Goal: Participate in discussion: Engage in conversation with other users on a specific topic

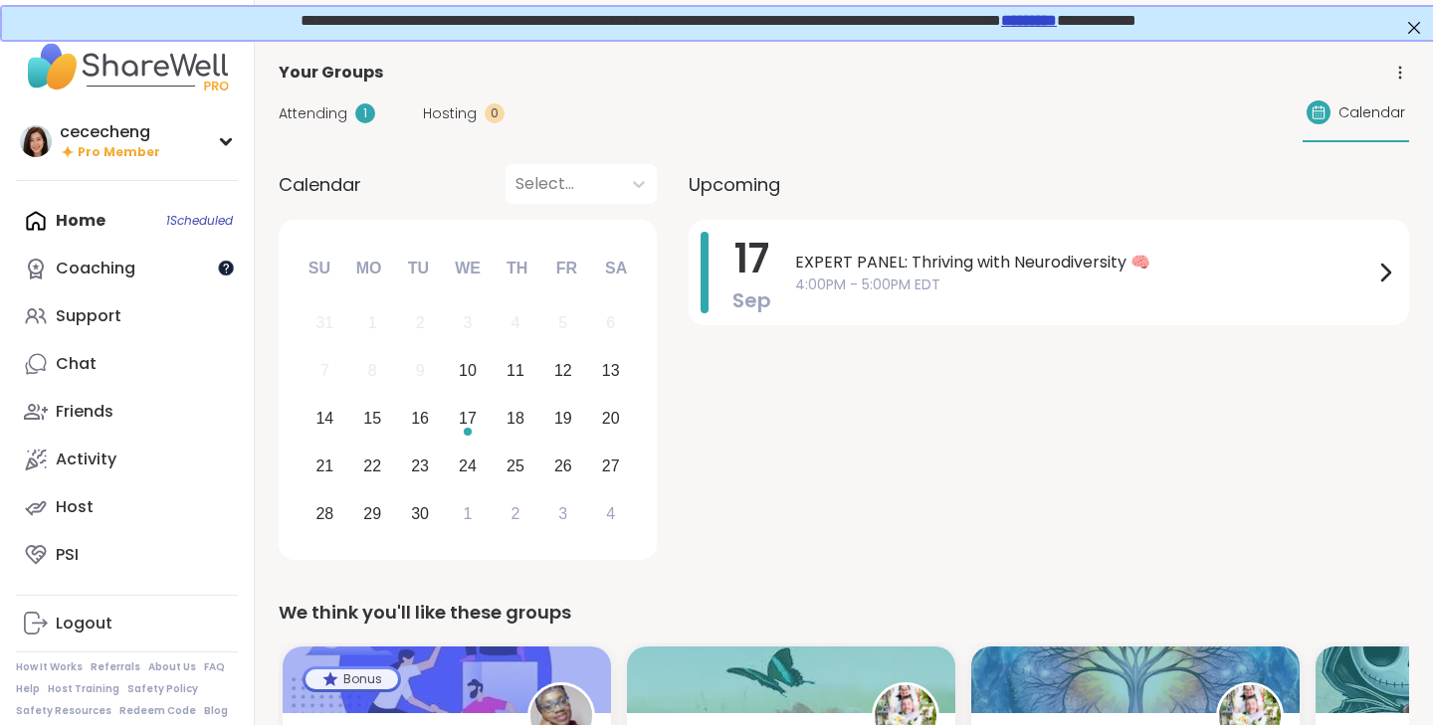
click at [228, 269] on div at bounding box center [226, 268] width 16 height 16
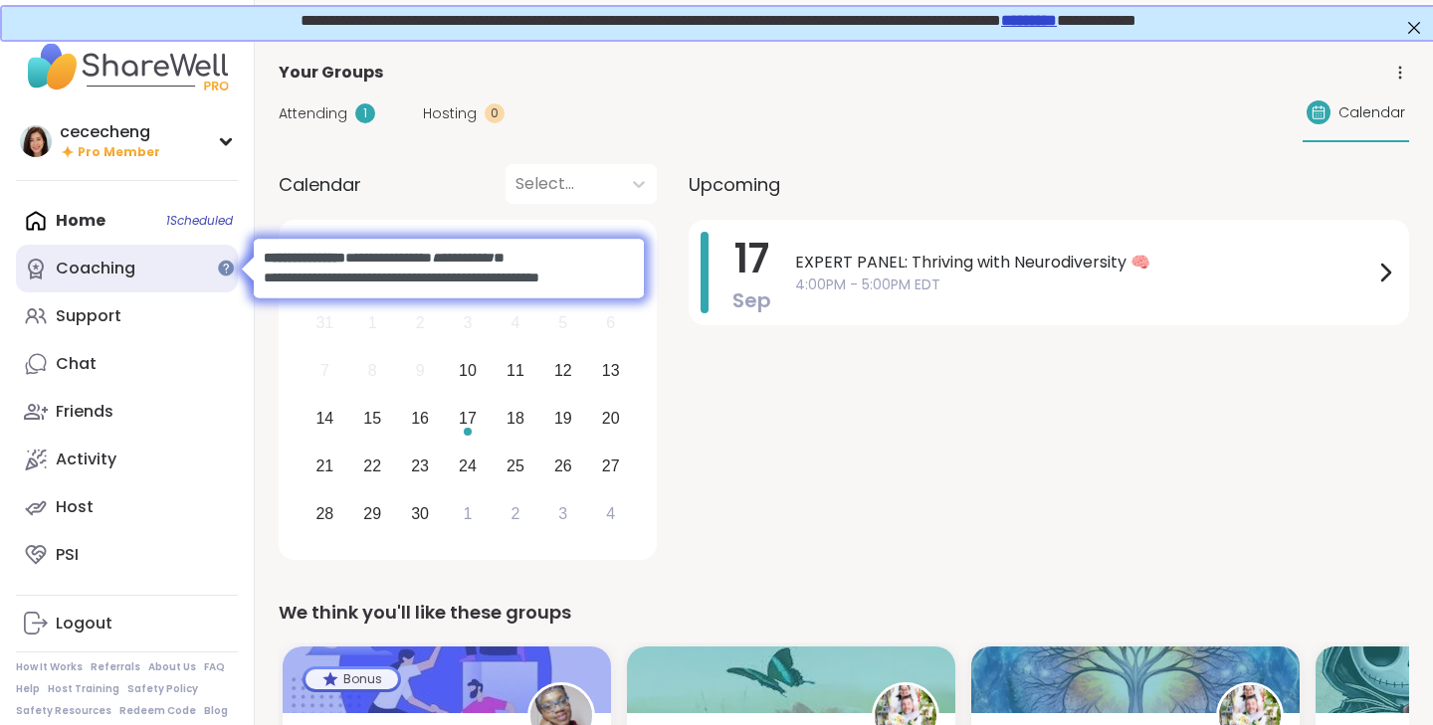
click at [127, 263] on div "Coaching" at bounding box center [96, 269] width 80 height 22
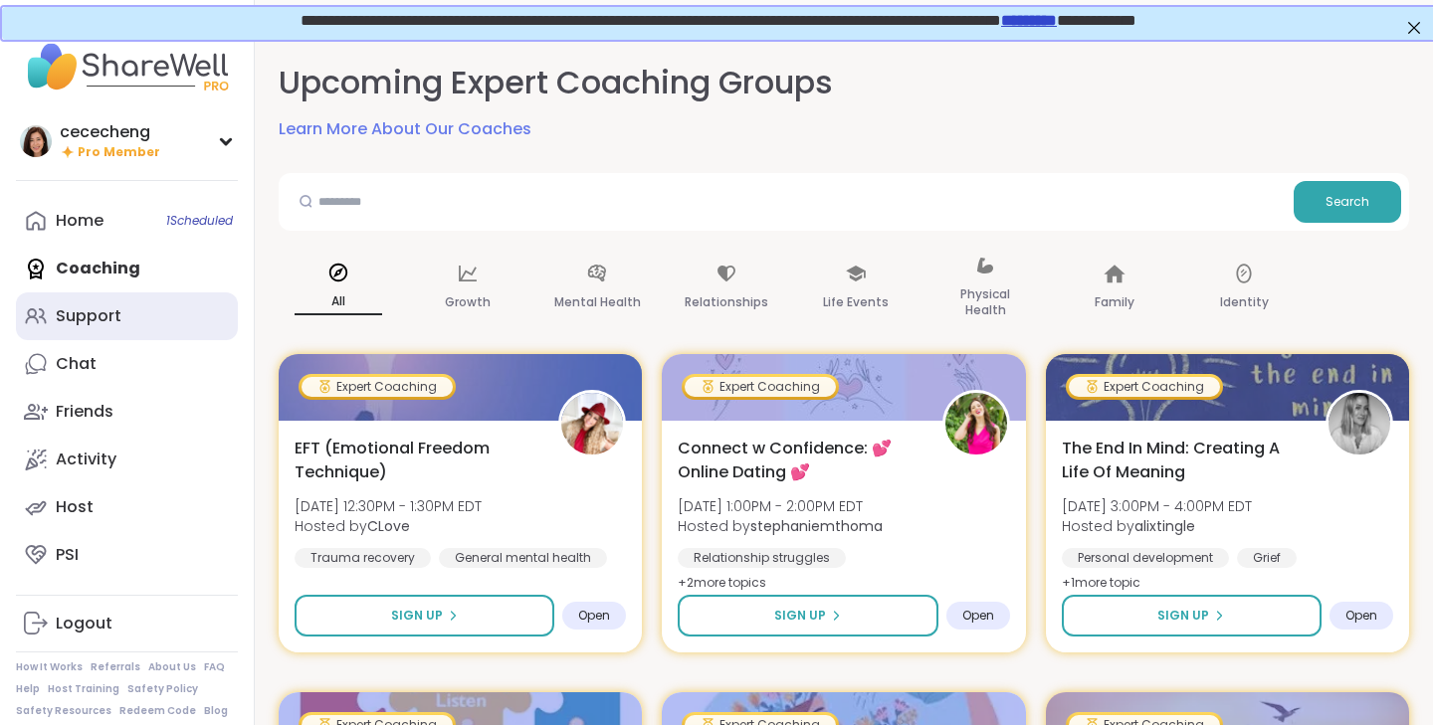
click at [118, 323] on div "Support" at bounding box center [89, 316] width 66 height 22
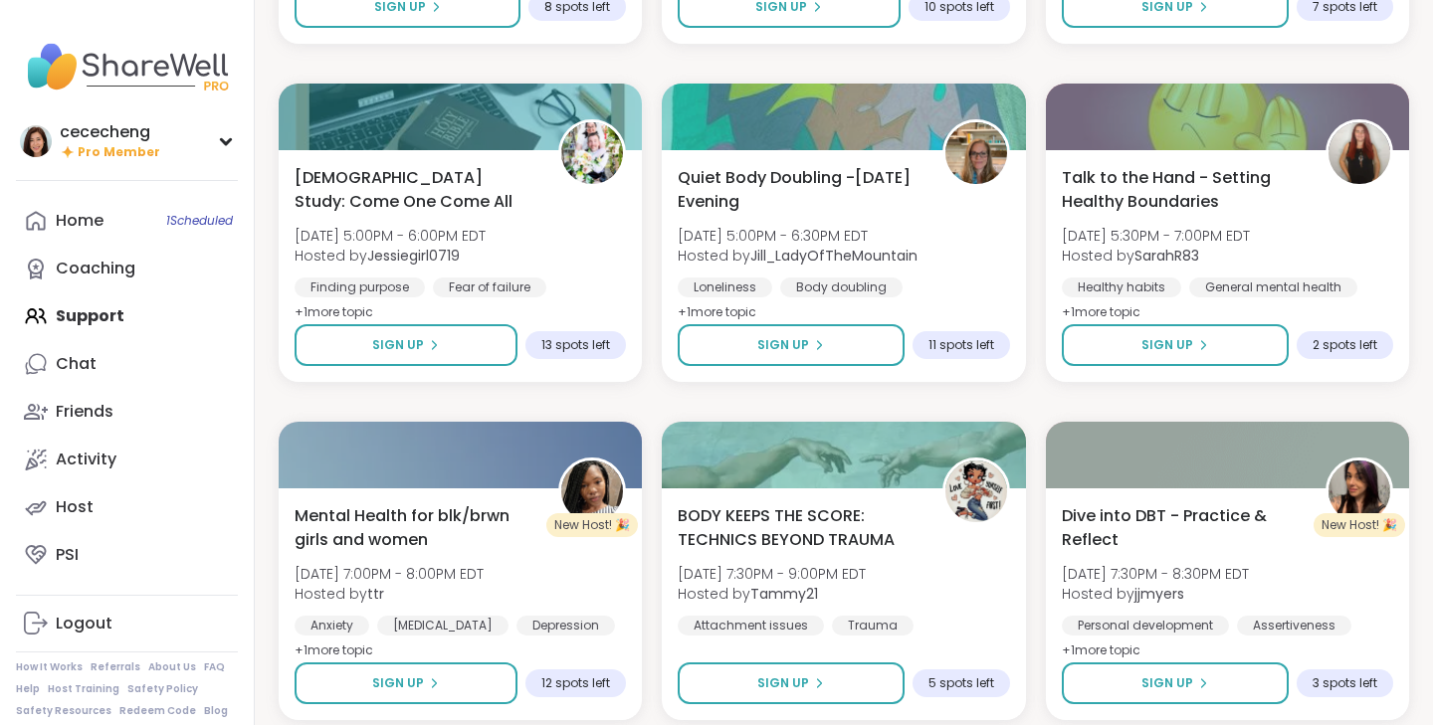
scroll to position [3694, 0]
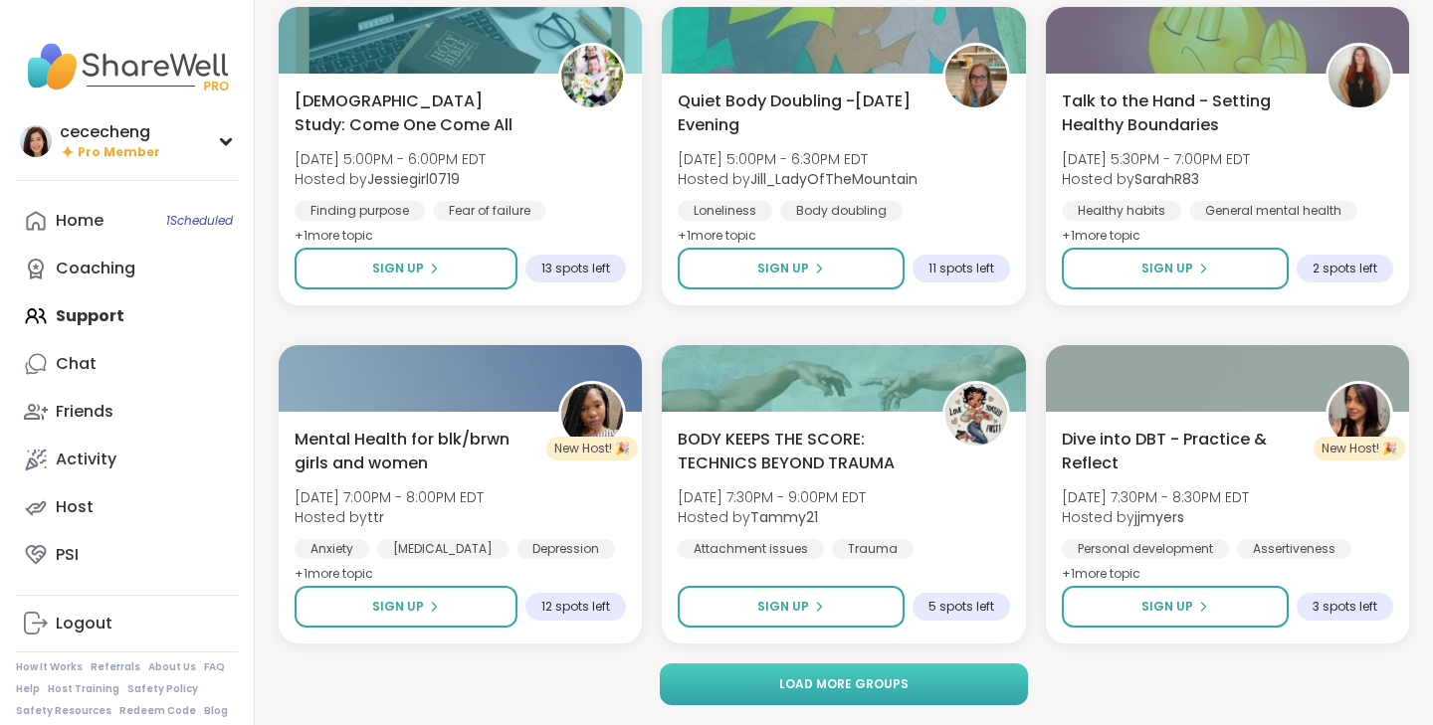
click at [955, 678] on button "Load more groups" at bounding box center [844, 685] width 369 height 42
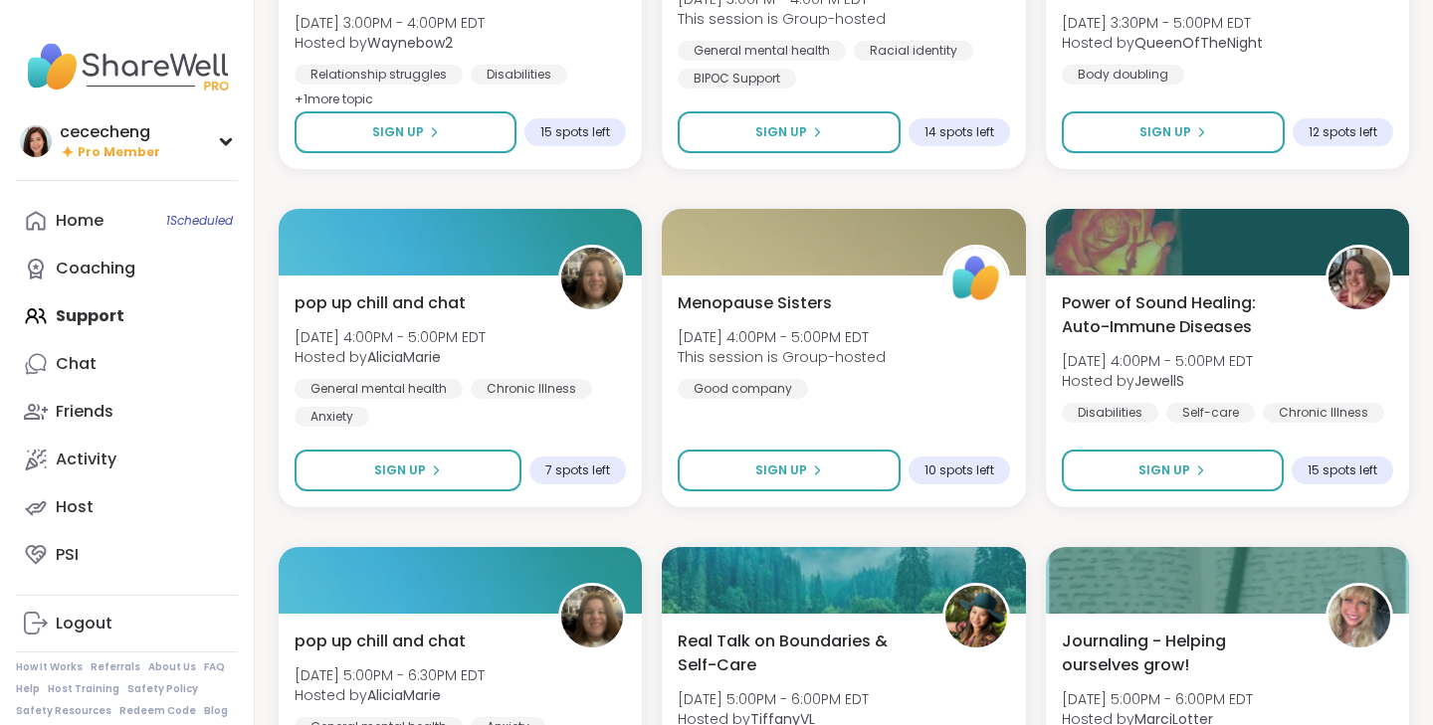
scroll to position [7557, 0]
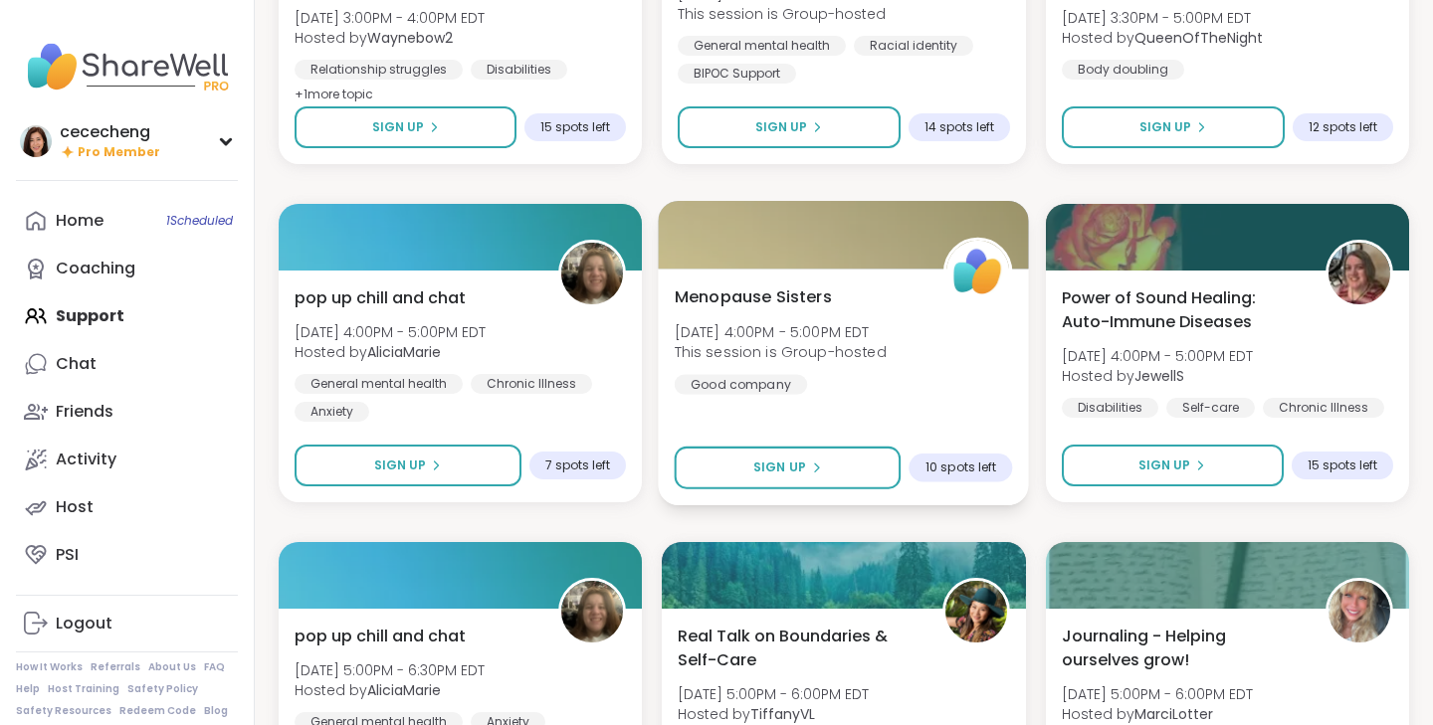
click at [988, 418] on div "Menopause Sisters Thu, Sep 11 | 4:00PM - 5:00PM EDT This session is Group-hoste…" at bounding box center [844, 387] width 371 height 237
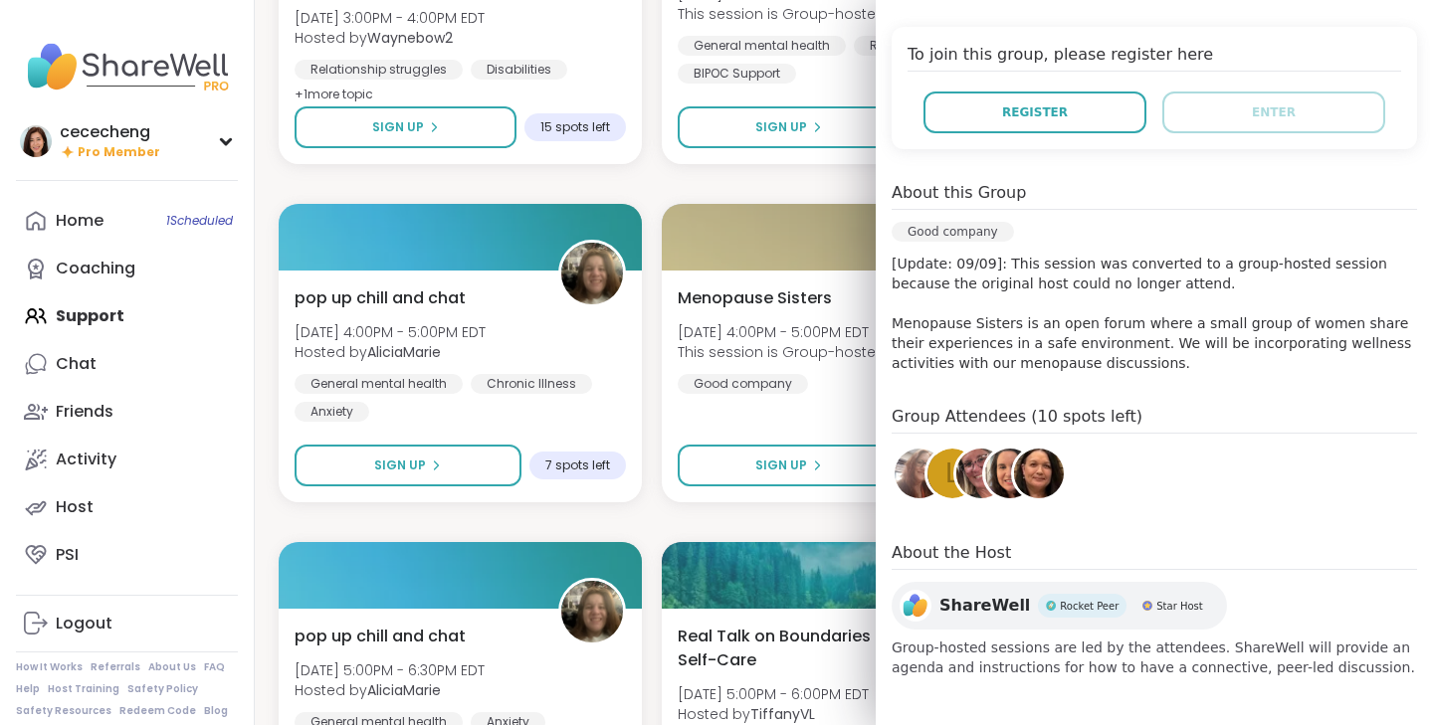
scroll to position [0, 0]
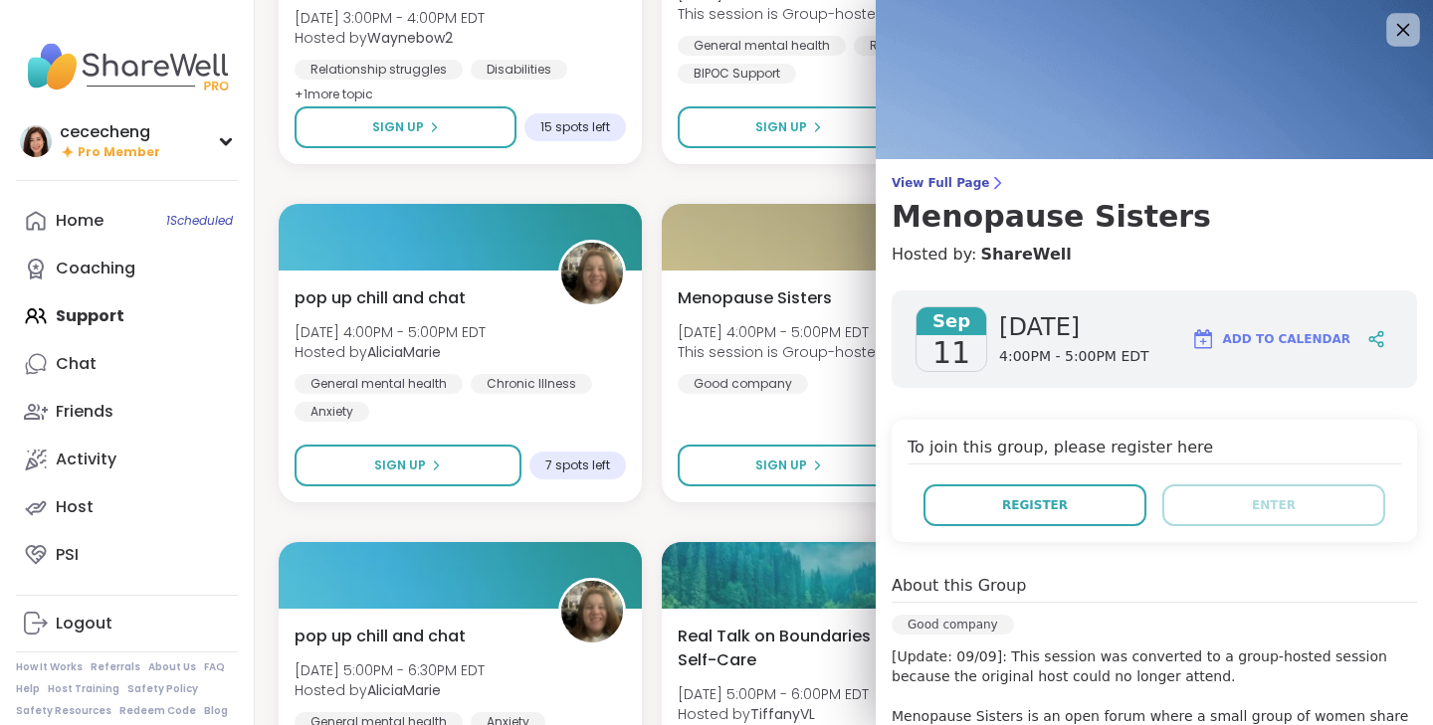
click at [1402, 30] on icon at bounding box center [1403, 30] width 13 height 13
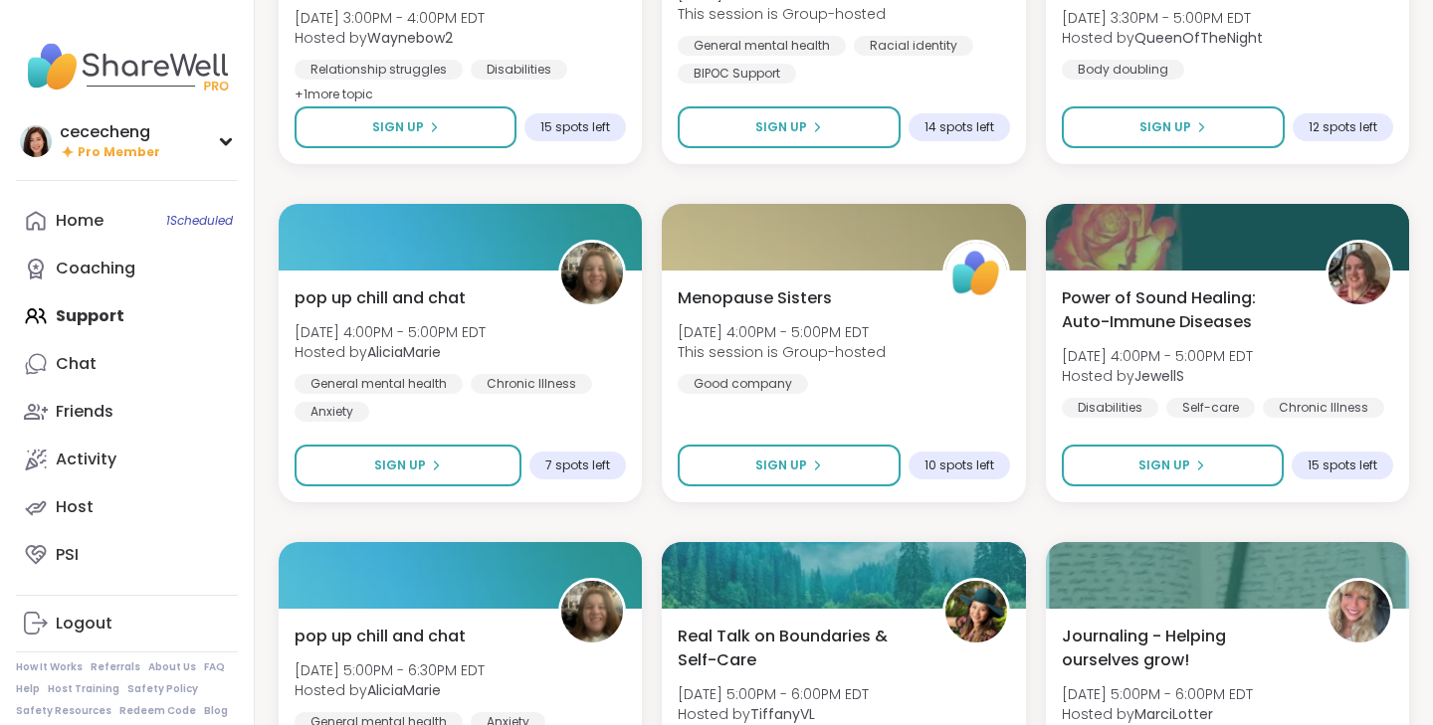
scroll to position [7754, 0]
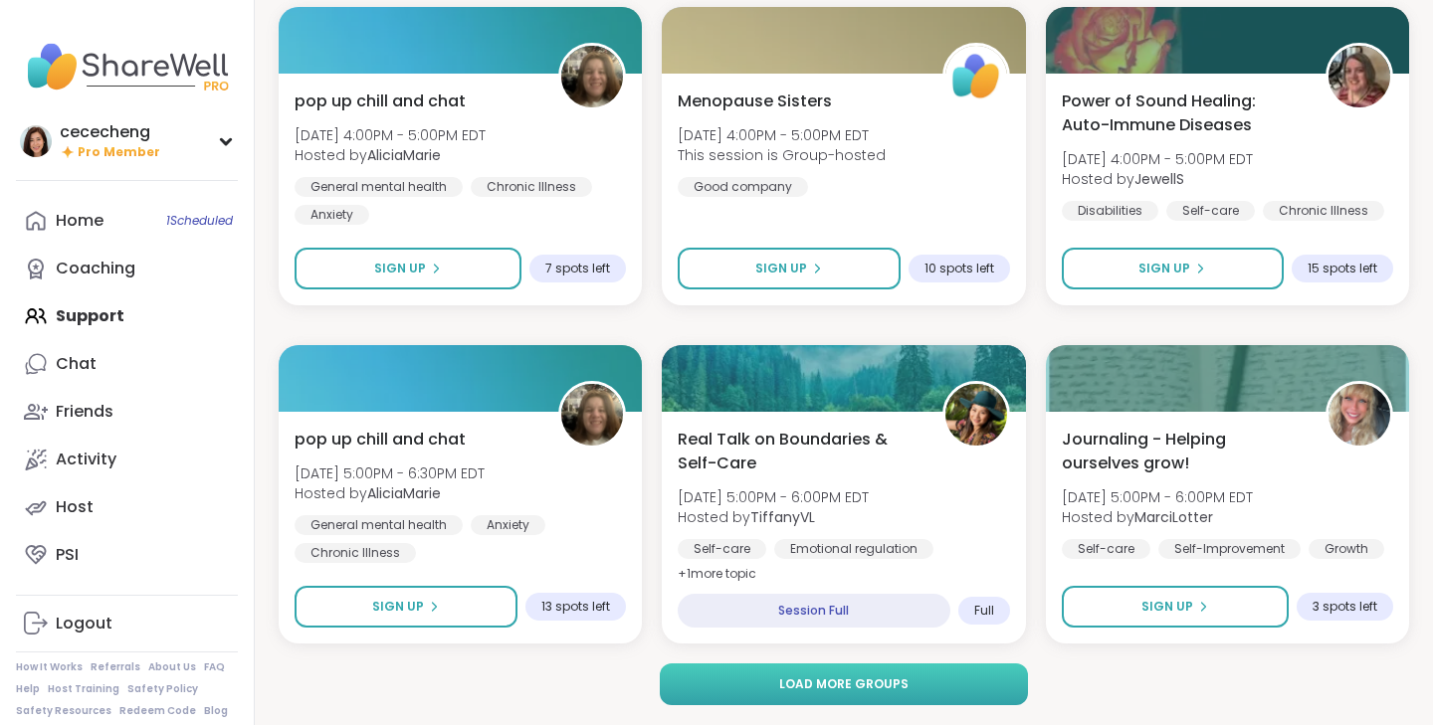
click at [886, 686] on span "Load more groups" at bounding box center [843, 685] width 129 height 18
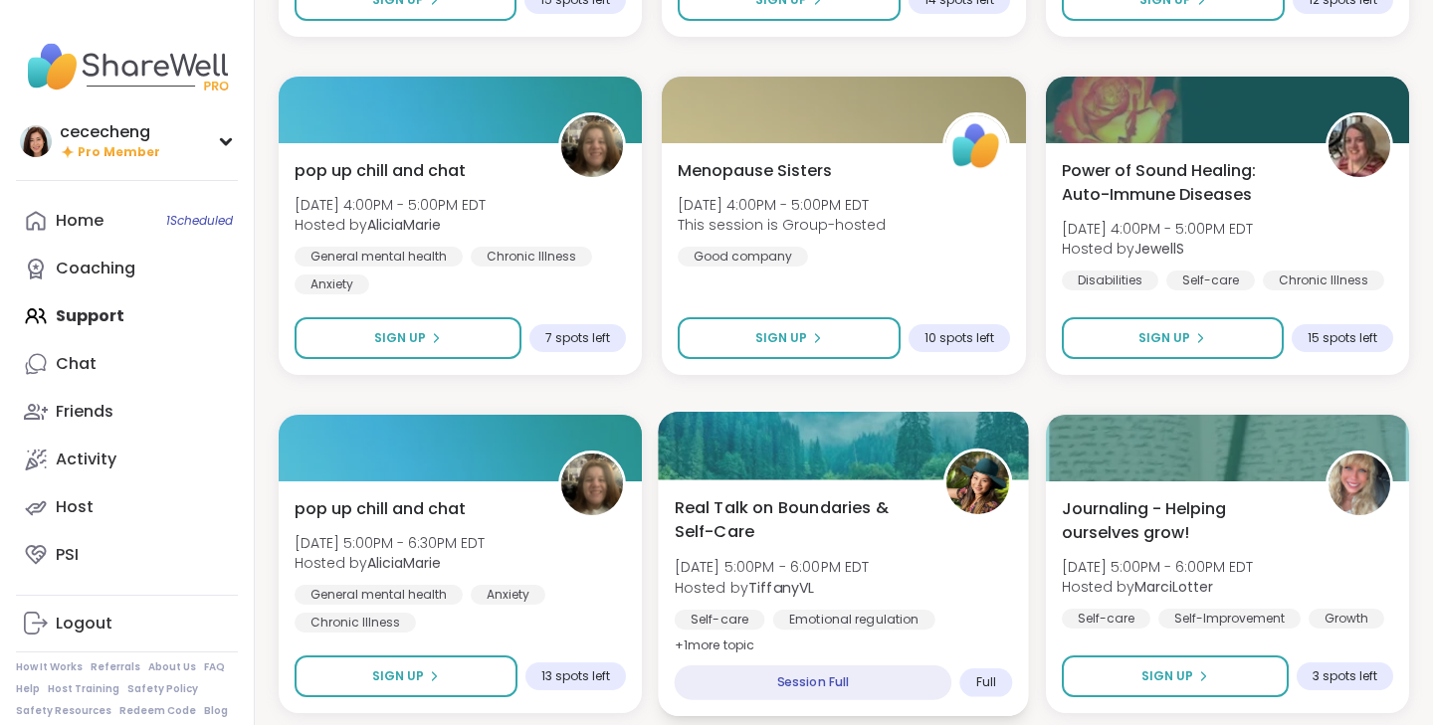
scroll to position [7658, 0]
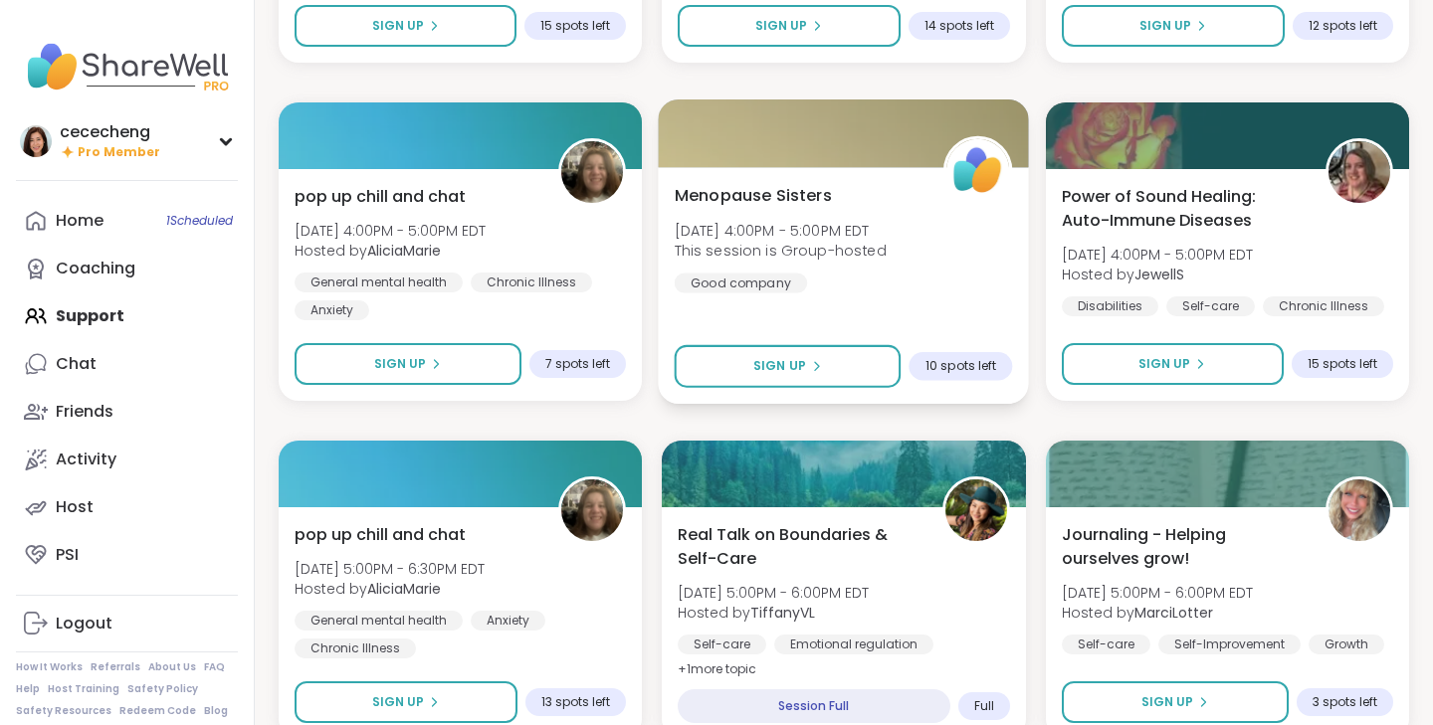
click at [922, 300] on div "Menopause Sisters Thu, Sep 11 | 4:00PM - 5:00PM EDT This session is Group-hoste…" at bounding box center [844, 285] width 371 height 237
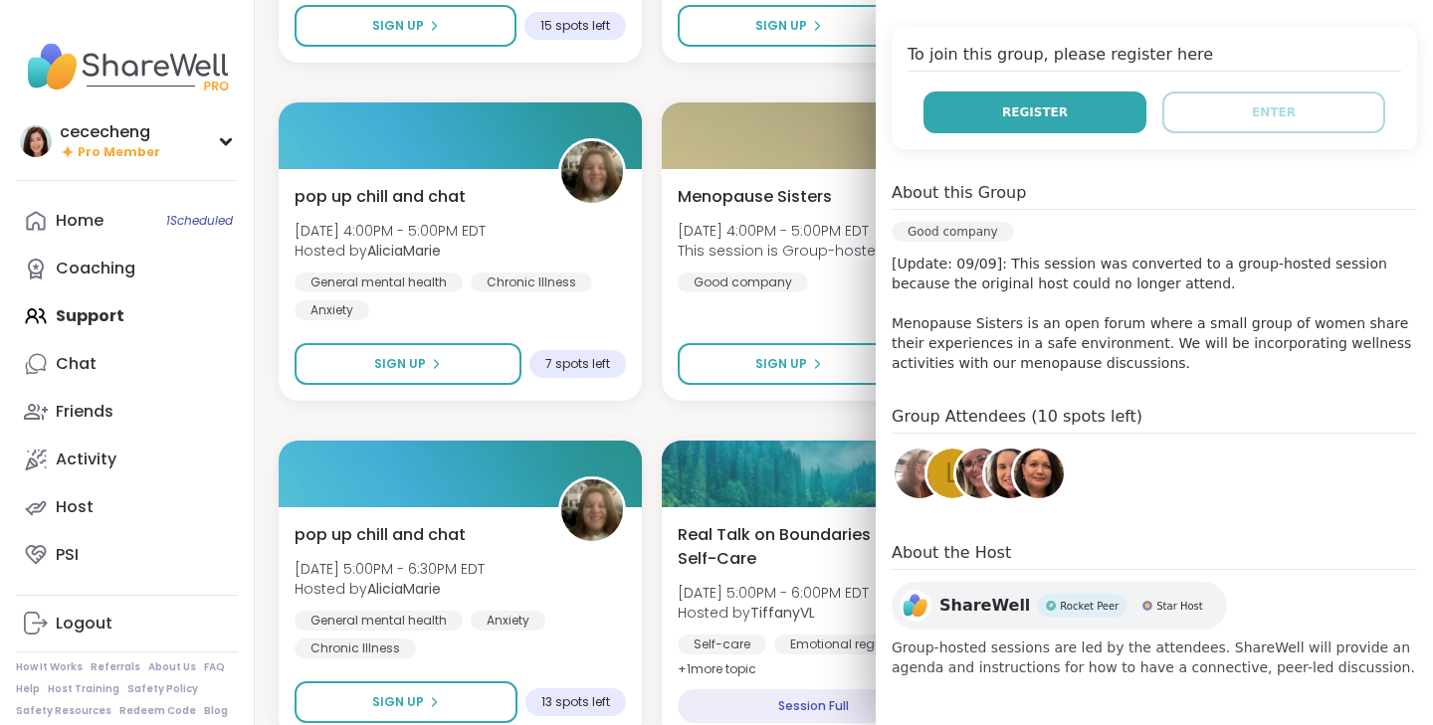
scroll to position [0, 0]
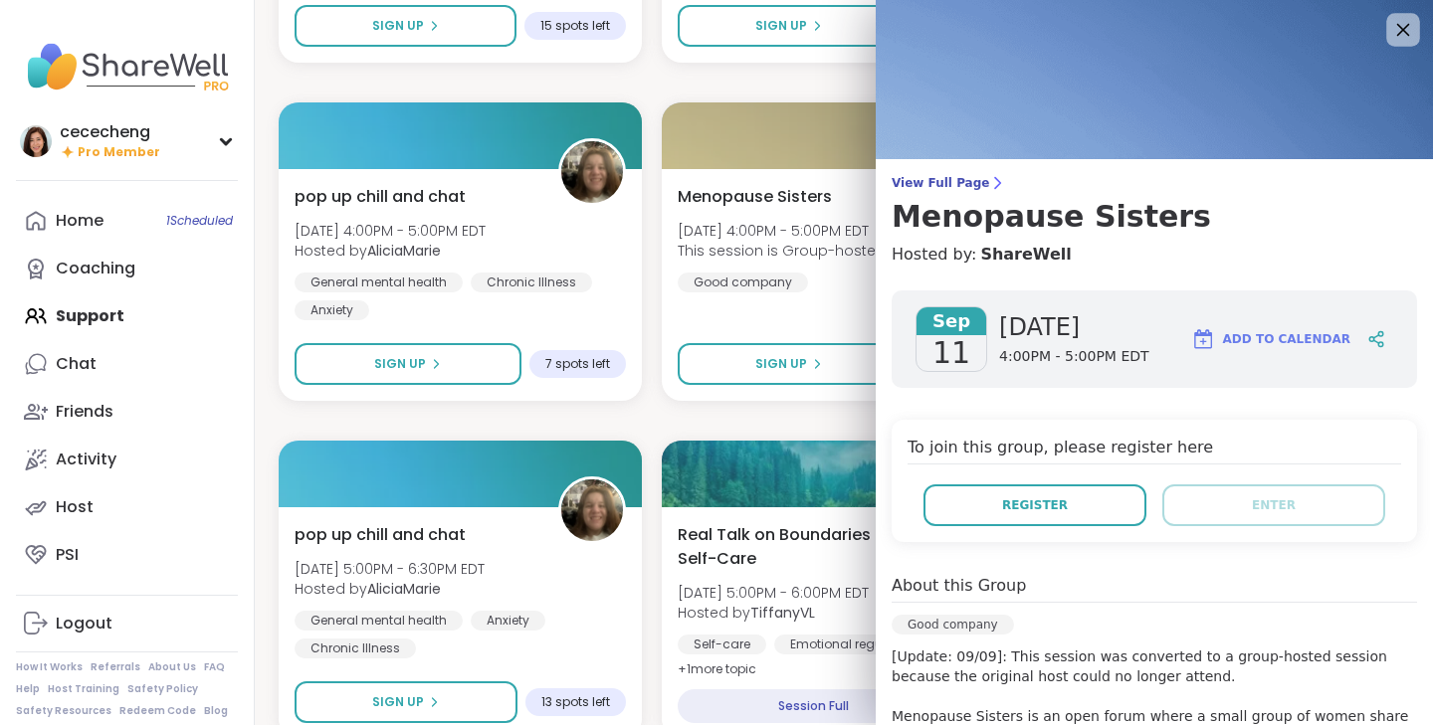
click at [1410, 14] on div at bounding box center [1403, 30] width 34 height 34
click at [1411, 26] on icon at bounding box center [1402, 29] width 25 height 25
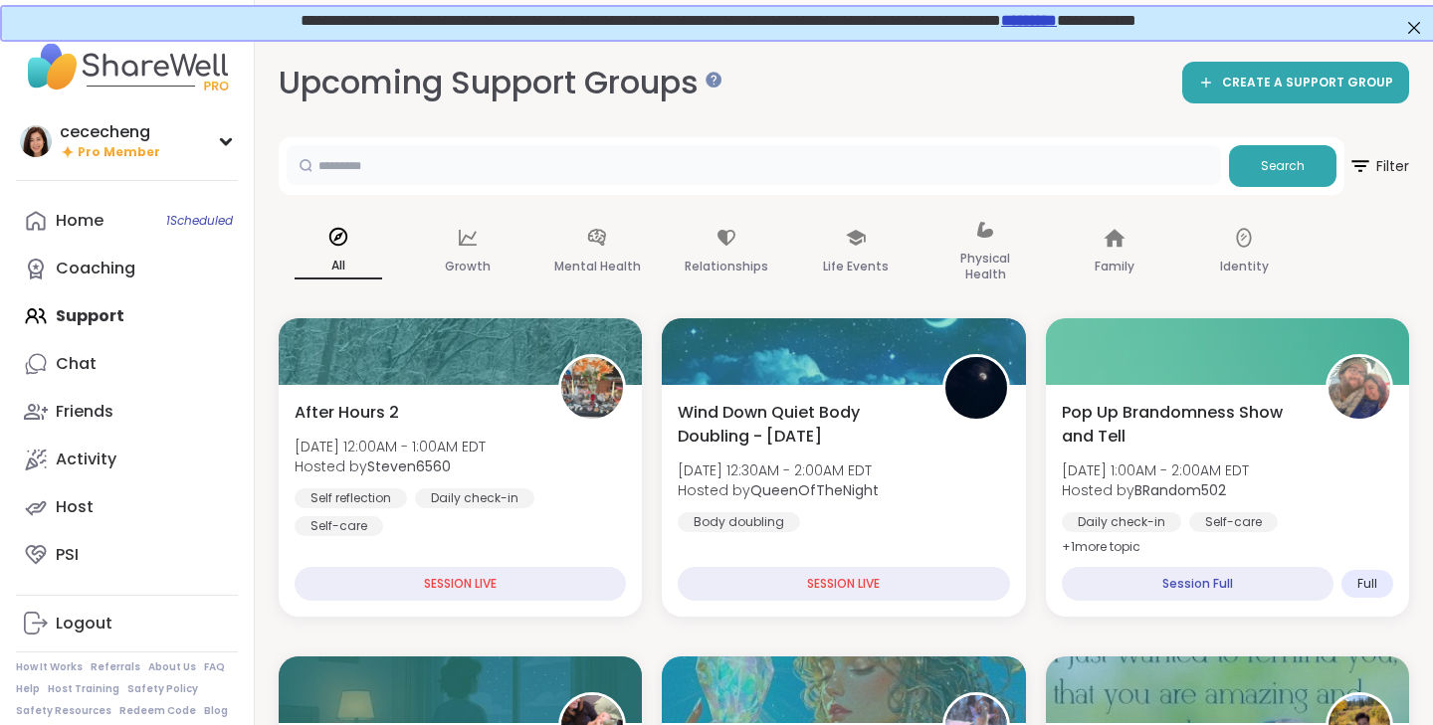
click at [503, 160] on input "text" at bounding box center [754, 165] width 934 height 40
type input "*********"
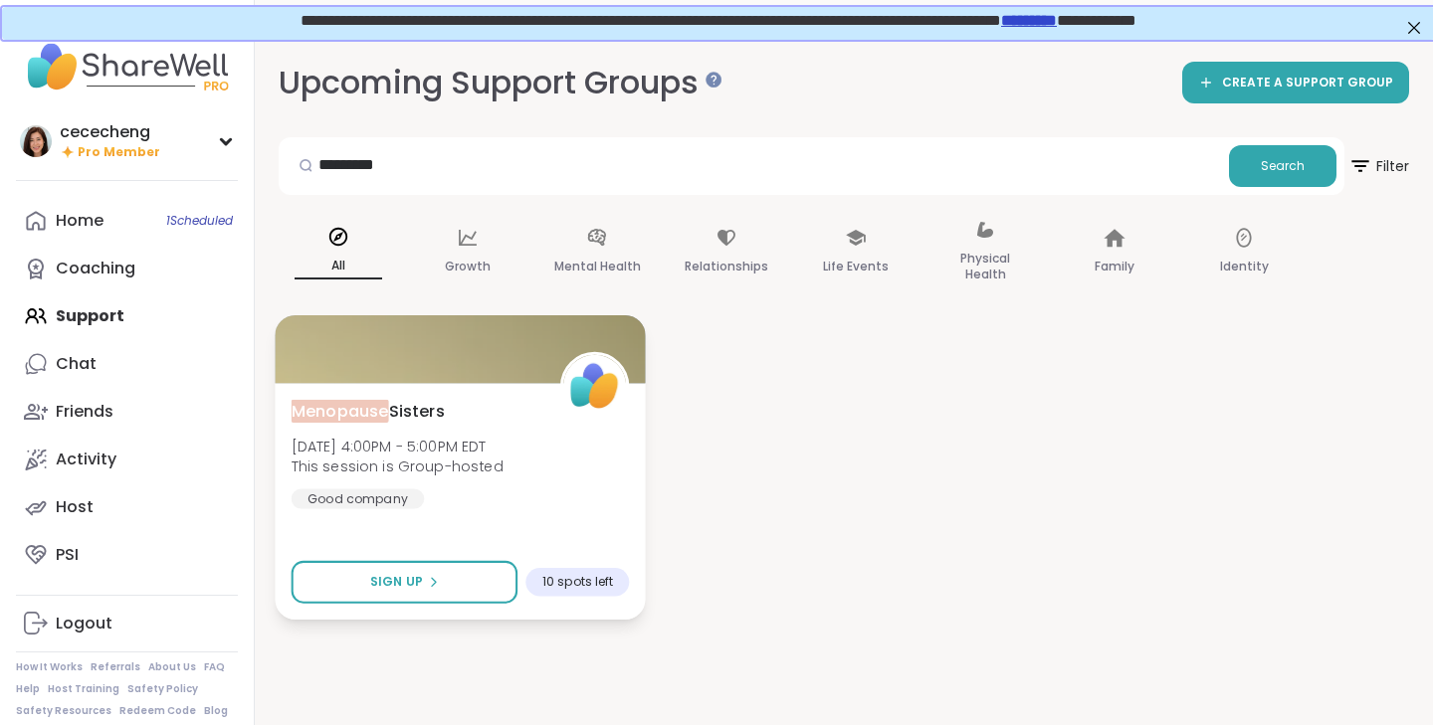
click at [432, 367] on div at bounding box center [460, 349] width 371 height 68
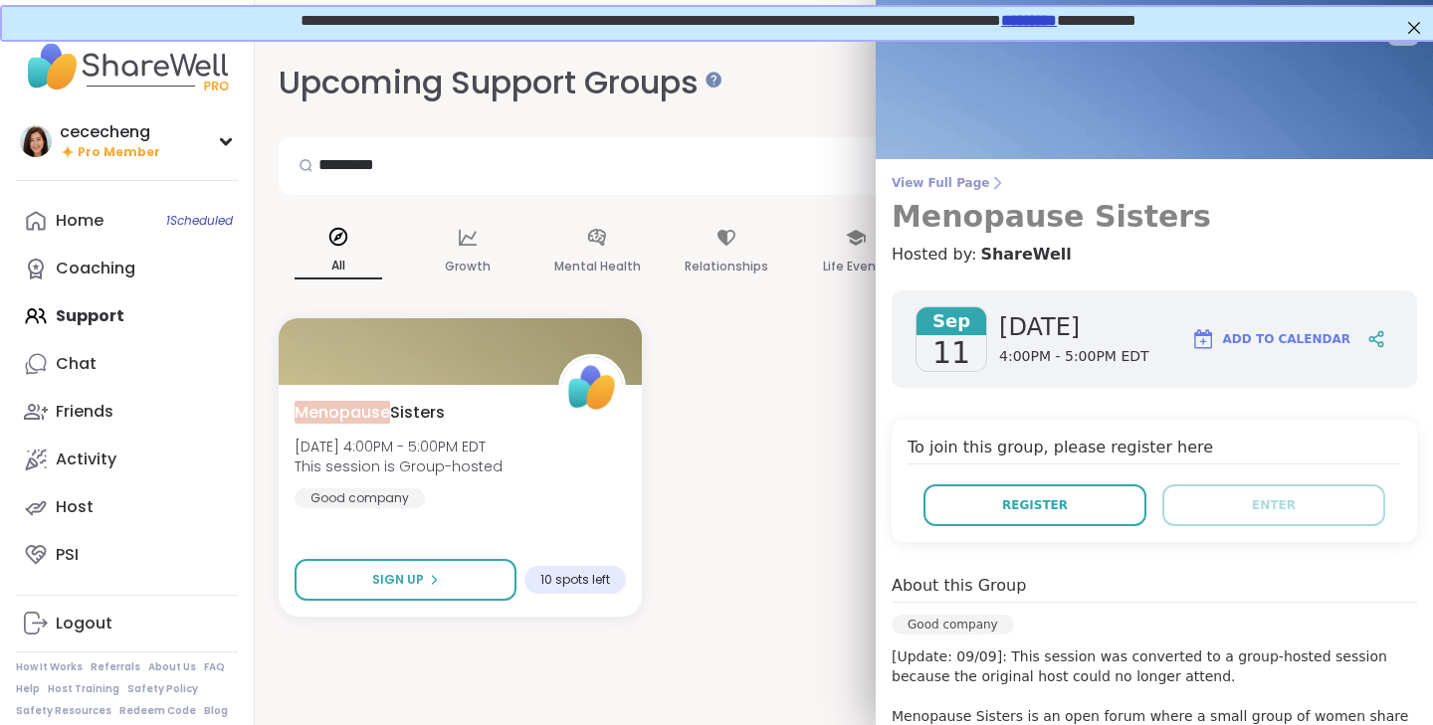
click at [955, 187] on span "View Full Page" at bounding box center [1153, 183] width 525 height 16
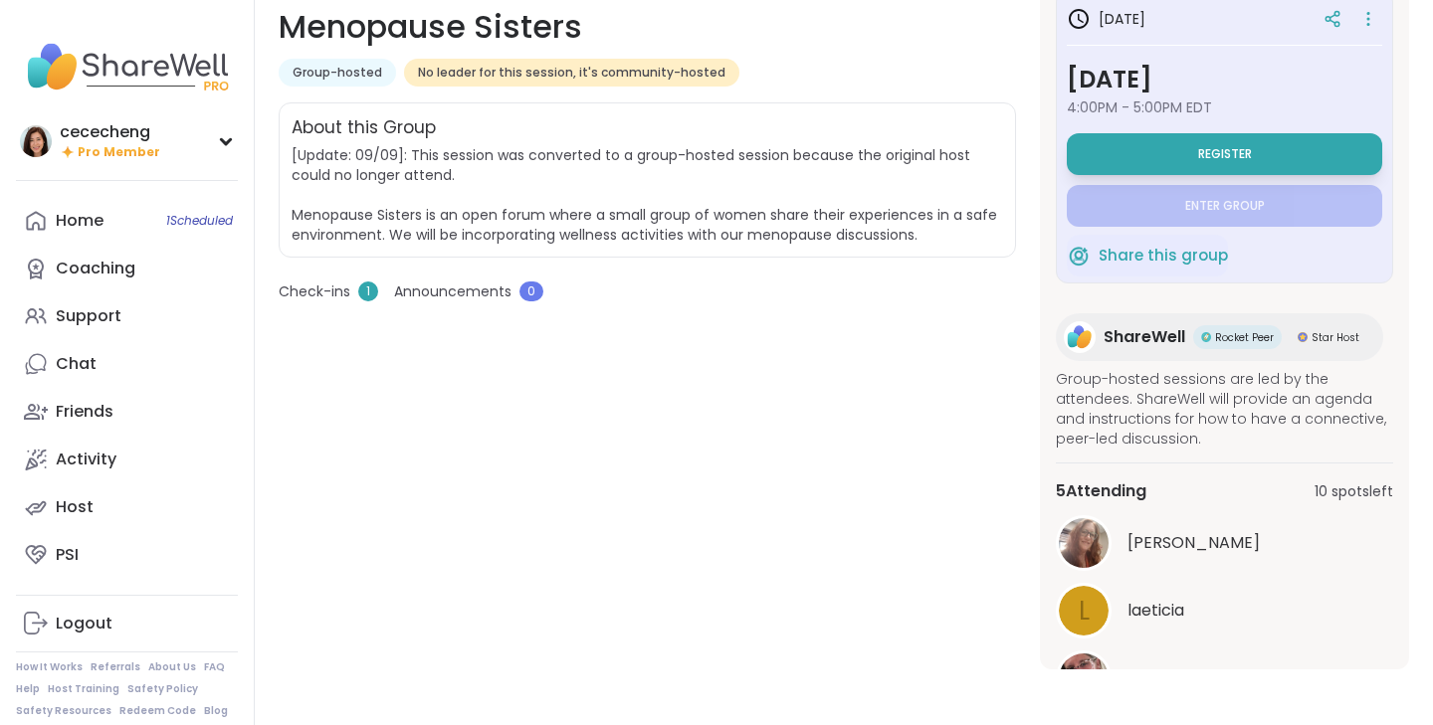
scroll to position [101, 0]
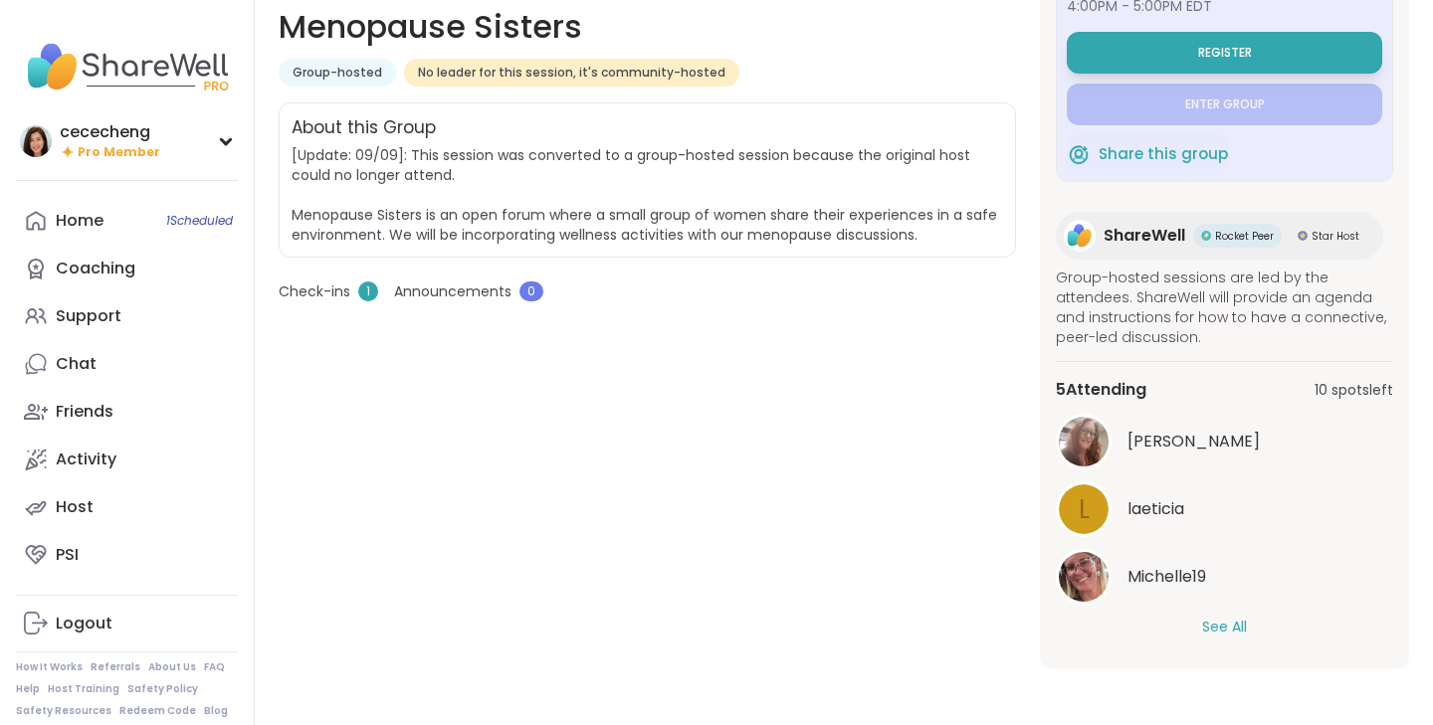
click at [1227, 624] on button "See All" at bounding box center [1224, 627] width 45 height 21
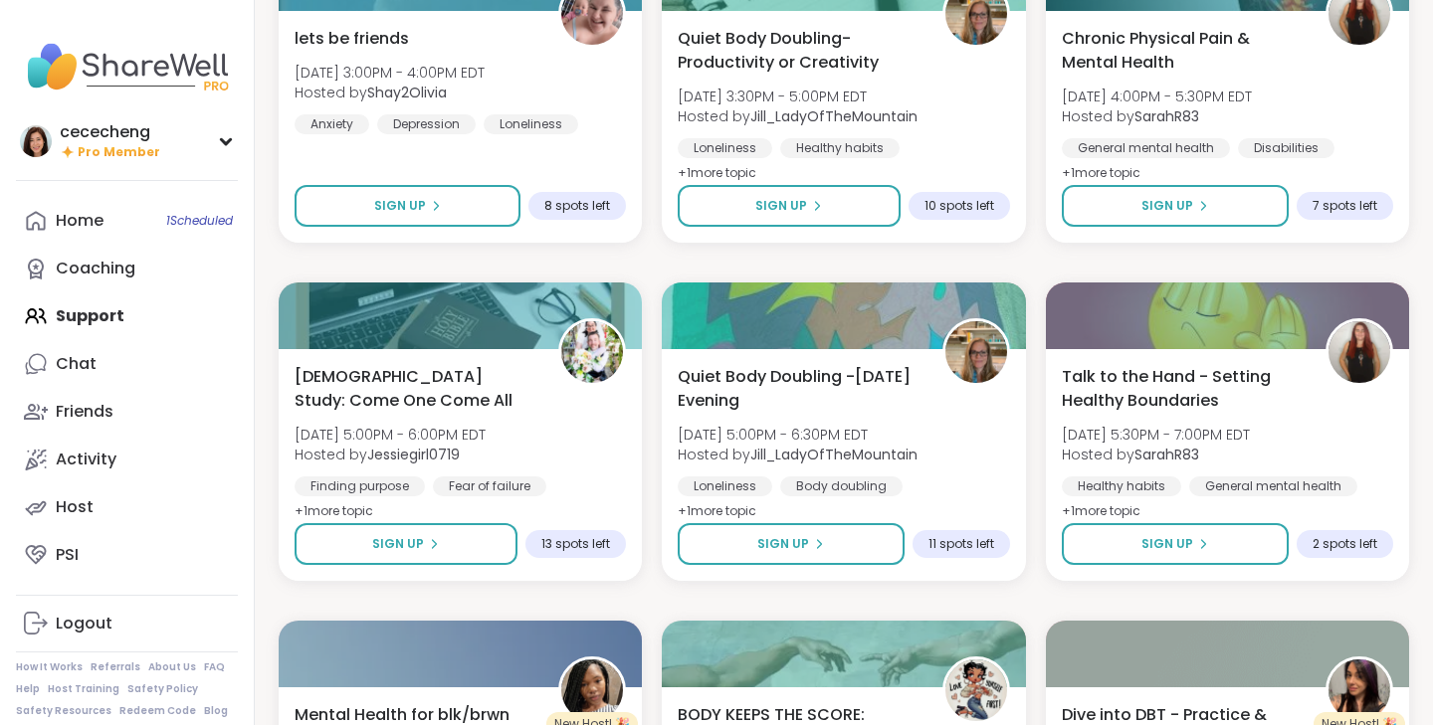
scroll to position [3694, 0]
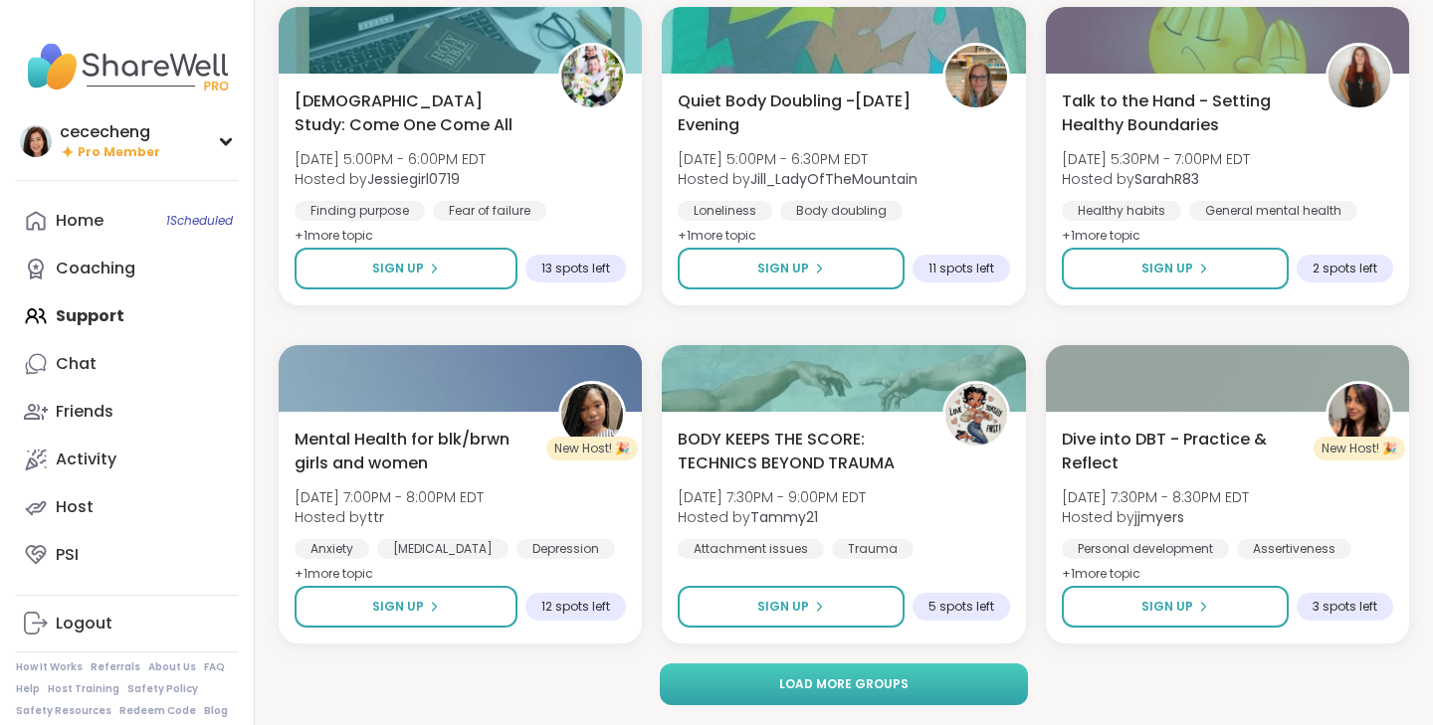
click at [862, 673] on button "Load more groups" at bounding box center [844, 685] width 369 height 42
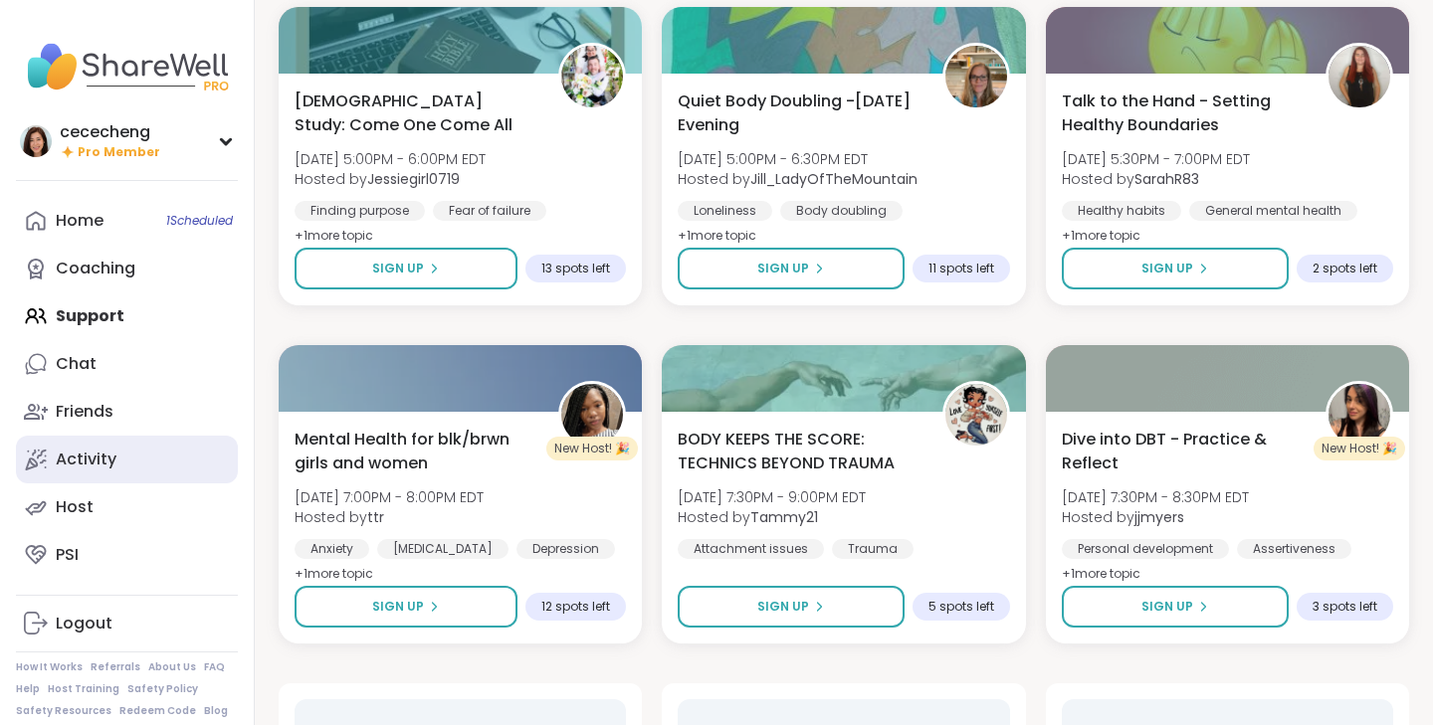
click at [187, 448] on link "Activity" at bounding box center [127, 460] width 222 height 48
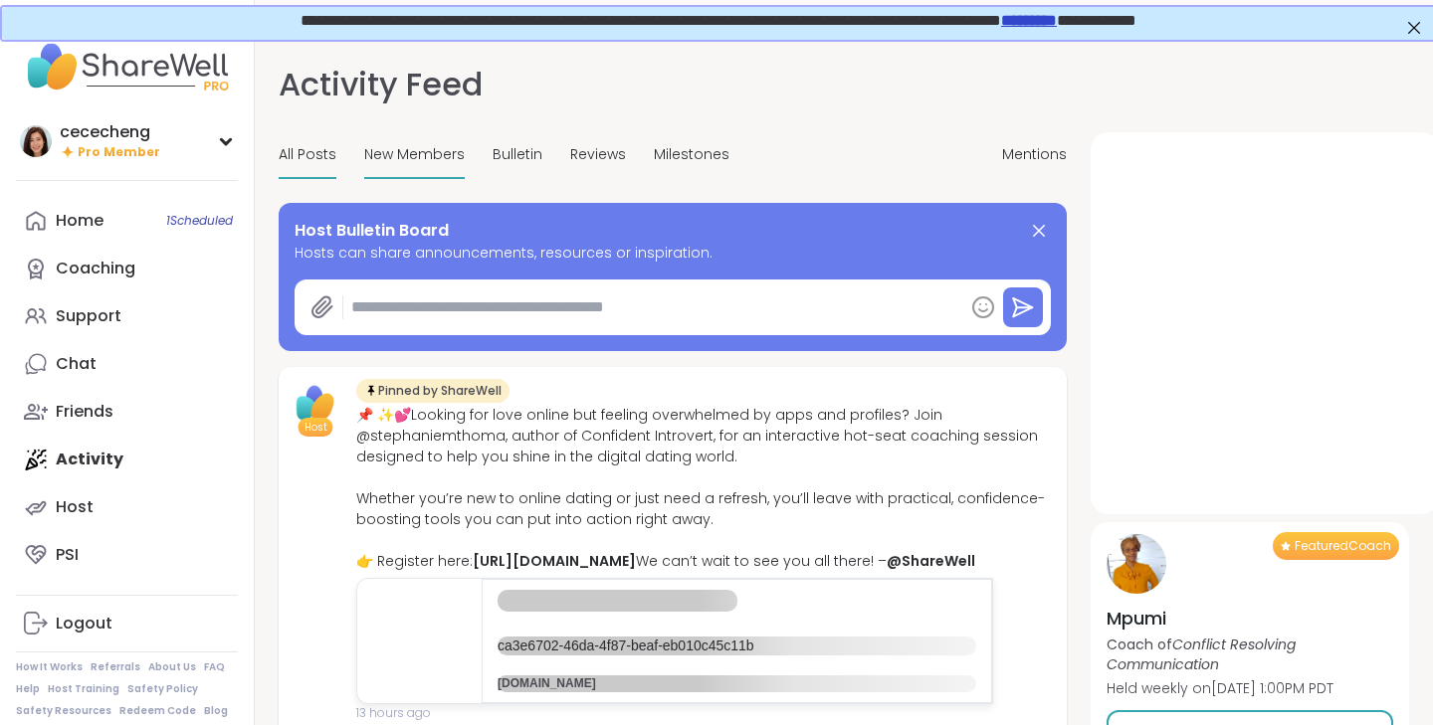
click at [441, 161] on span "New Members" at bounding box center [414, 154] width 100 height 21
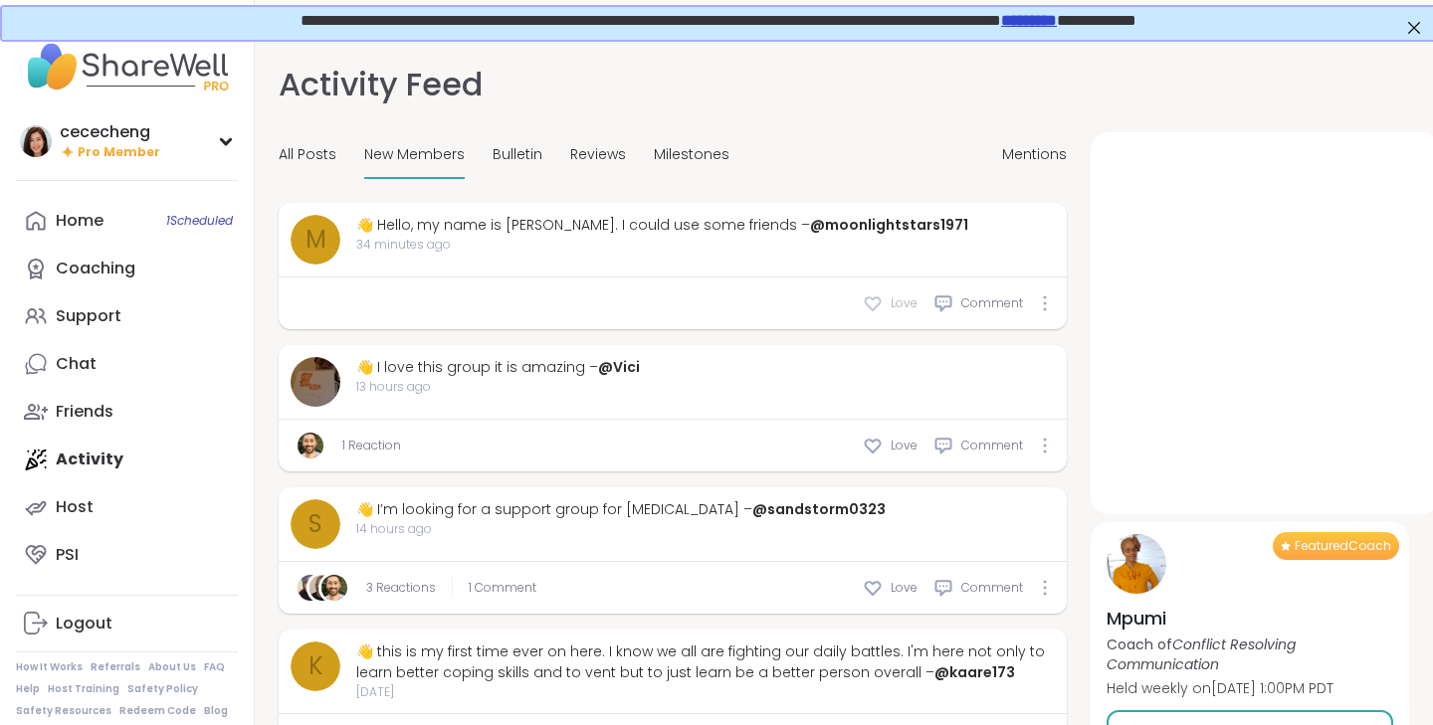
click at [877, 304] on icon at bounding box center [873, 304] width 20 height 20
click at [872, 449] on icon at bounding box center [873, 446] width 20 height 20
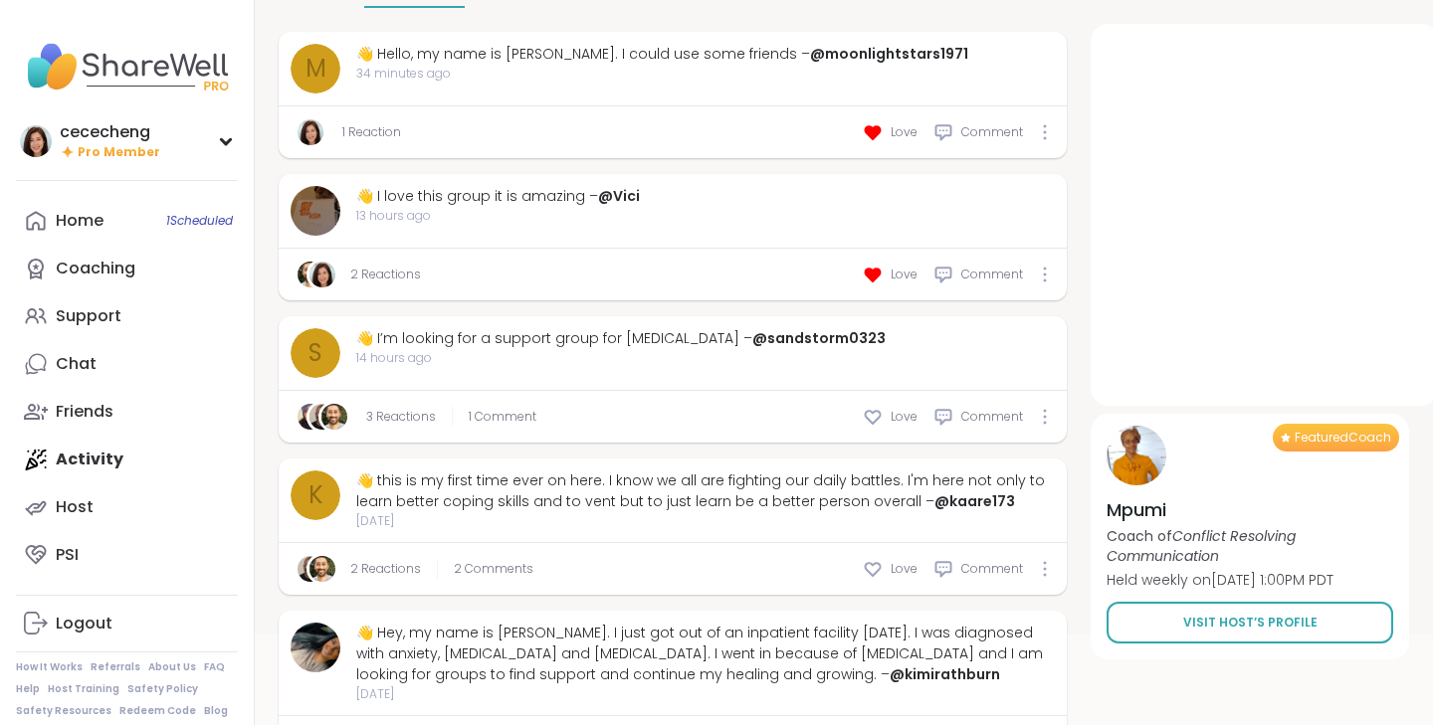
scroll to position [210, 0]
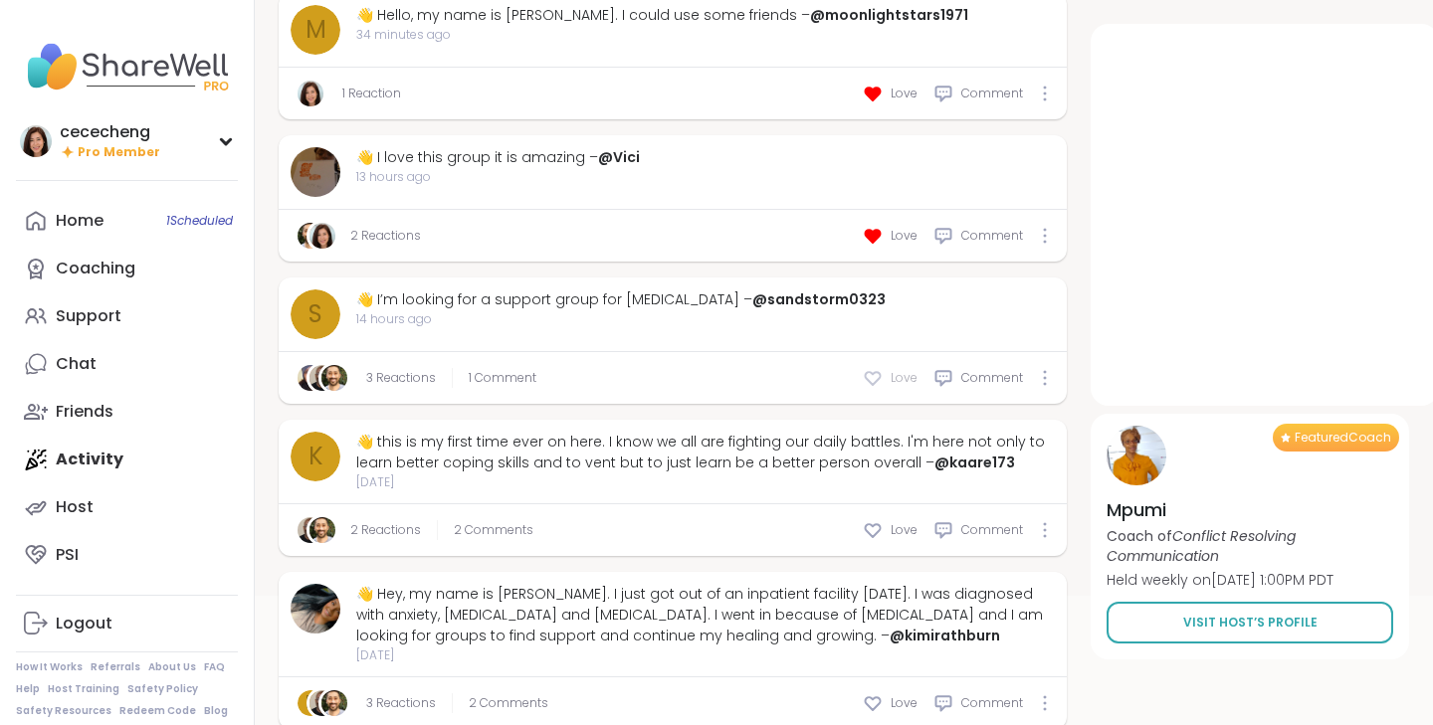
click at [890, 379] on div "Love" at bounding box center [890, 378] width 55 height 20
click at [495, 382] on span "1 Comment" at bounding box center [512, 378] width 68 height 18
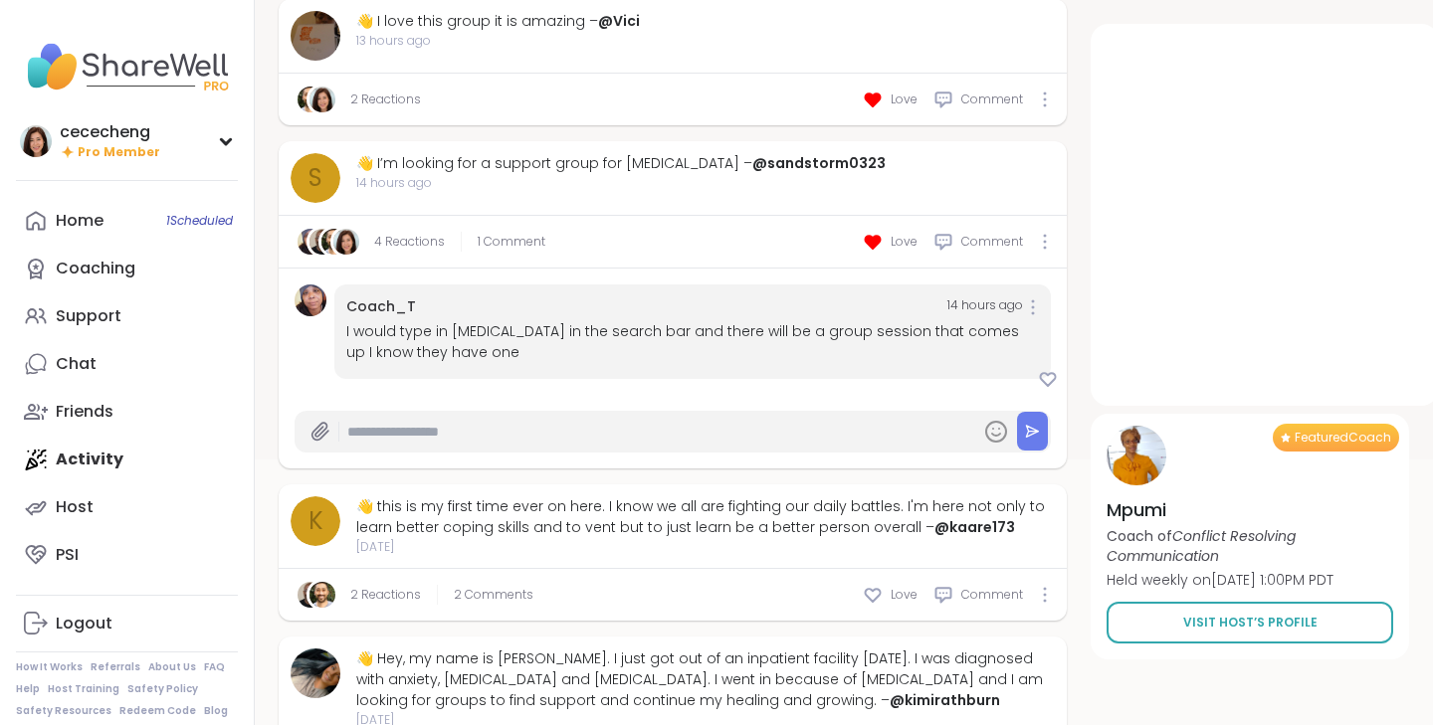
scroll to position [377, 0]
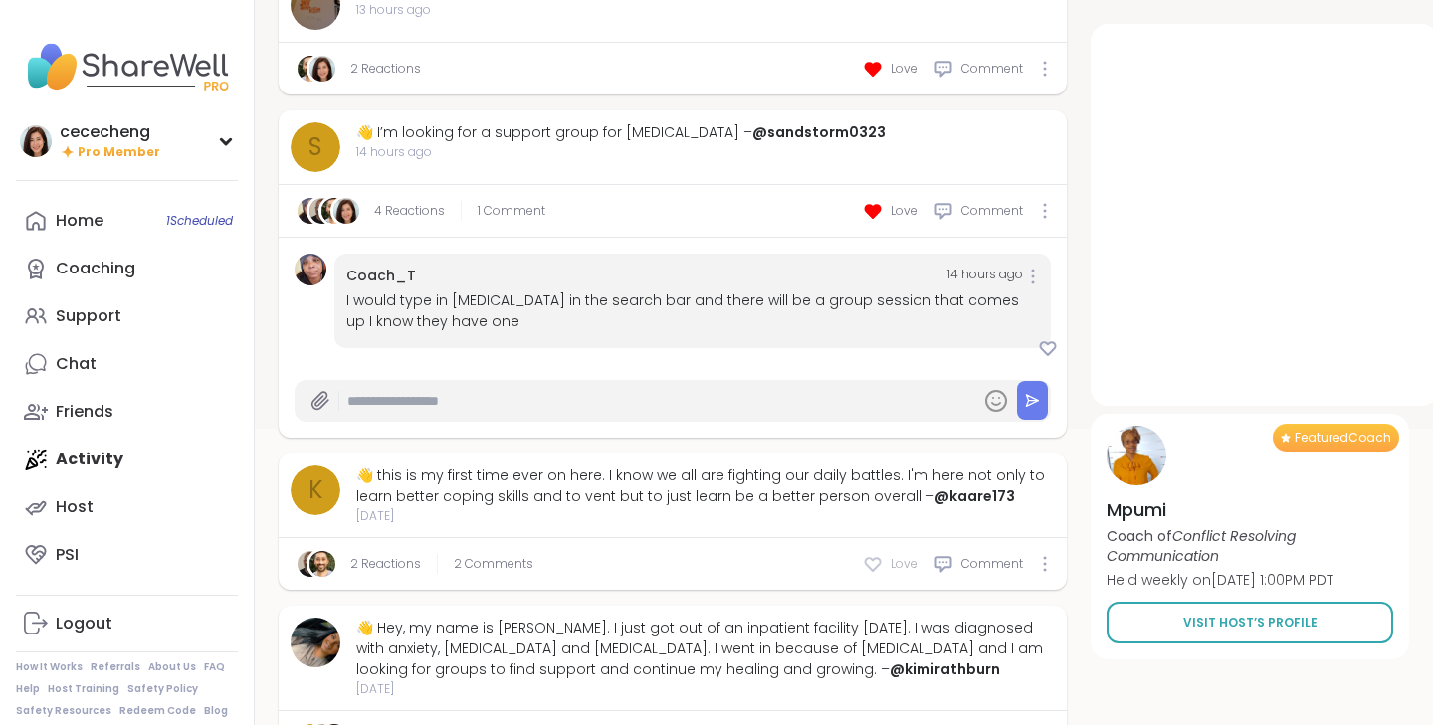
click at [880, 569] on icon at bounding box center [873, 564] width 20 height 20
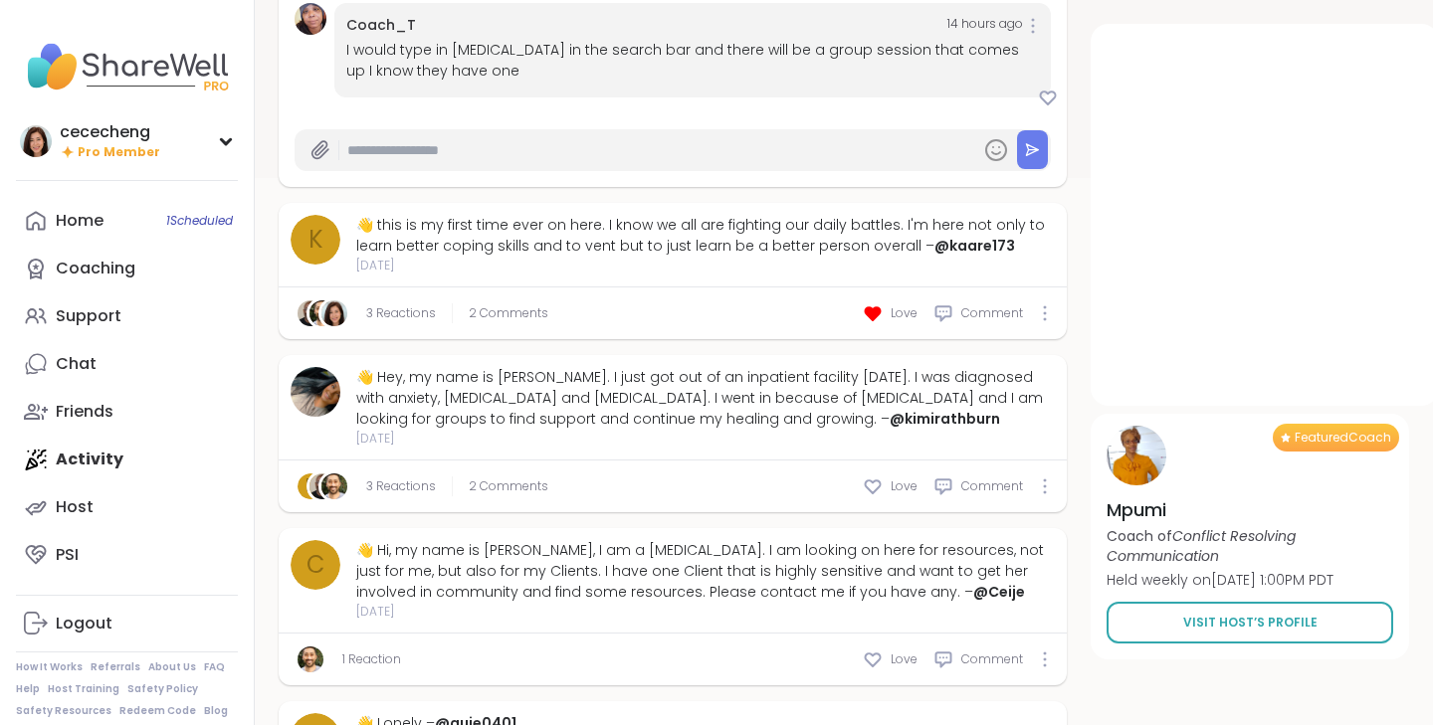
scroll to position [519, 0]
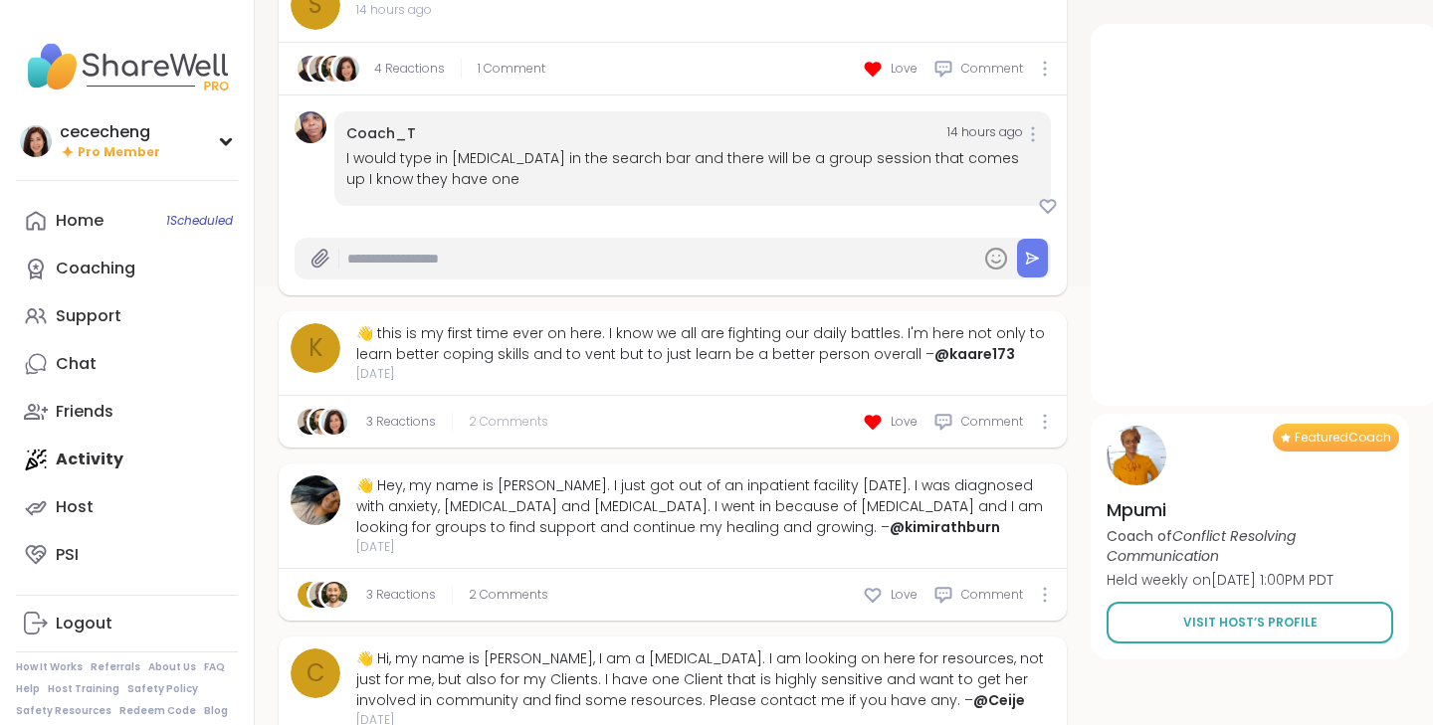
click at [520, 418] on span "2 Comments" at bounding box center [509, 422] width 80 height 18
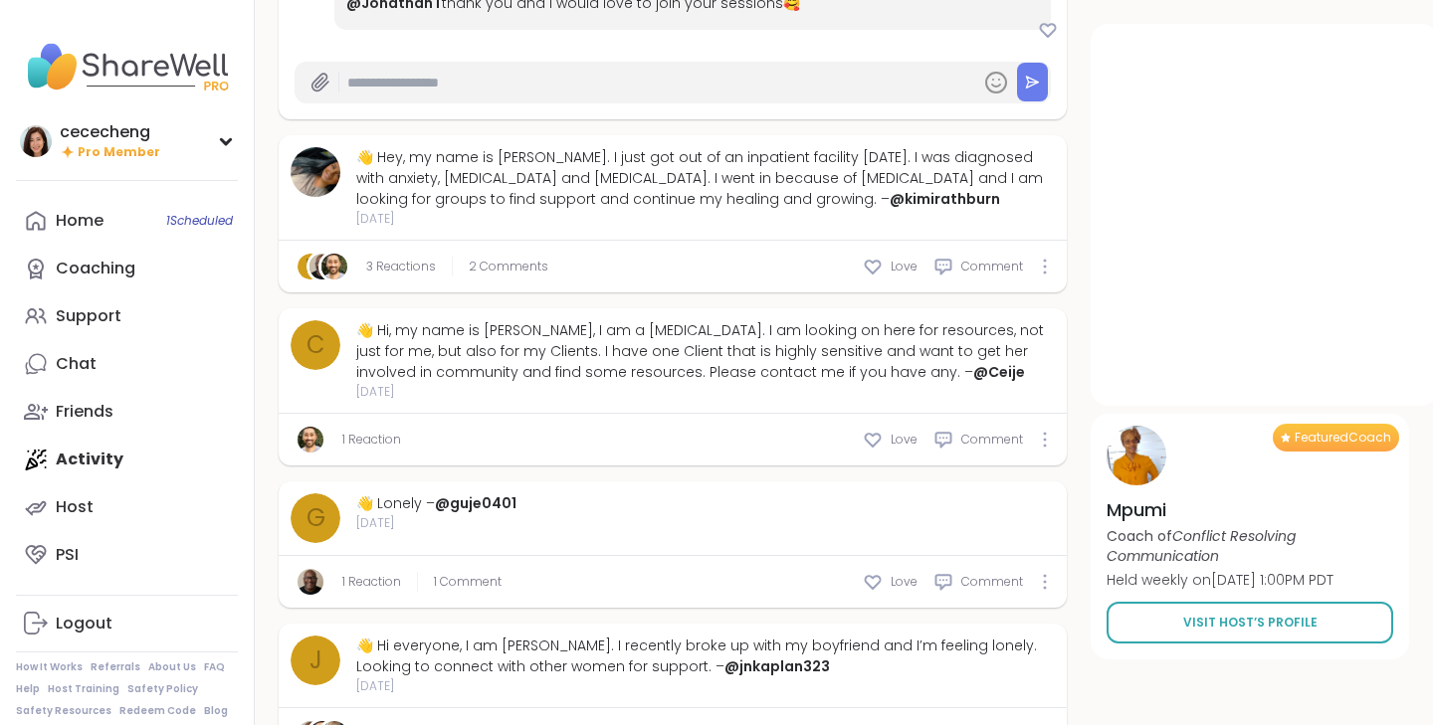
scroll to position [1242, 0]
click at [878, 437] on icon at bounding box center [873, 441] width 20 height 20
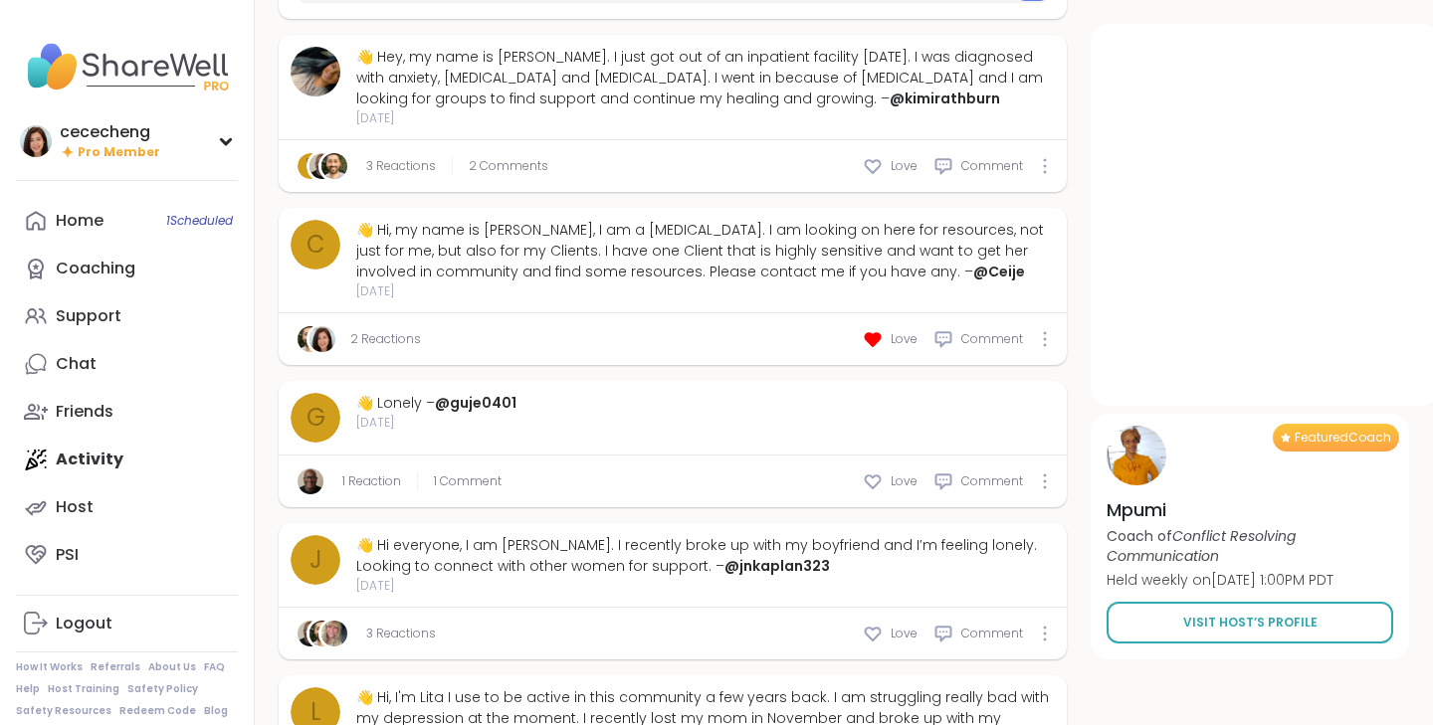
scroll to position [1404, 0]
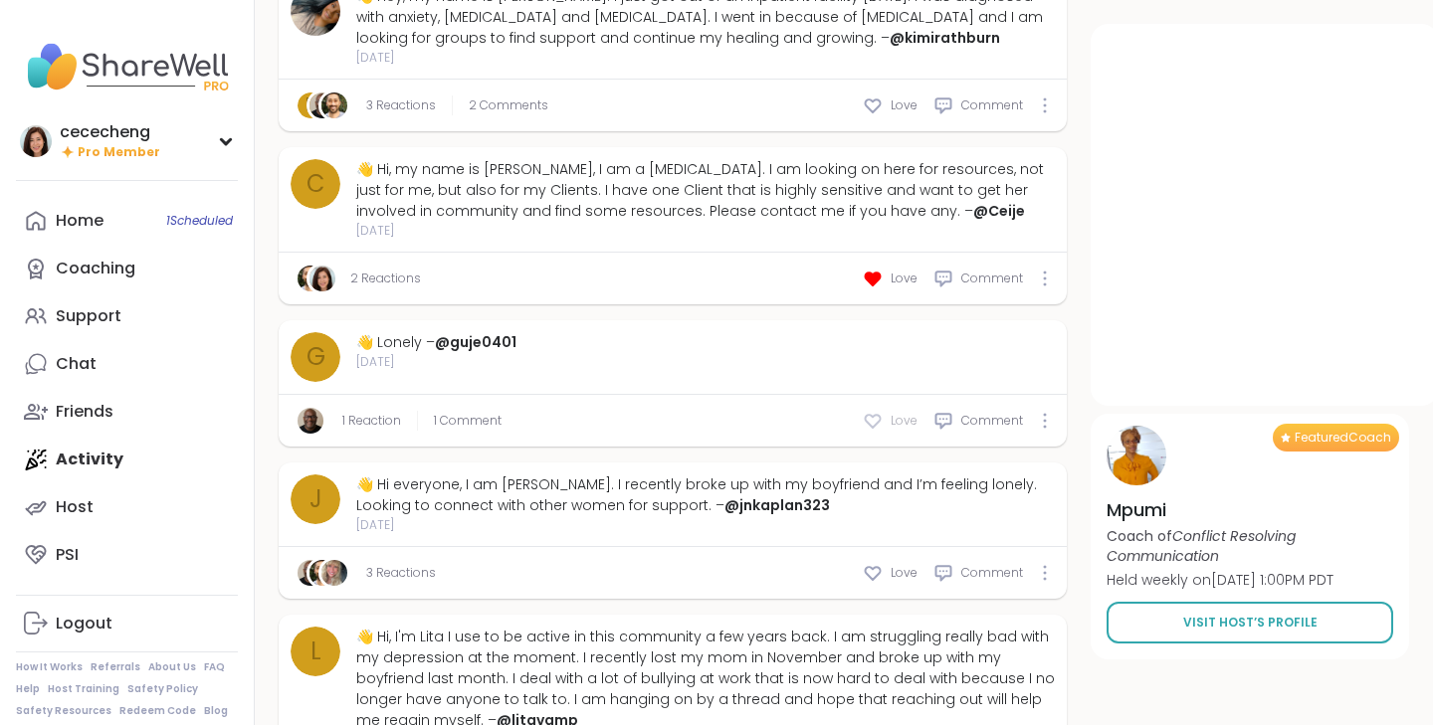
click at [888, 425] on div "Love" at bounding box center [890, 421] width 55 height 20
click at [482, 420] on span "1 Comment" at bounding box center [488, 421] width 68 height 18
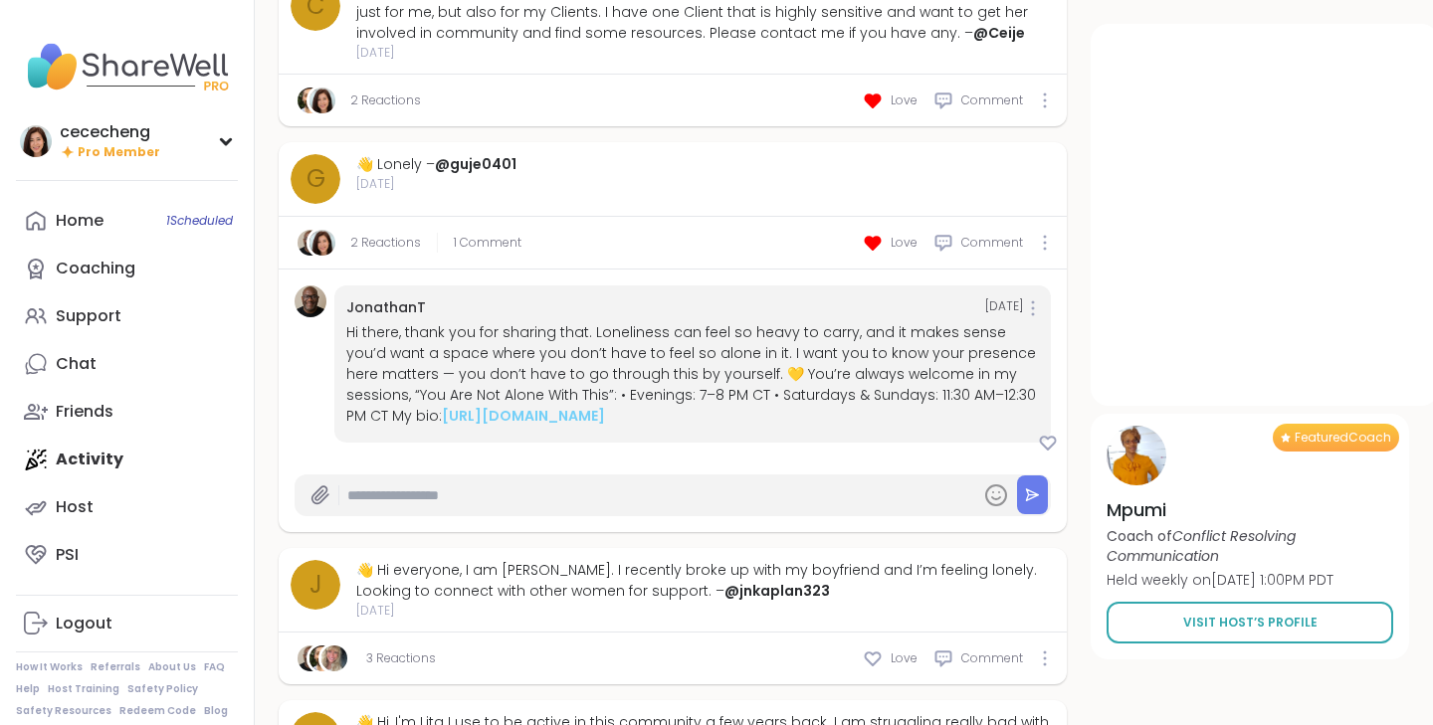
scroll to position [1726, 0]
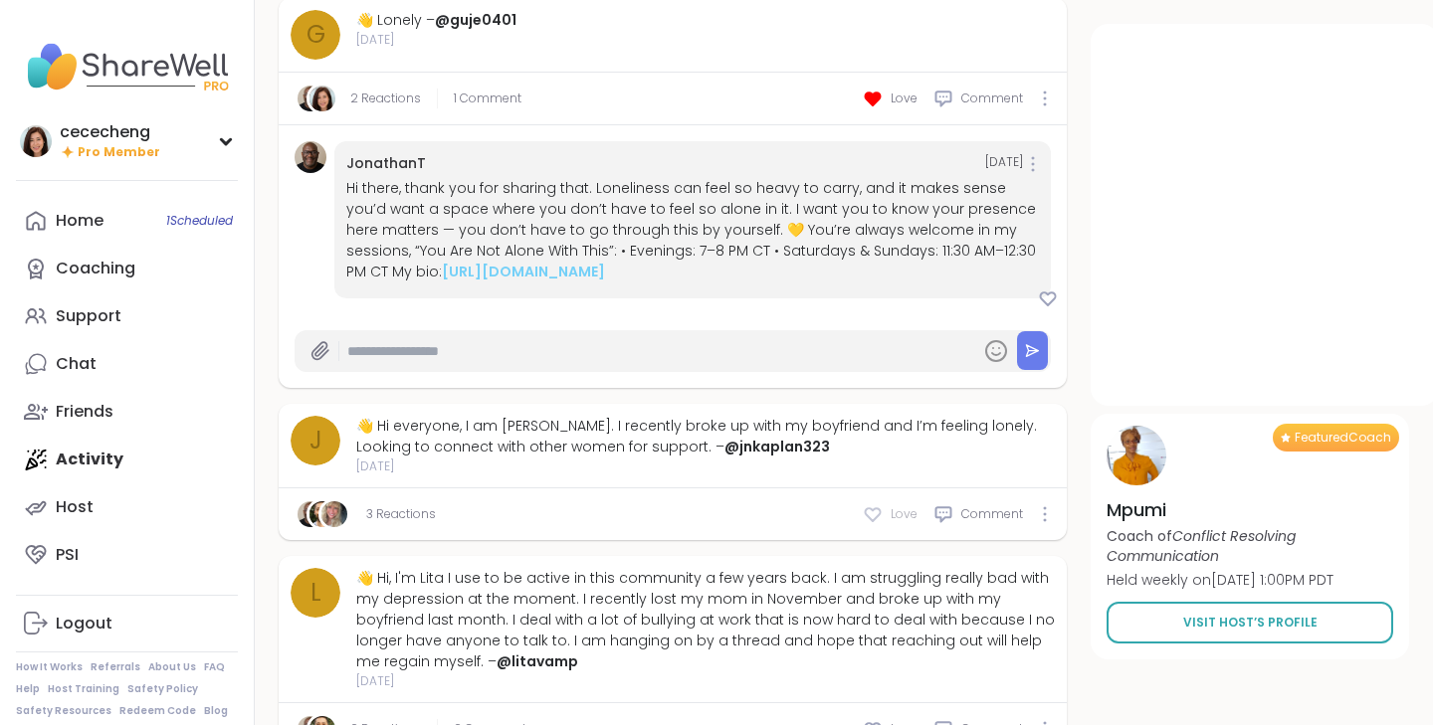
click at [878, 518] on icon at bounding box center [873, 514] width 20 height 20
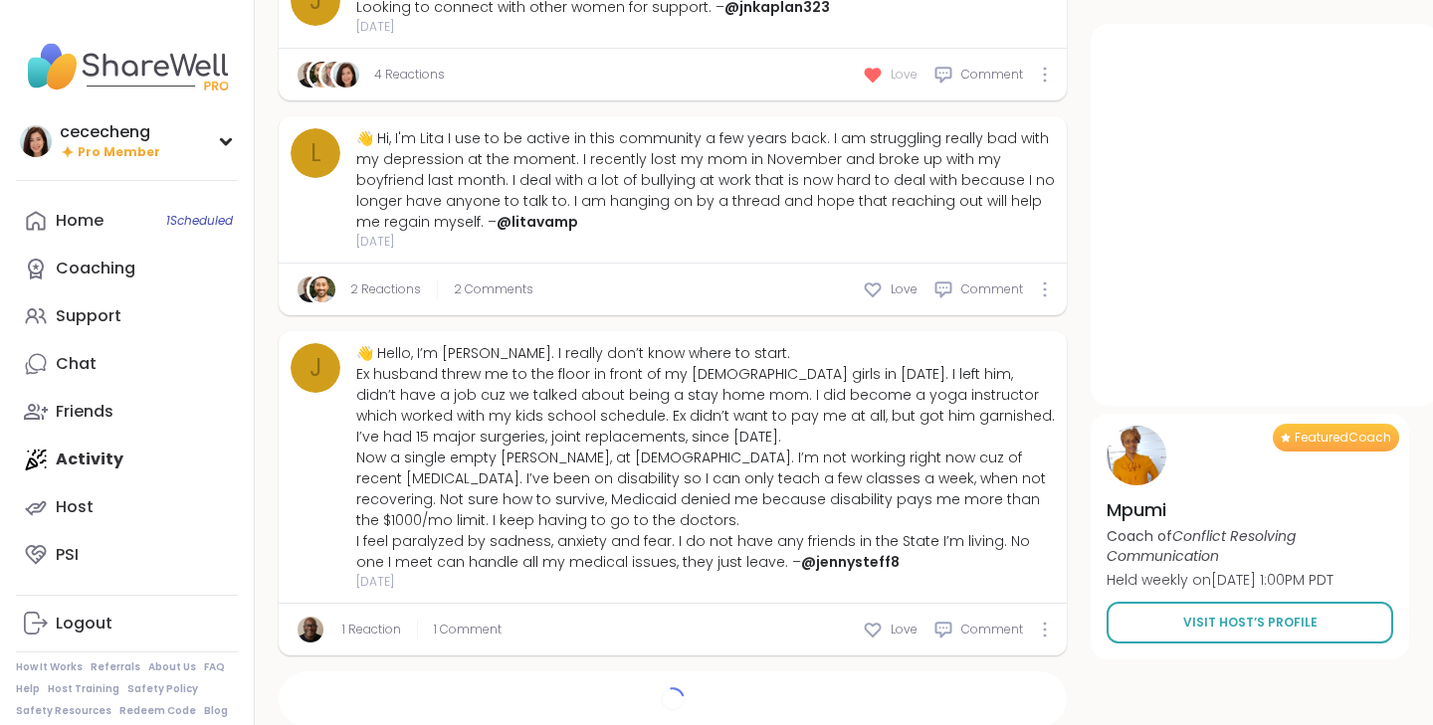
scroll to position [2216, 0]
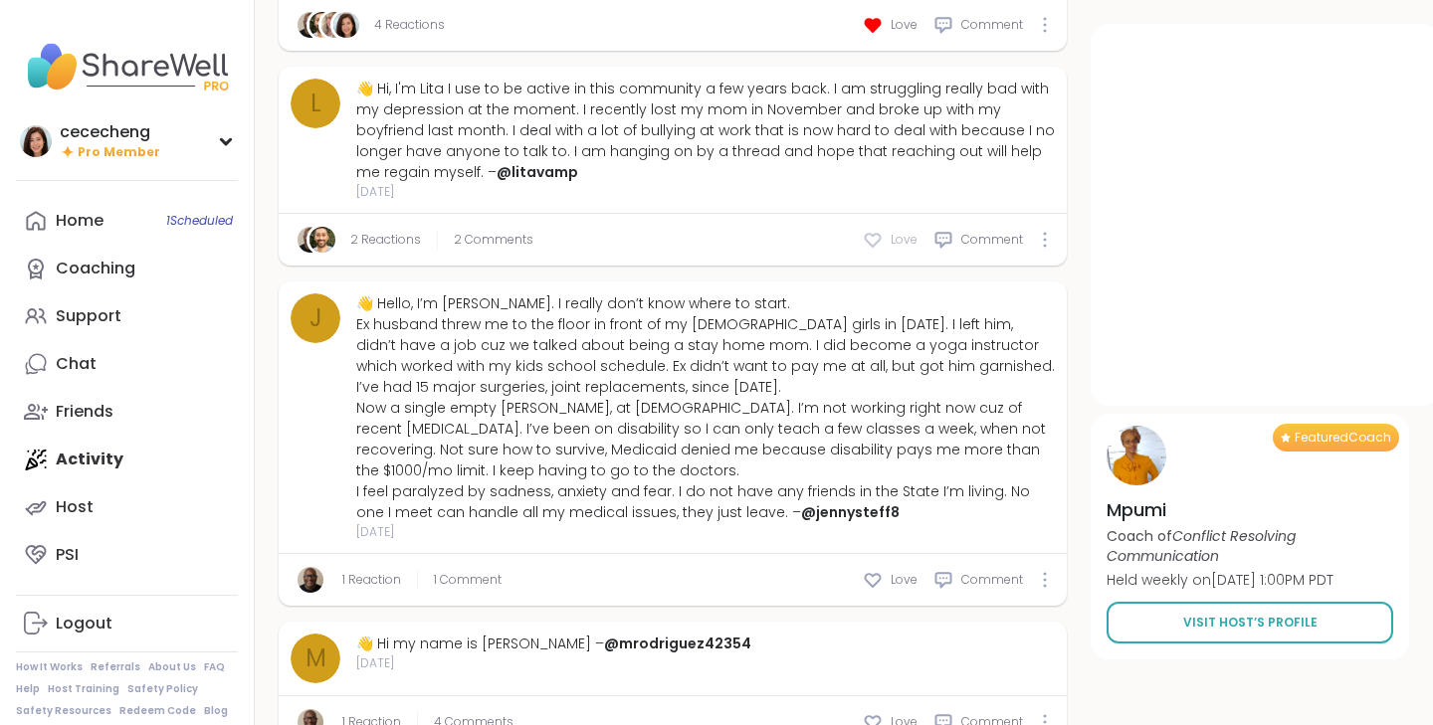
click at [886, 239] on div "Love" at bounding box center [890, 240] width 55 height 20
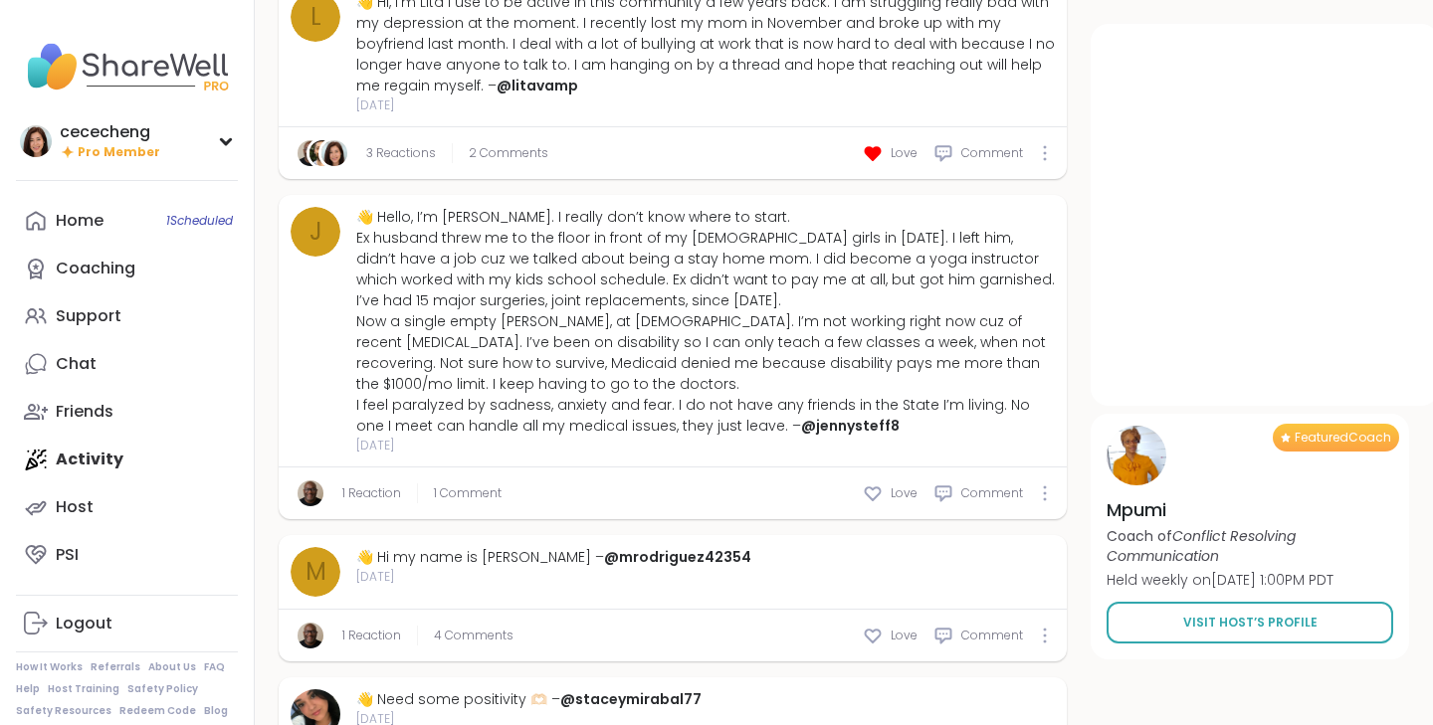
scroll to position [2360, 0]
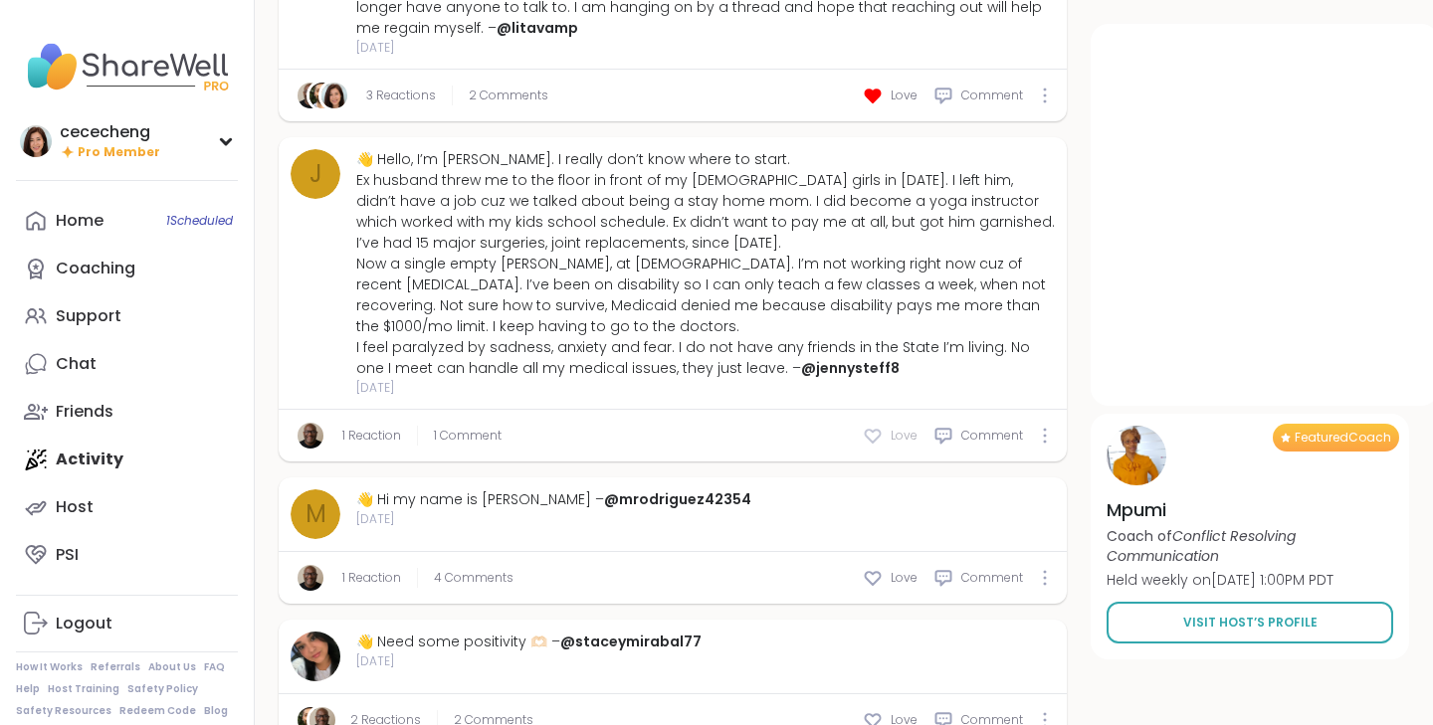
click at [890, 440] on div "Love" at bounding box center [890, 436] width 55 height 20
click at [883, 582] on icon at bounding box center [873, 578] width 20 height 20
click at [480, 573] on span "4 Comments" at bounding box center [494, 578] width 80 height 18
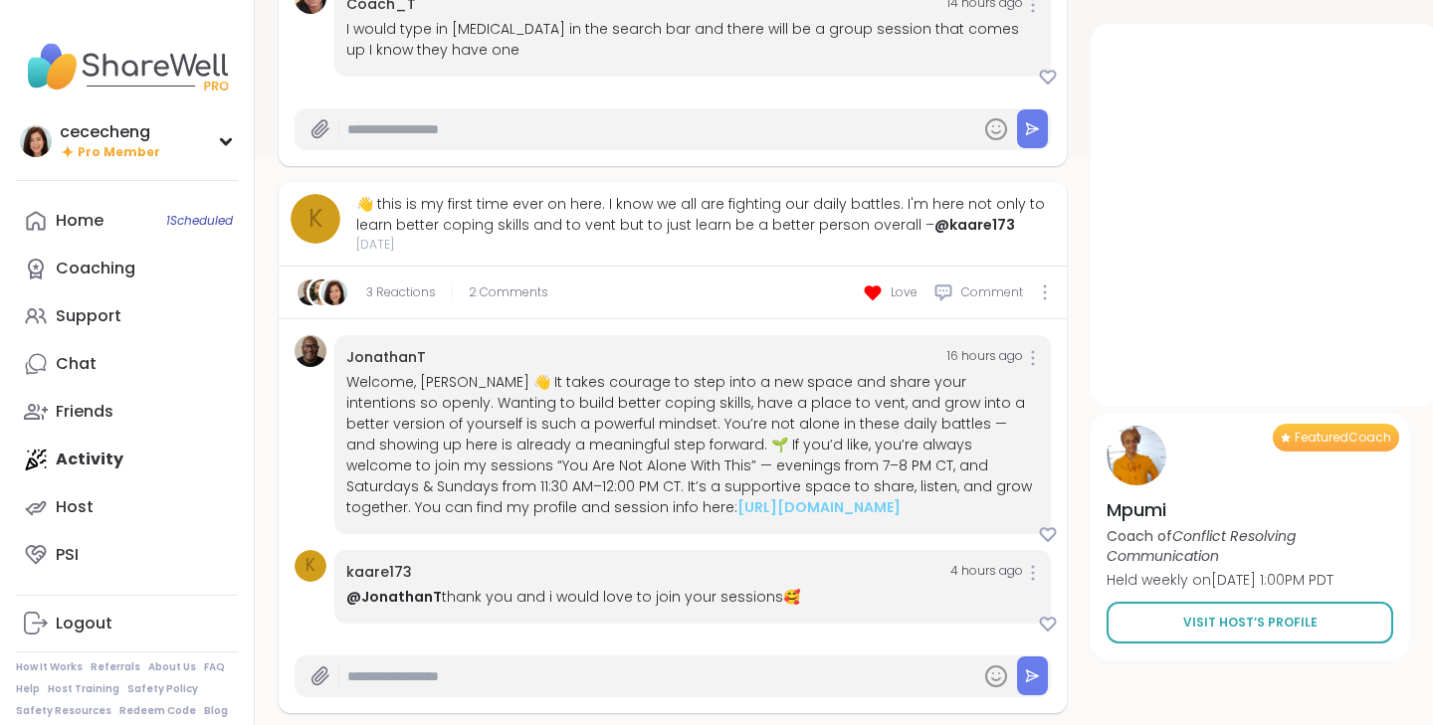
scroll to position [0, 0]
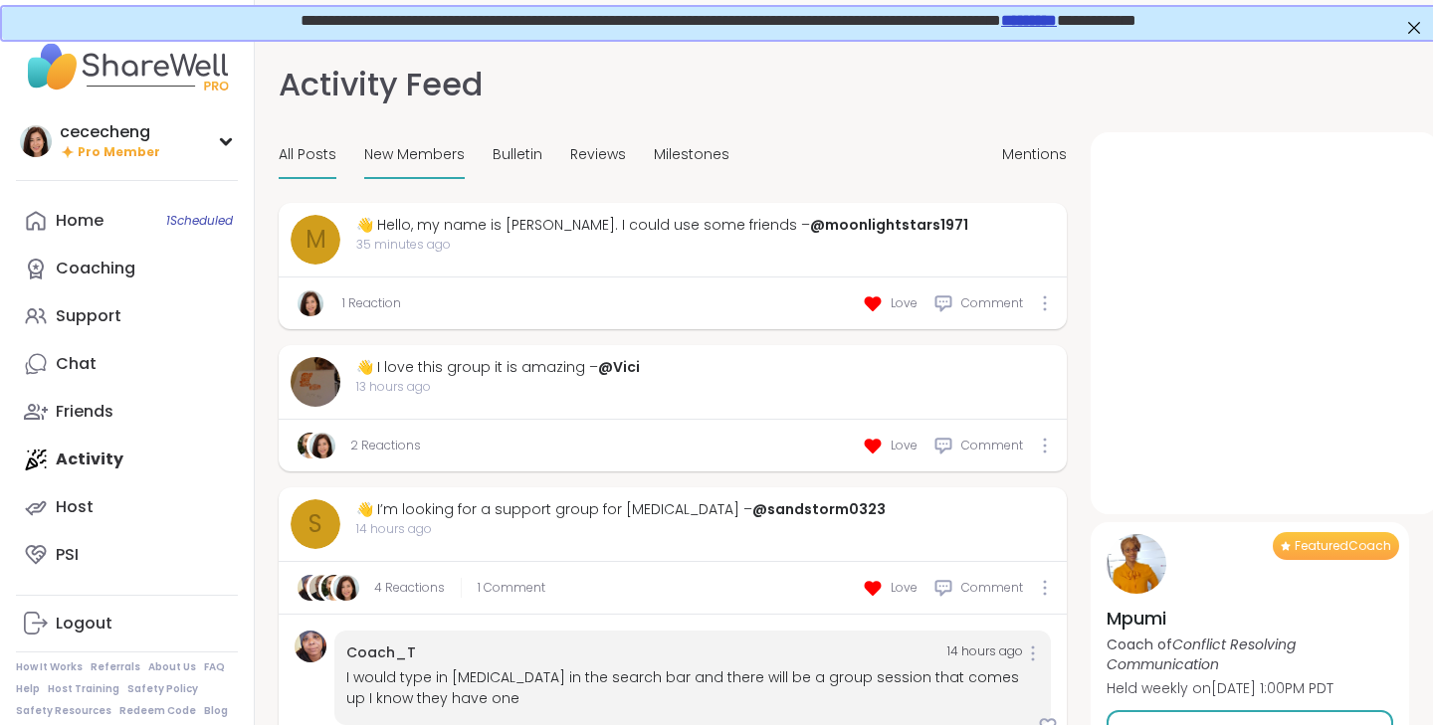
click at [323, 157] on span "All Posts" at bounding box center [308, 154] width 58 height 21
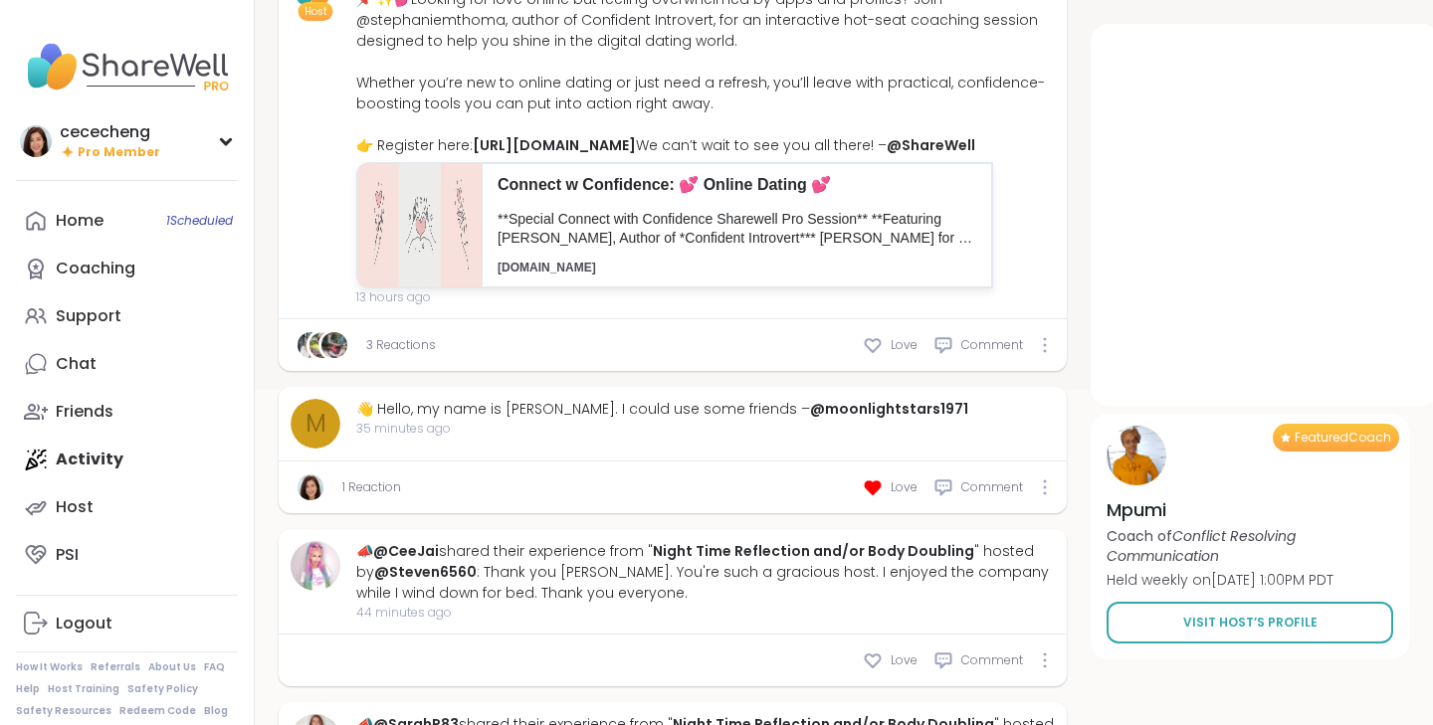
scroll to position [474, 0]
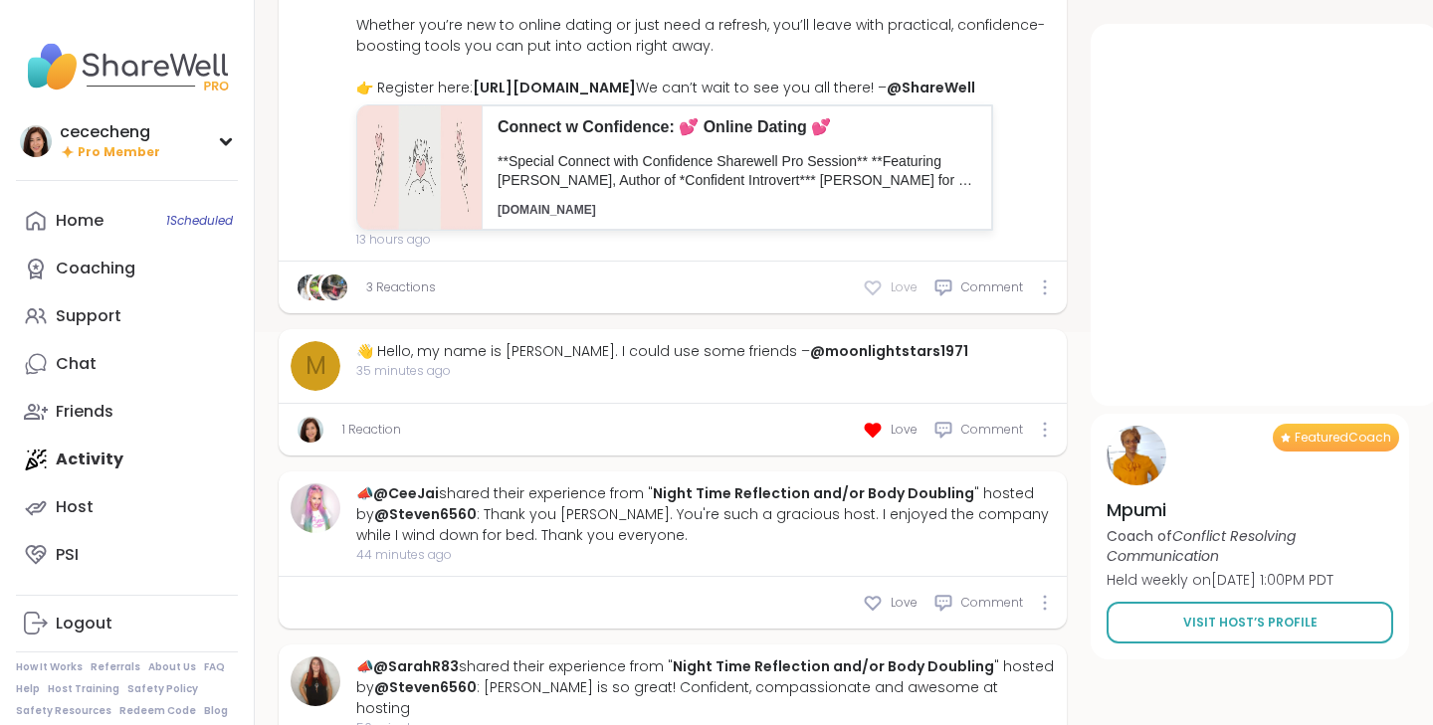
click at [882, 297] on icon at bounding box center [873, 288] width 20 height 20
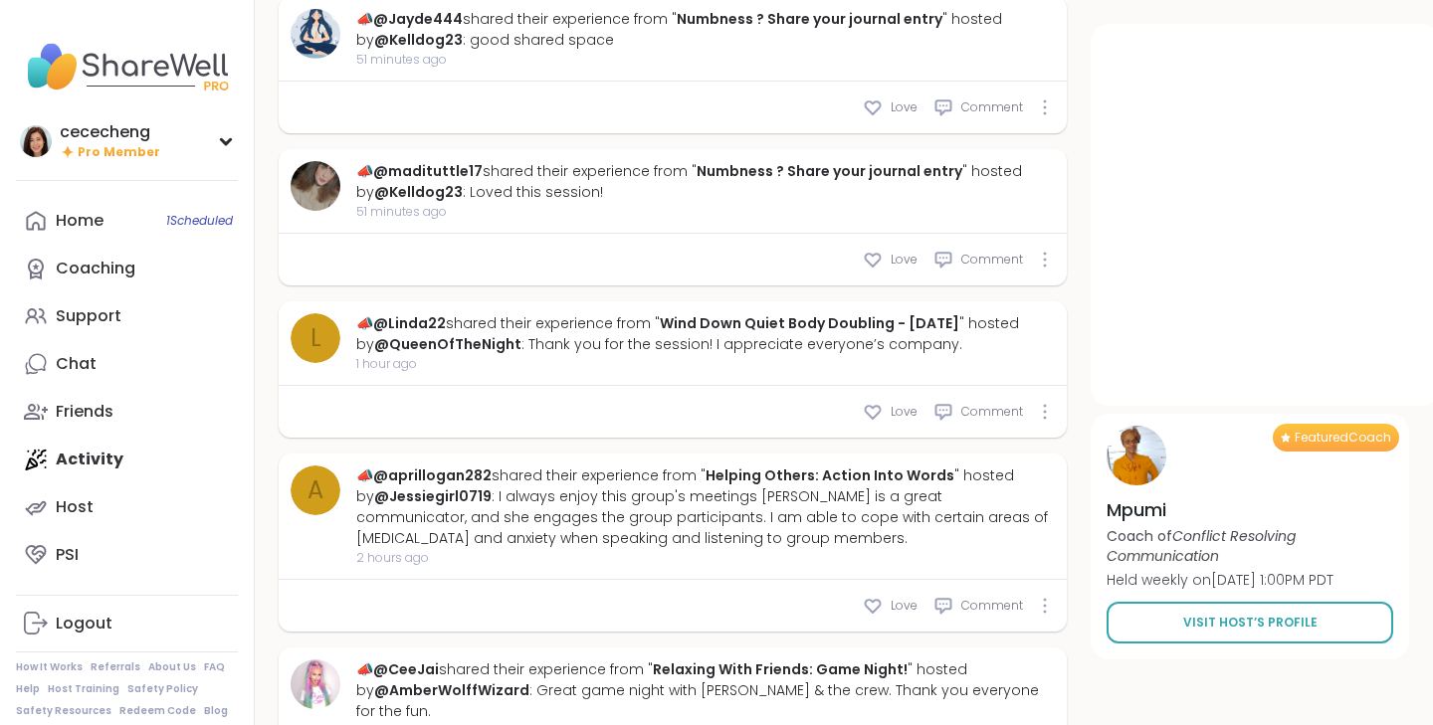
scroll to position [1427, 0]
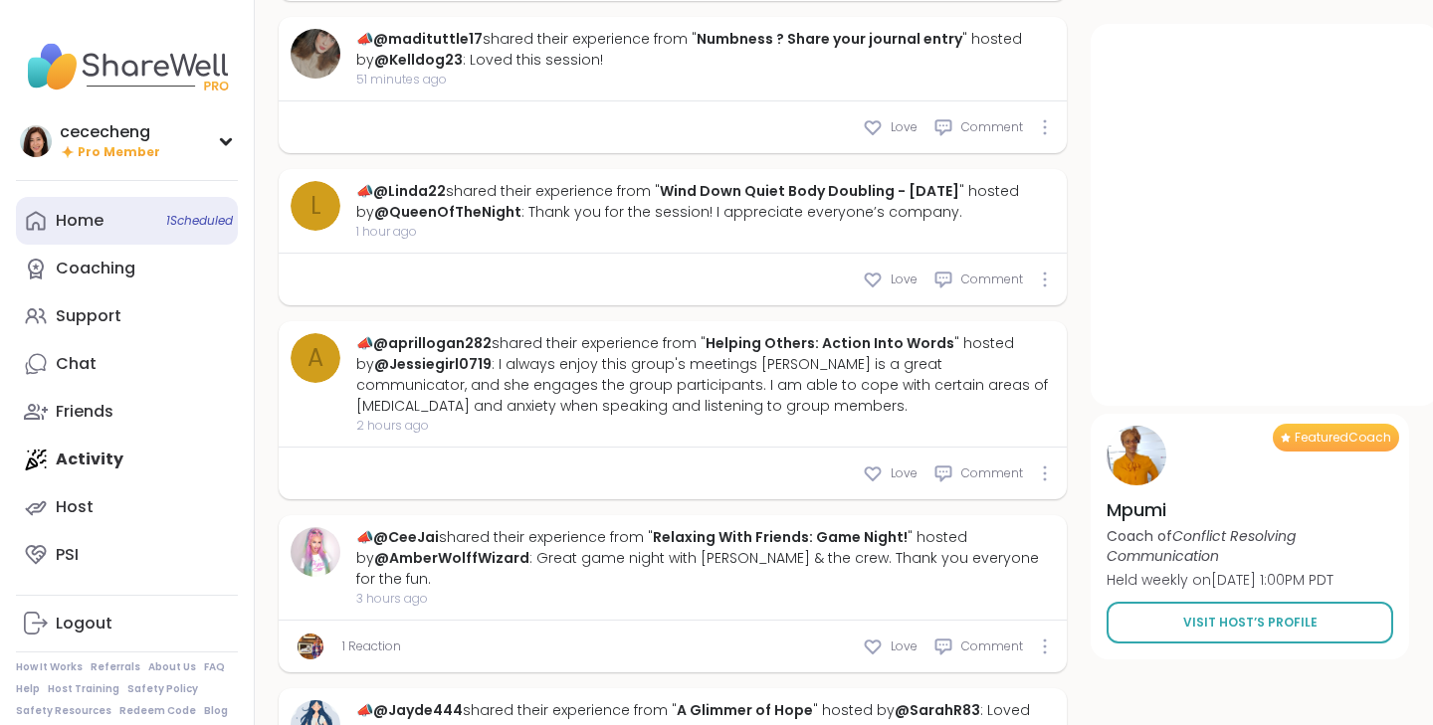
click at [121, 220] on link "Home 1 Scheduled" at bounding box center [127, 221] width 222 height 48
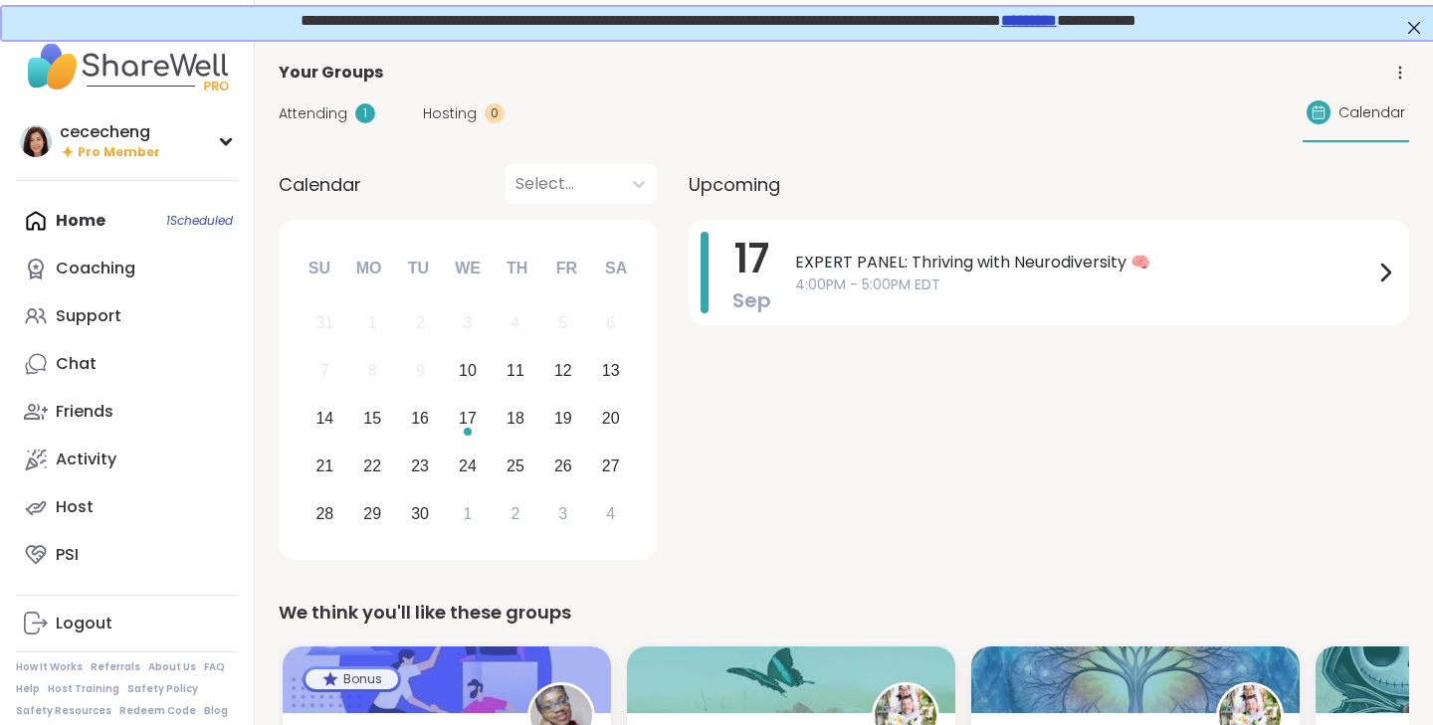
scroll to position [99, 0]
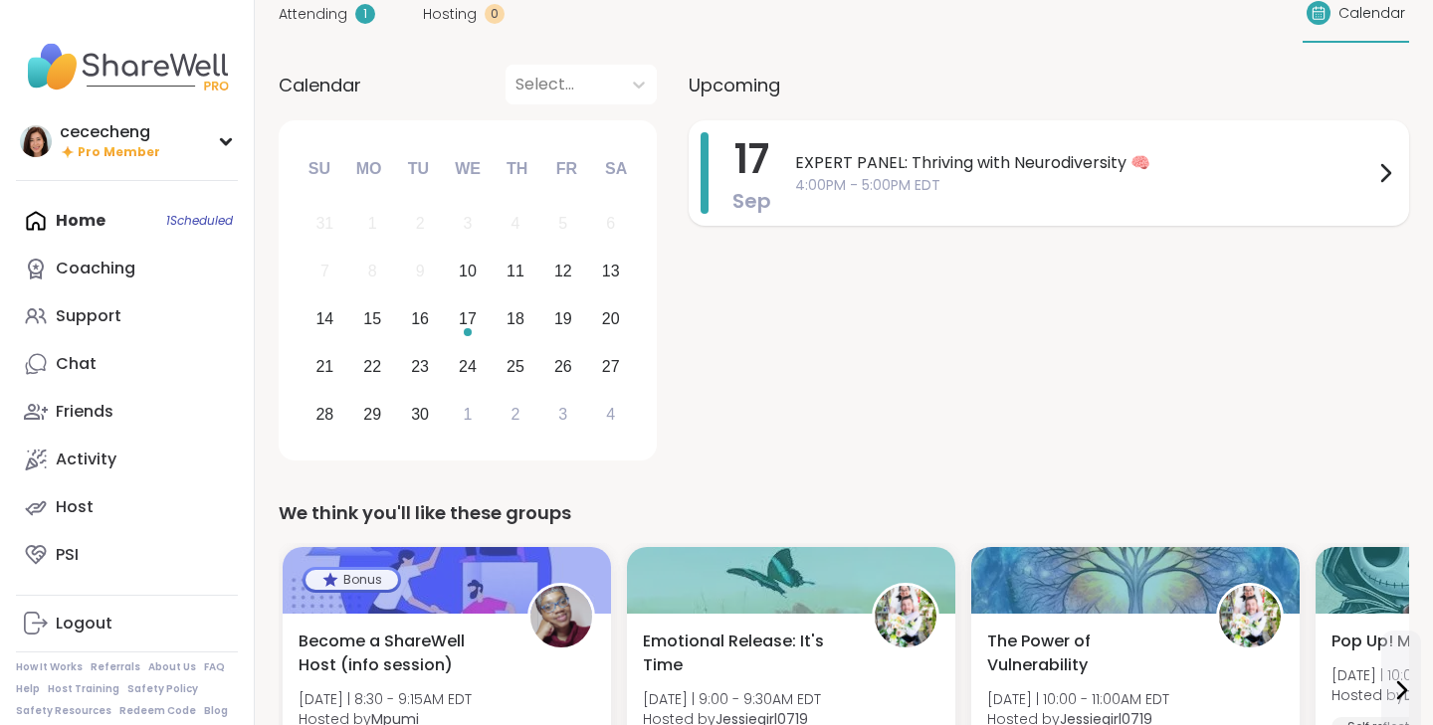
click at [873, 140] on div "EXPERT PANEL: Thriving with Neurodiversity 🧠 4:00PM - 5:00PM EDT" at bounding box center [1096, 173] width 602 height 82
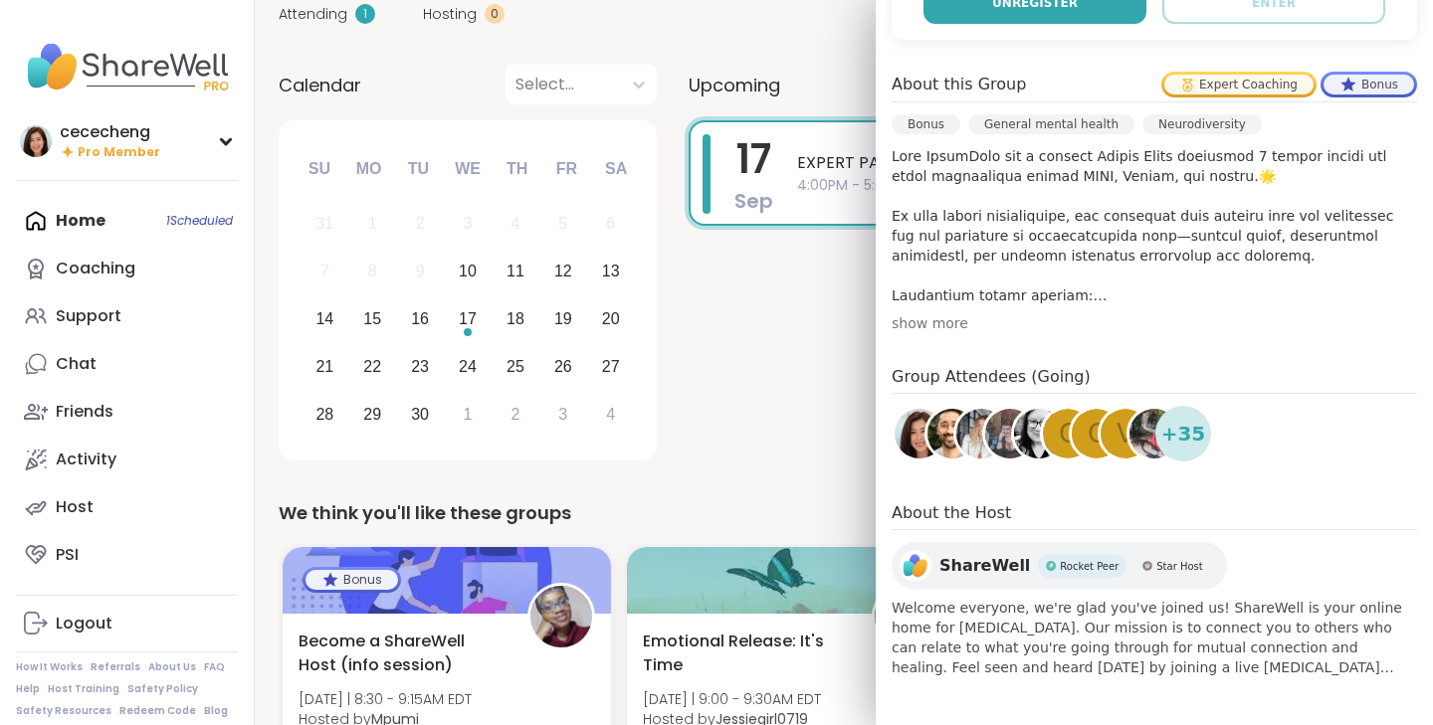
scroll to position [144, 0]
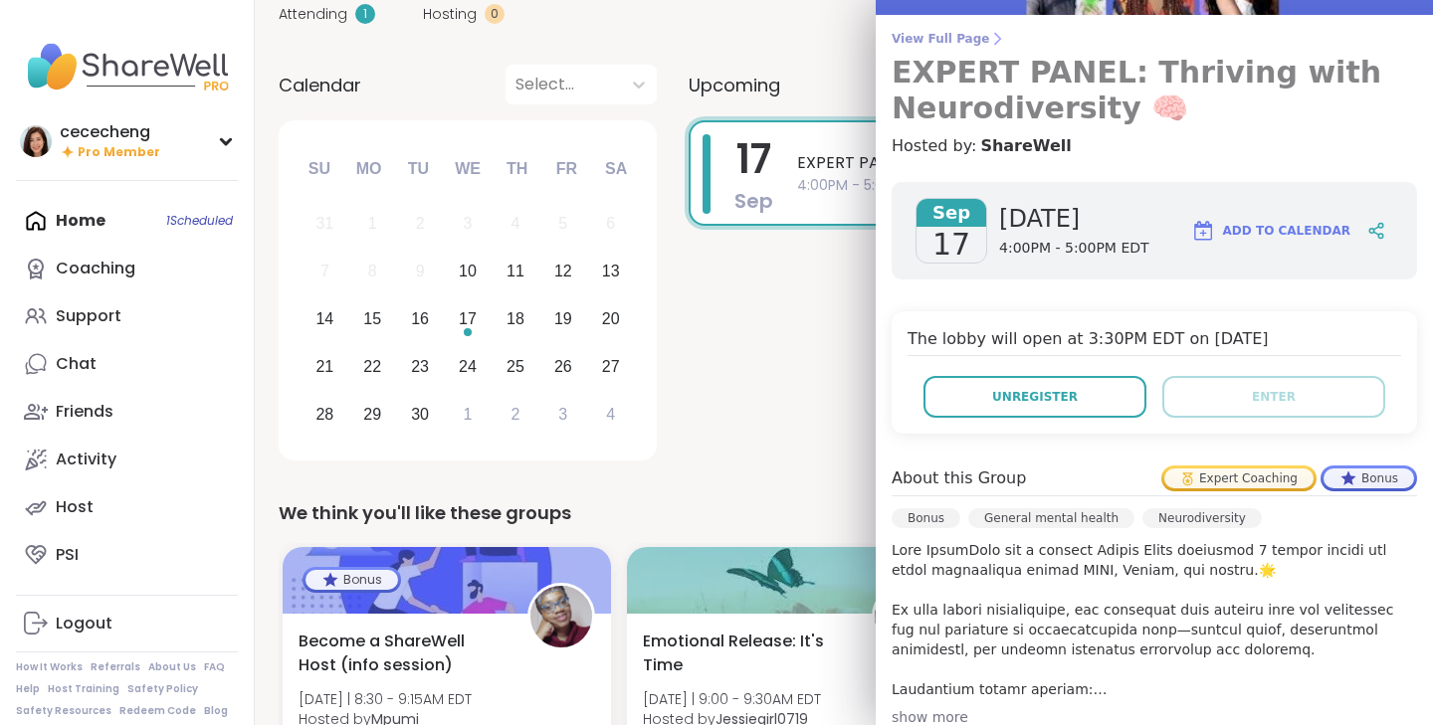
click at [976, 44] on span "View Full Page" at bounding box center [1153, 39] width 525 height 16
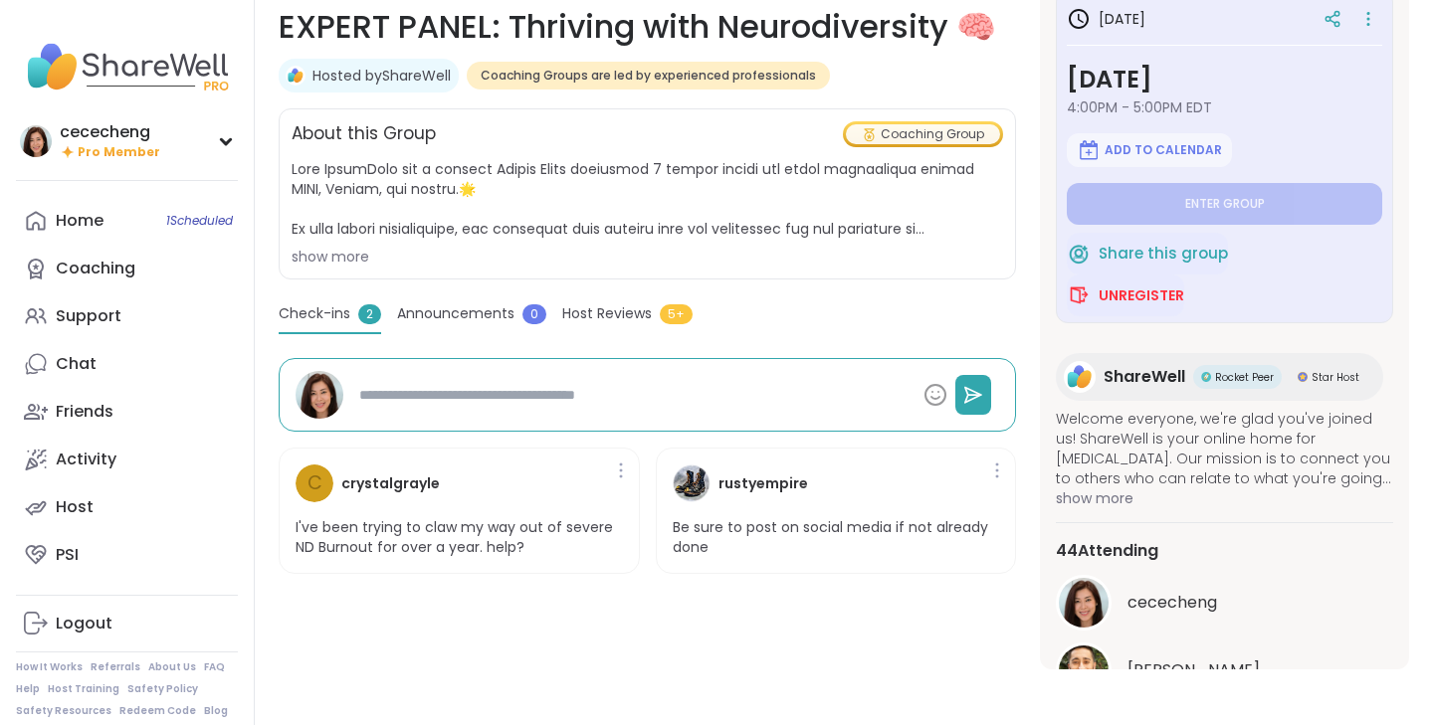
scroll to position [161, 0]
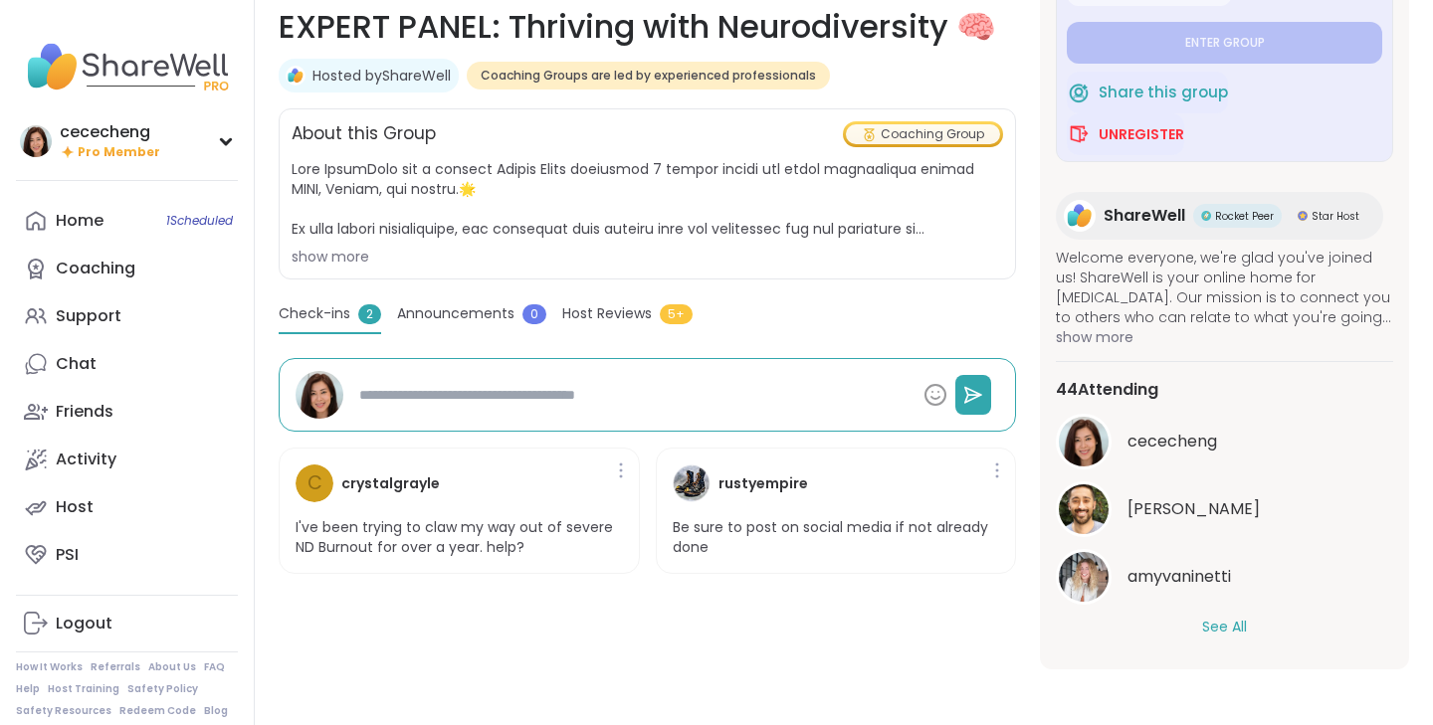
click at [1224, 627] on button "See All" at bounding box center [1224, 627] width 45 height 21
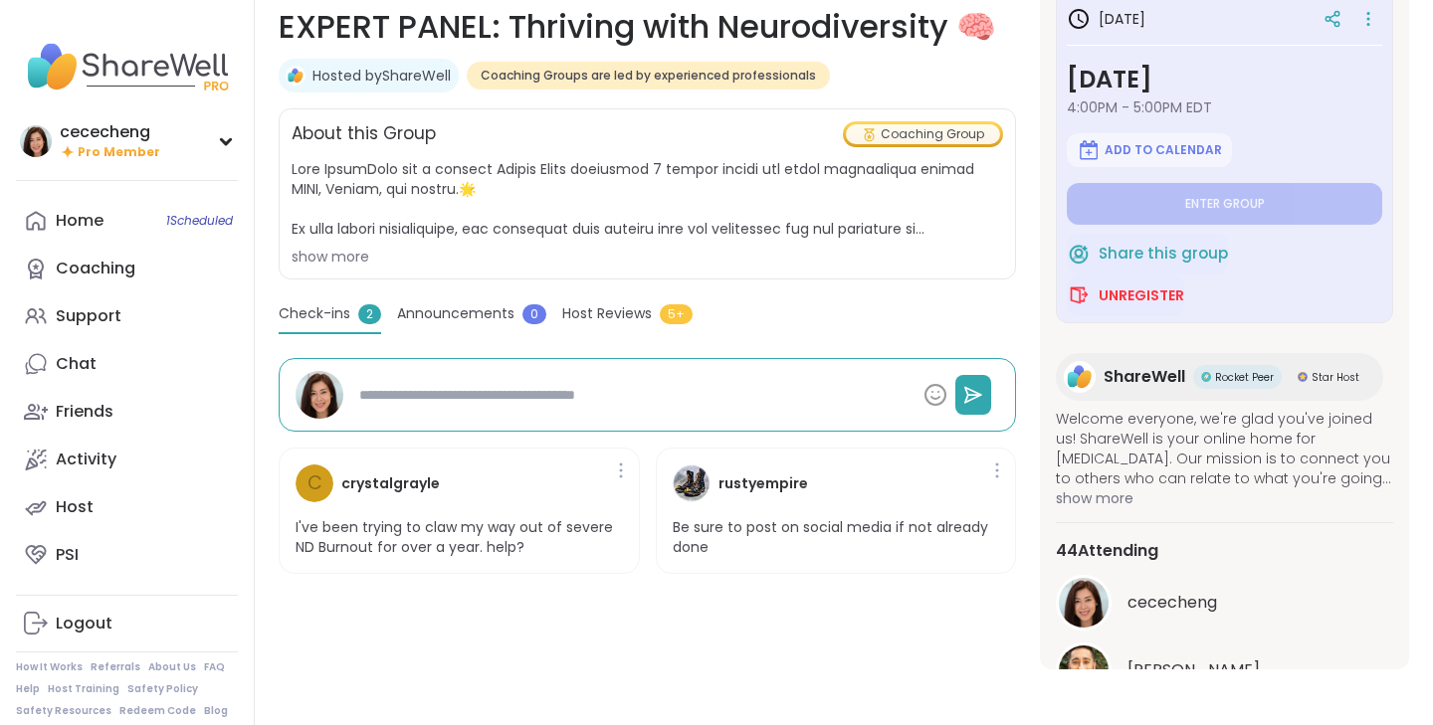
scroll to position [0, 0]
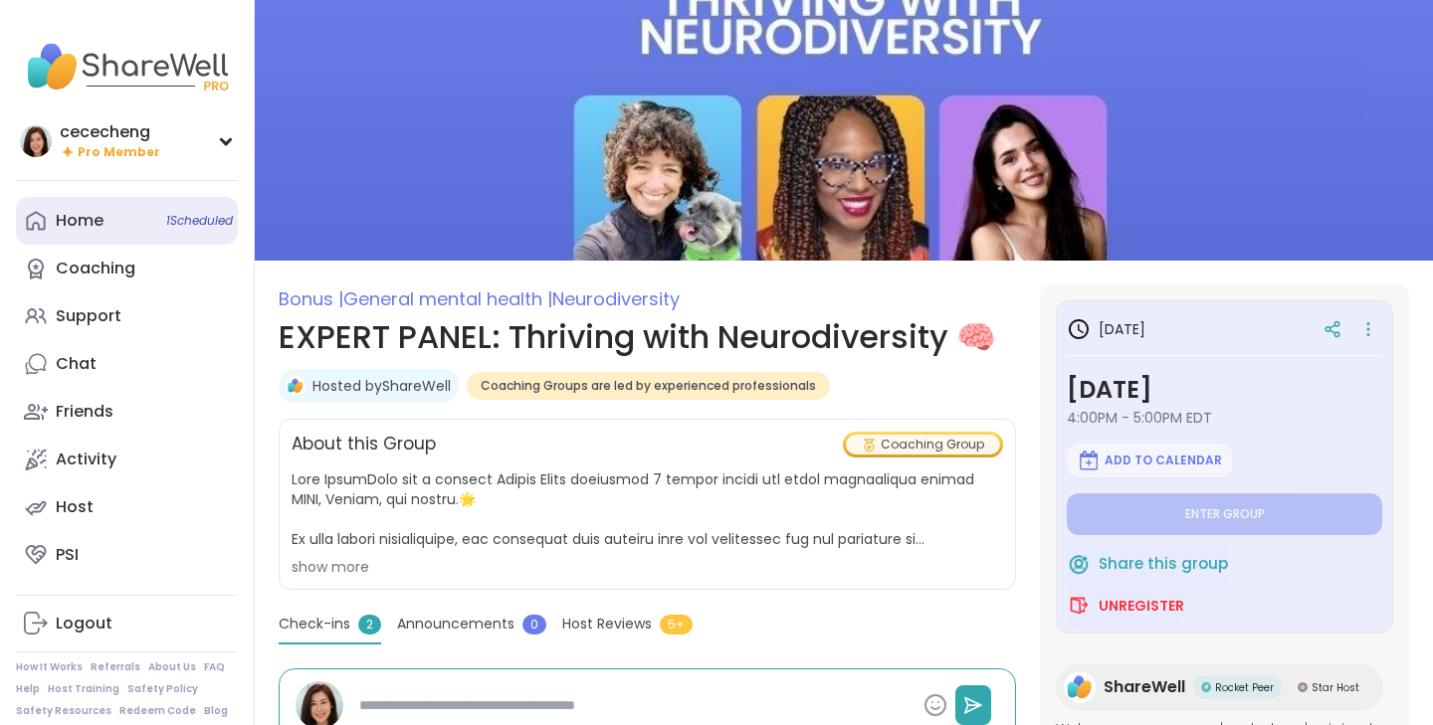
click at [99, 226] on div "Home 1 Scheduled" at bounding box center [80, 221] width 48 height 22
type textarea "*"
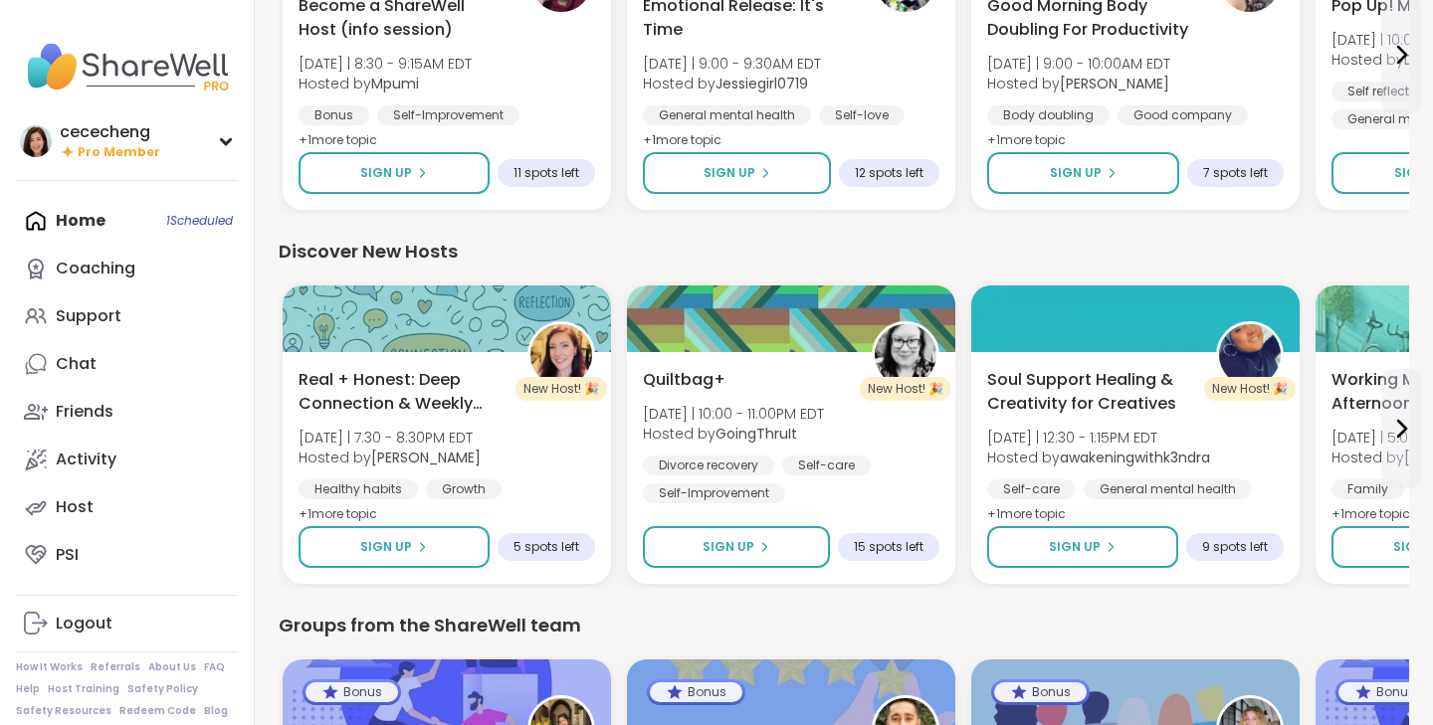
scroll to position [1908, 0]
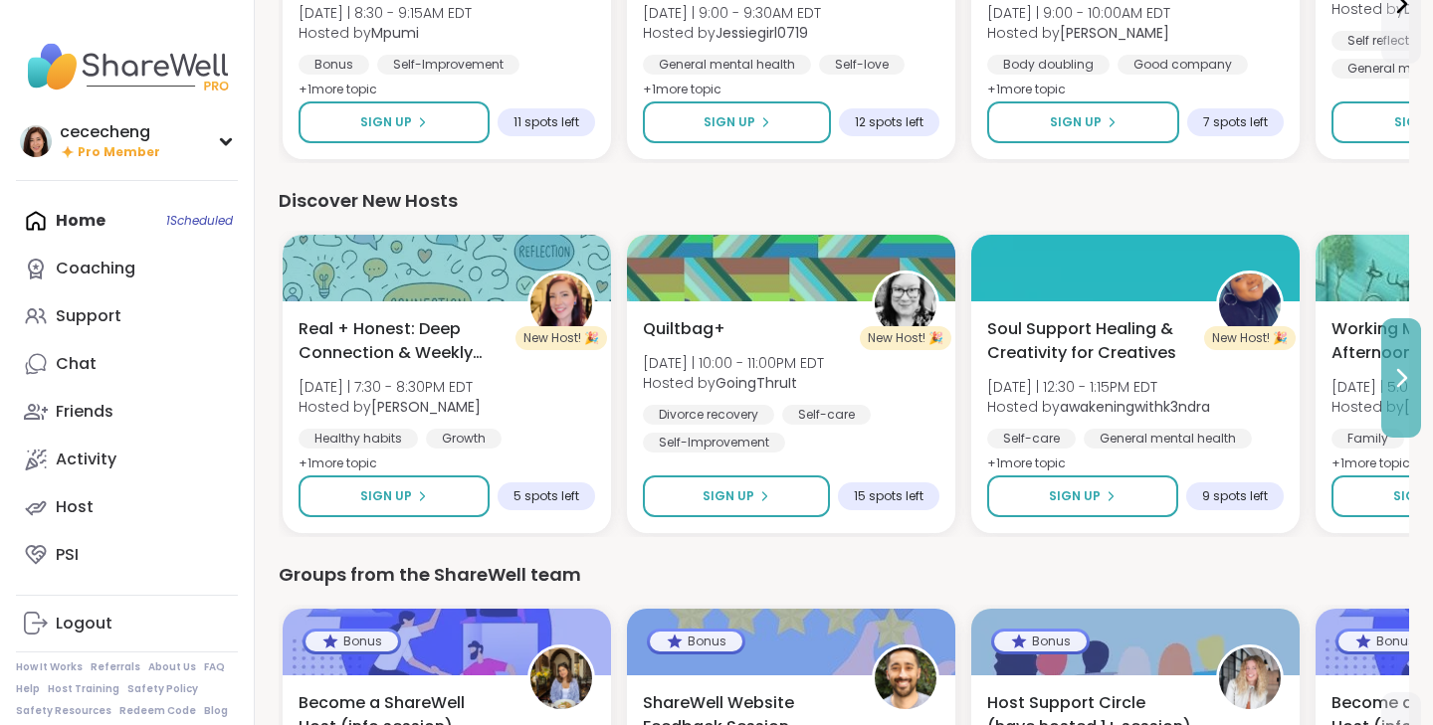
click at [1402, 374] on icon at bounding box center [1402, 378] width 8 height 16
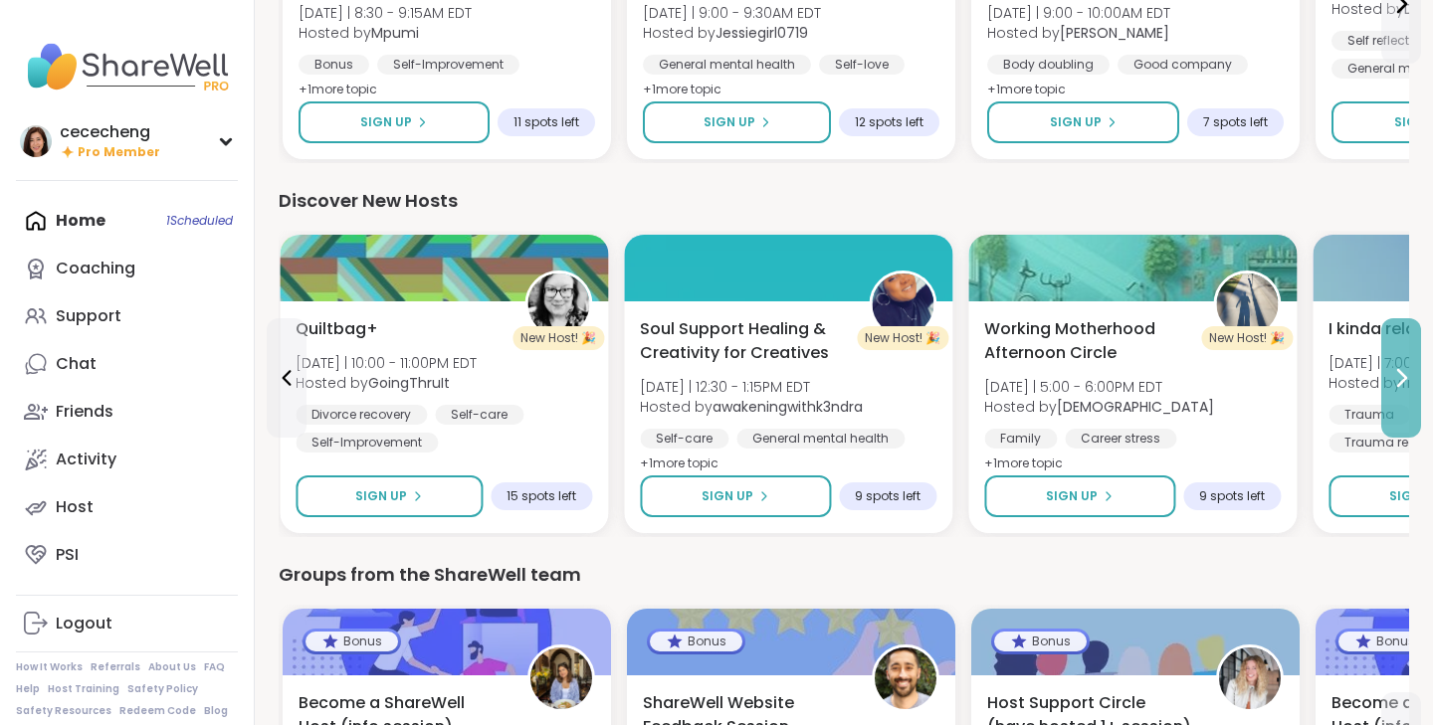
click at [1402, 374] on icon at bounding box center [1402, 378] width 8 height 16
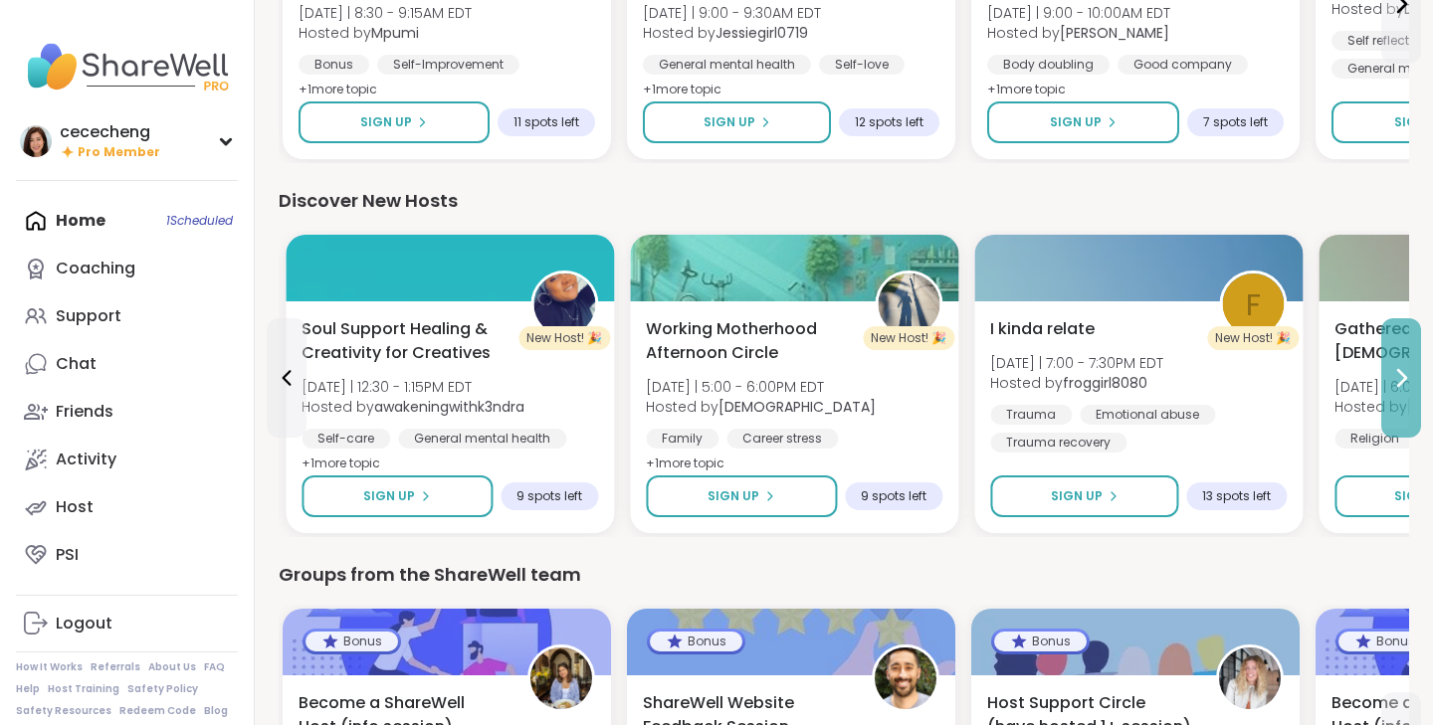
click at [1402, 374] on icon at bounding box center [1402, 378] width 8 height 16
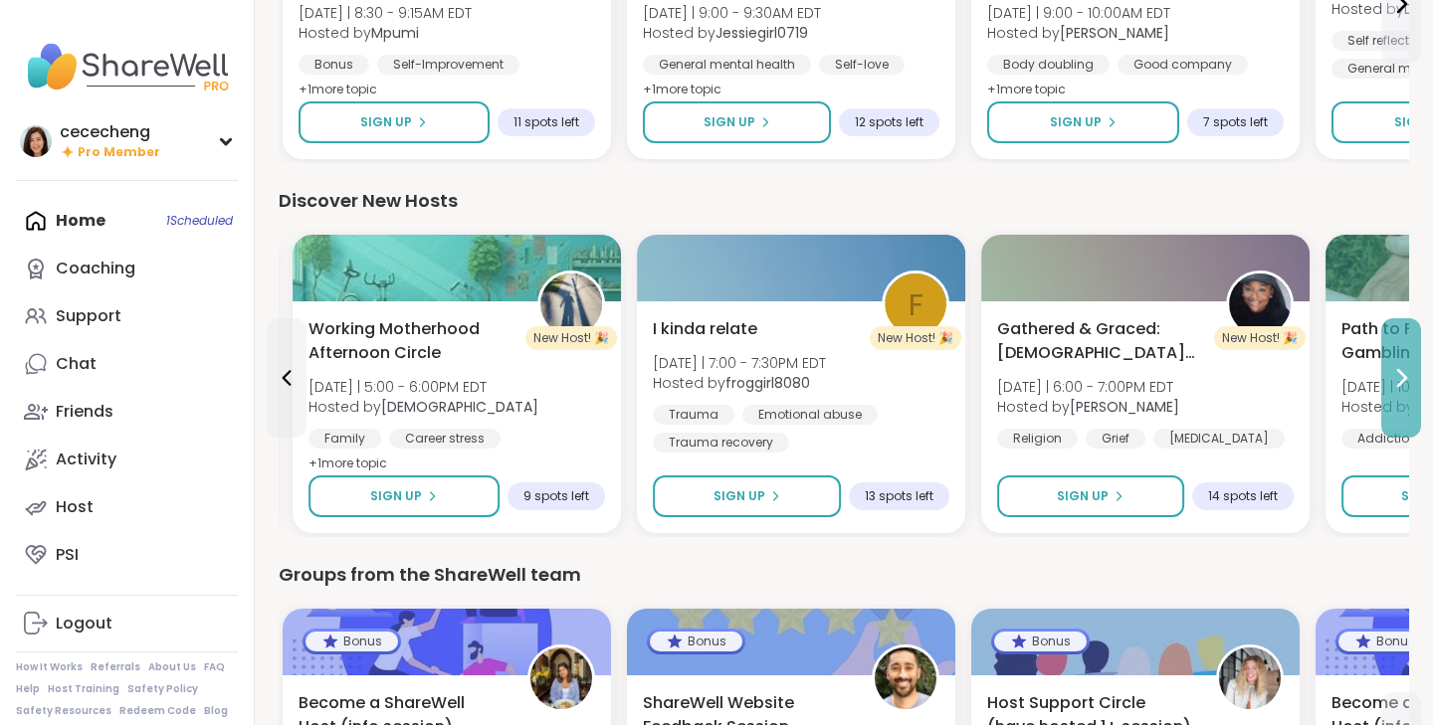
click at [1402, 374] on icon at bounding box center [1402, 378] width 8 height 16
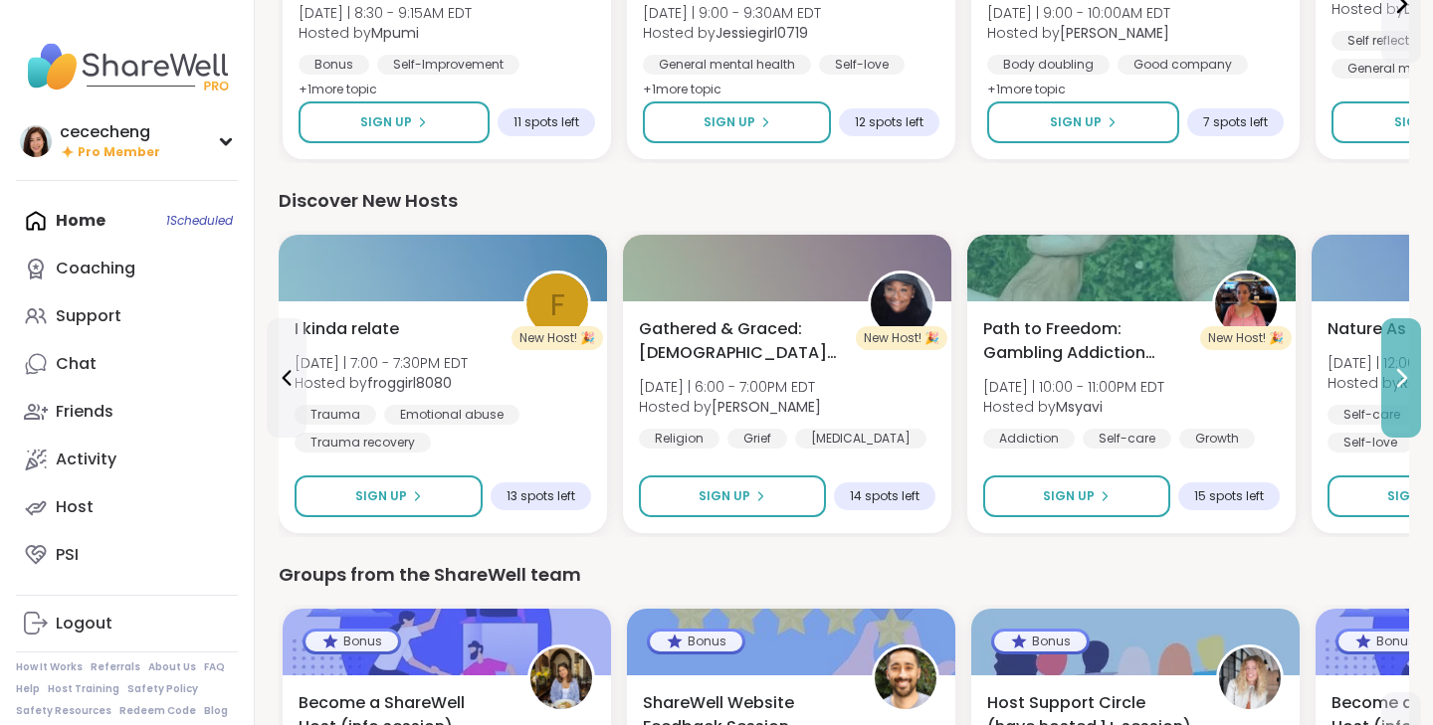
click at [1402, 374] on icon at bounding box center [1402, 378] width 8 height 16
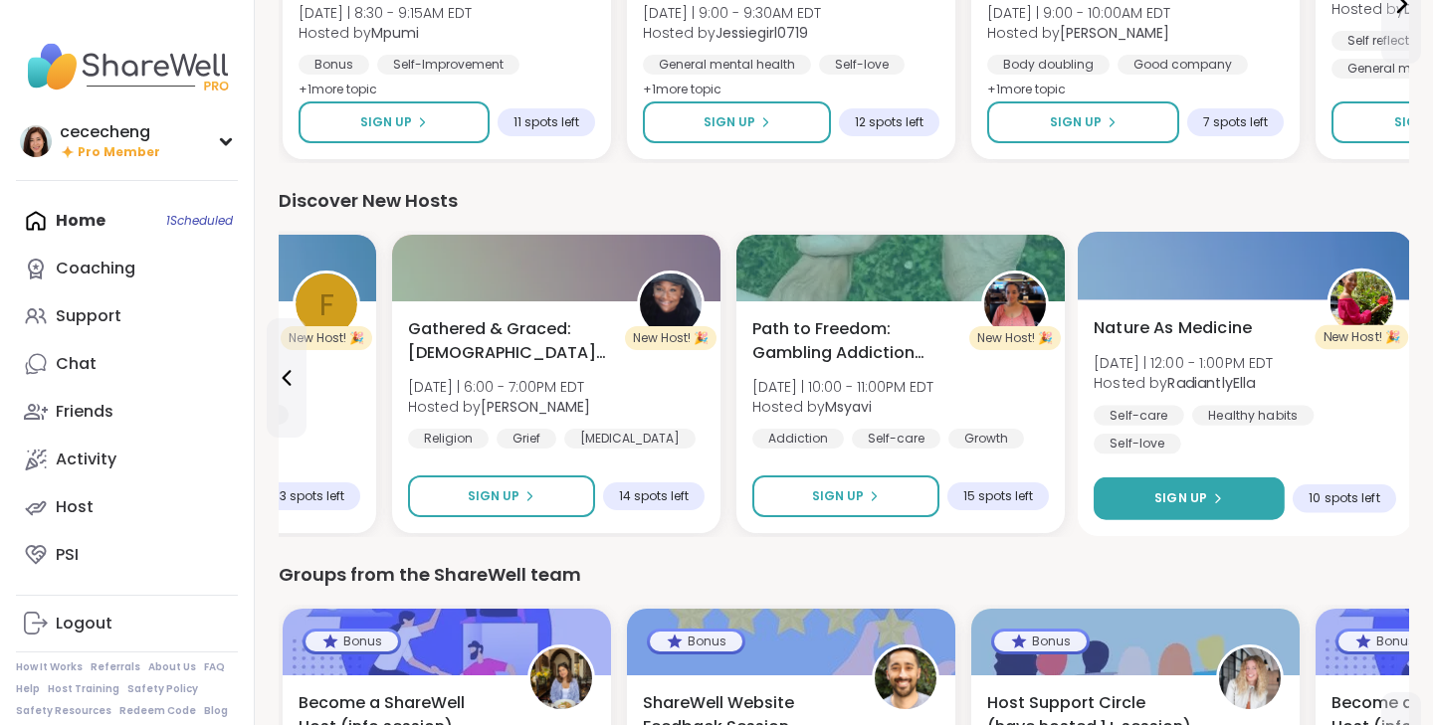
scroll to position [2179, 0]
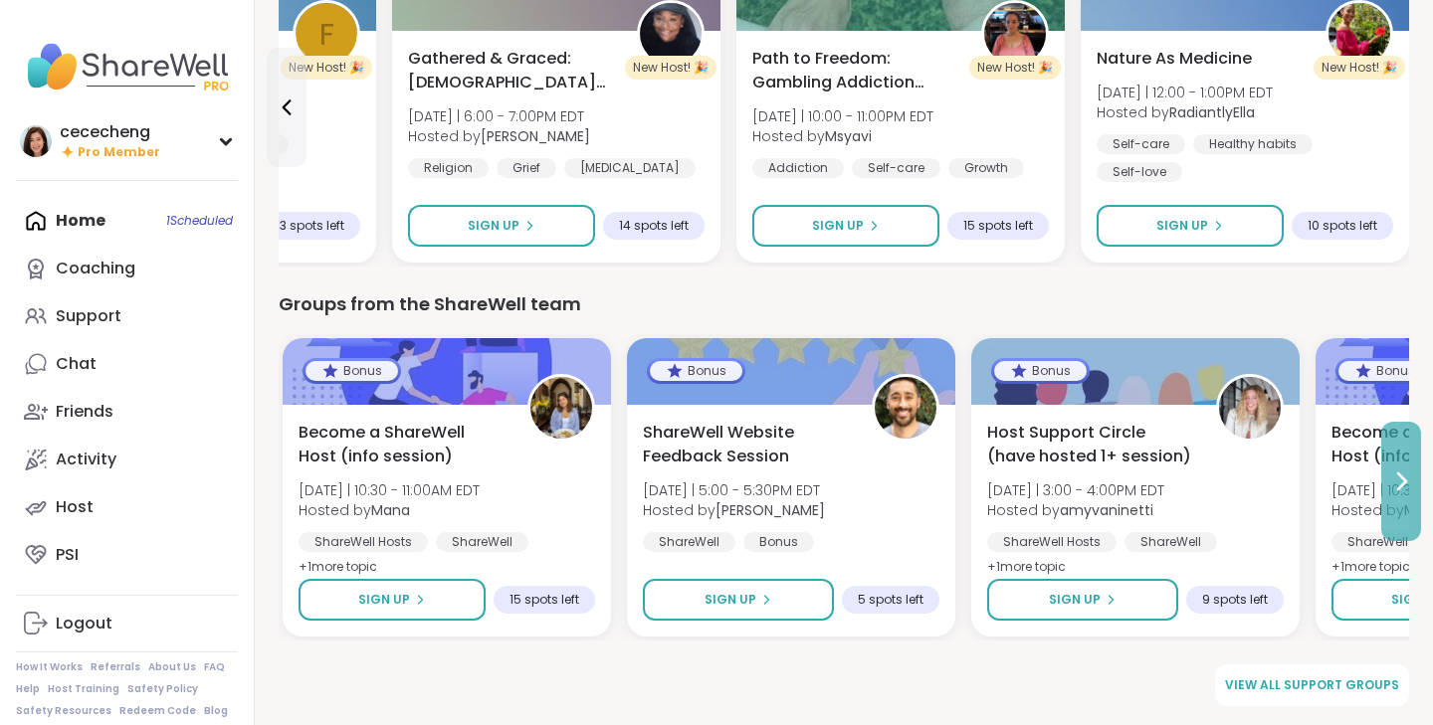
click at [1394, 481] on icon at bounding box center [1401, 482] width 24 height 24
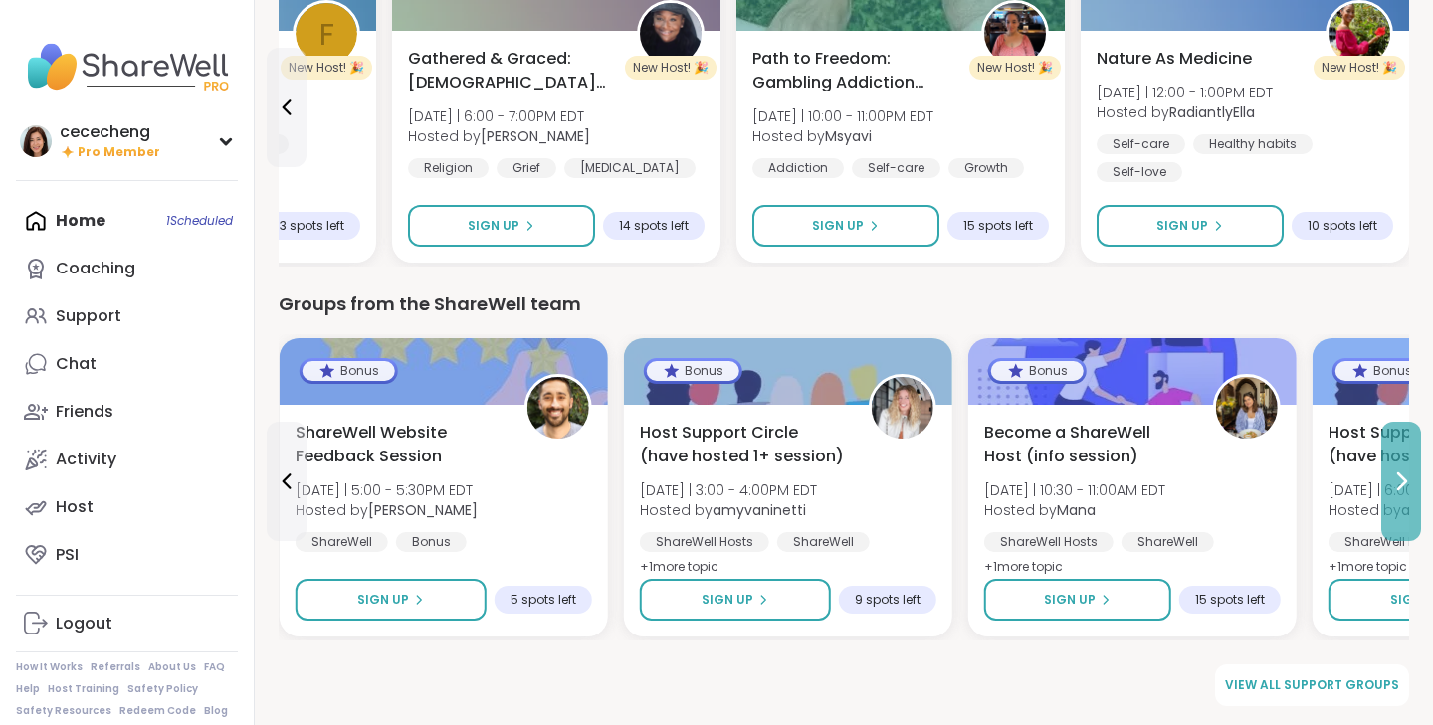
click at [1394, 481] on icon at bounding box center [1401, 482] width 24 height 24
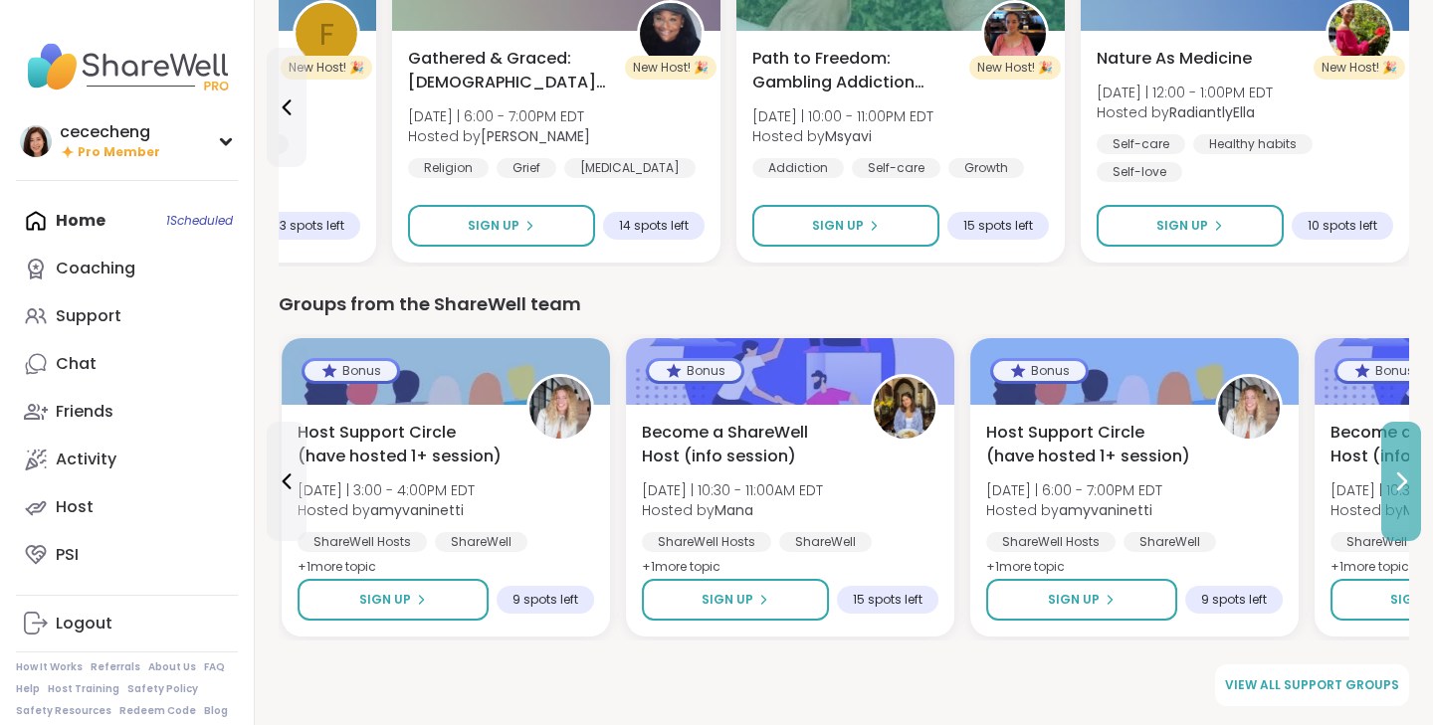
click at [1394, 481] on icon at bounding box center [1401, 482] width 24 height 24
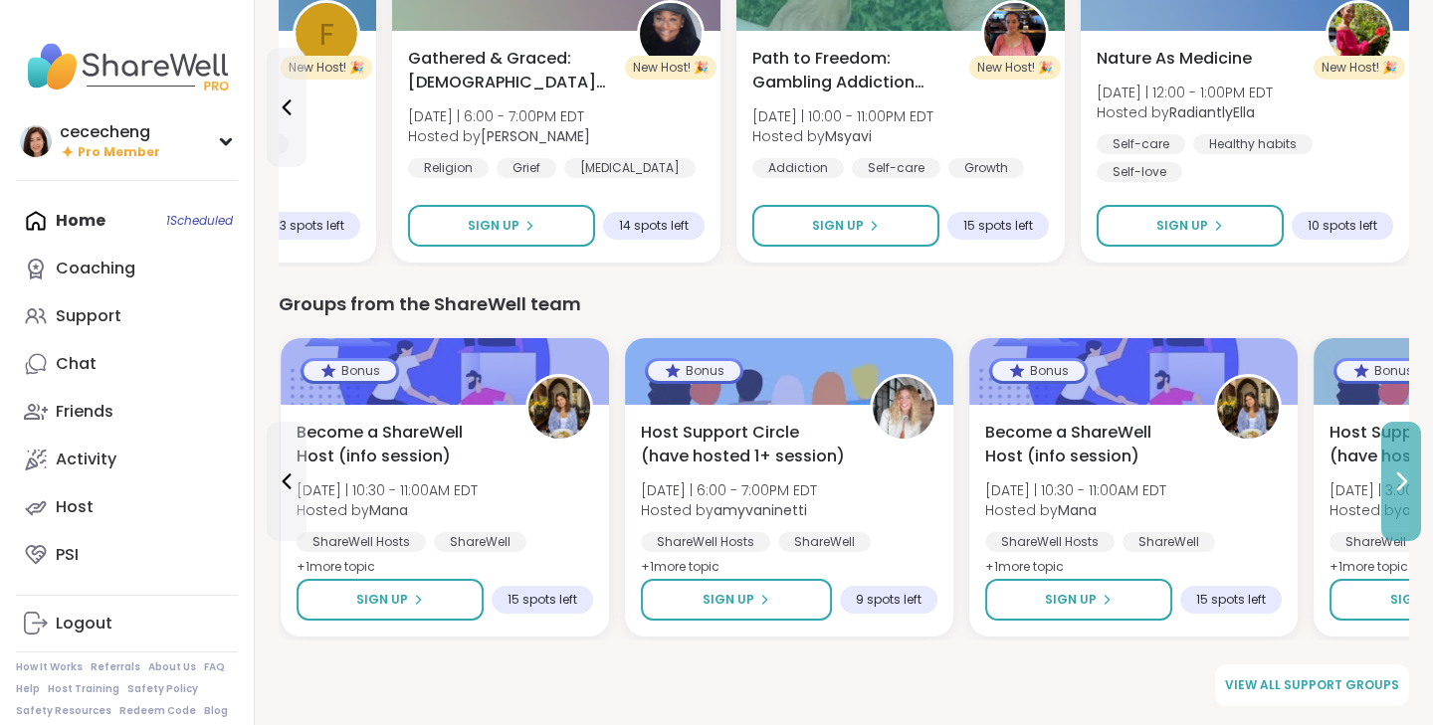
click at [1394, 481] on icon at bounding box center [1401, 482] width 24 height 24
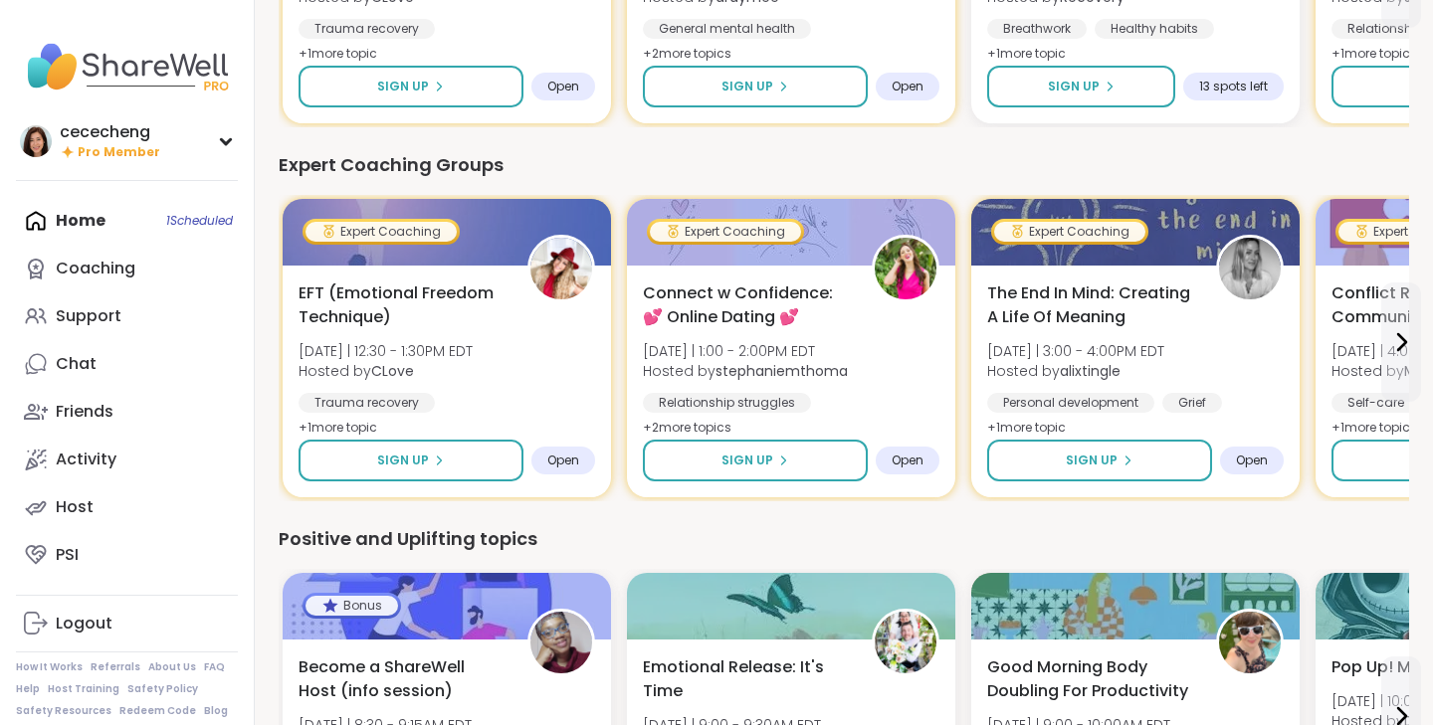
scroll to position [1120, 0]
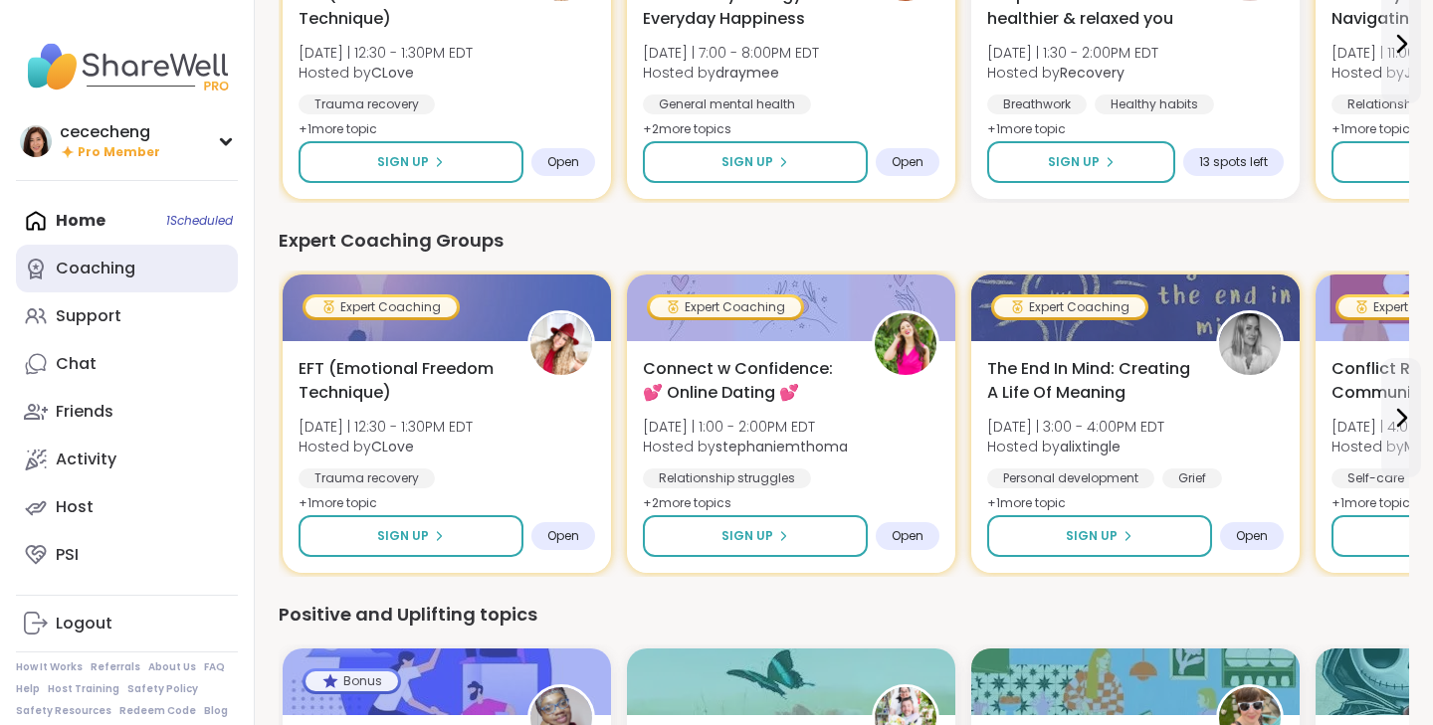
click at [109, 269] on div "Coaching" at bounding box center [96, 269] width 80 height 22
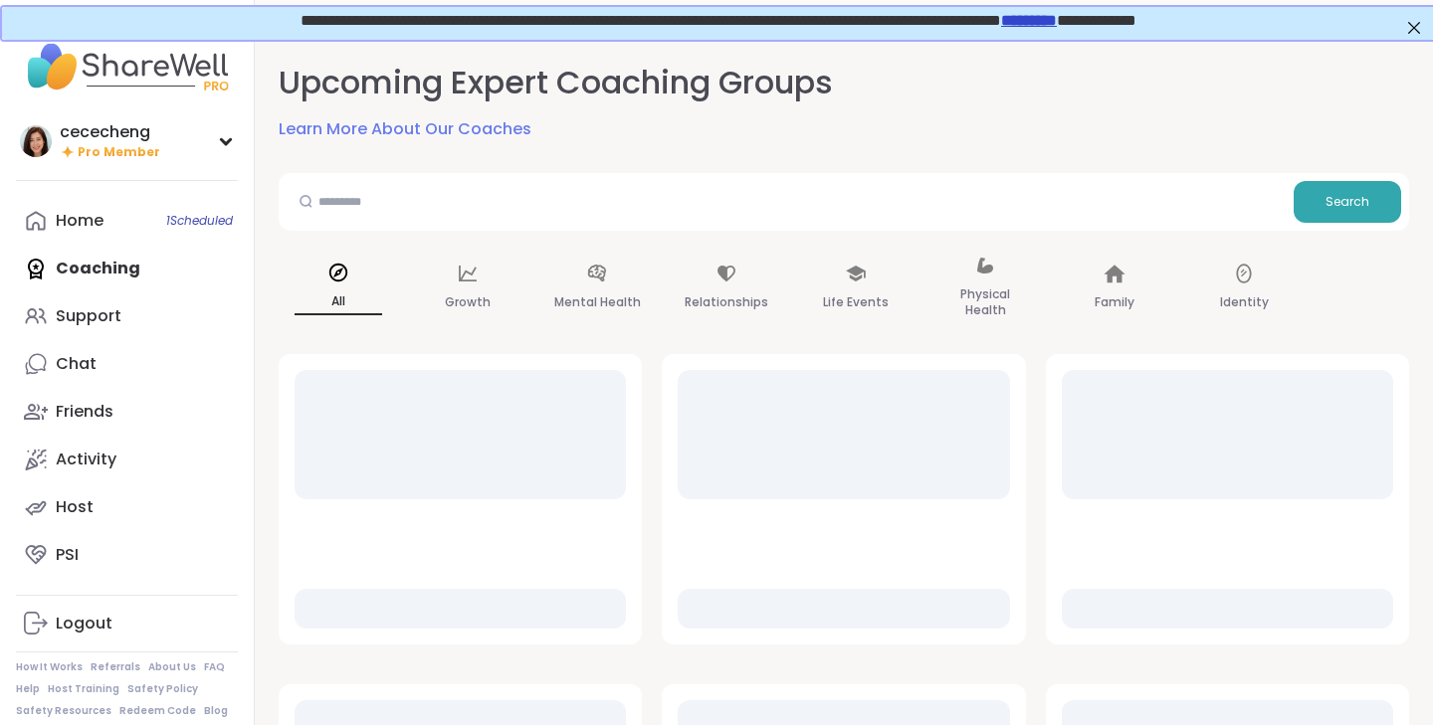
scroll to position [213, 0]
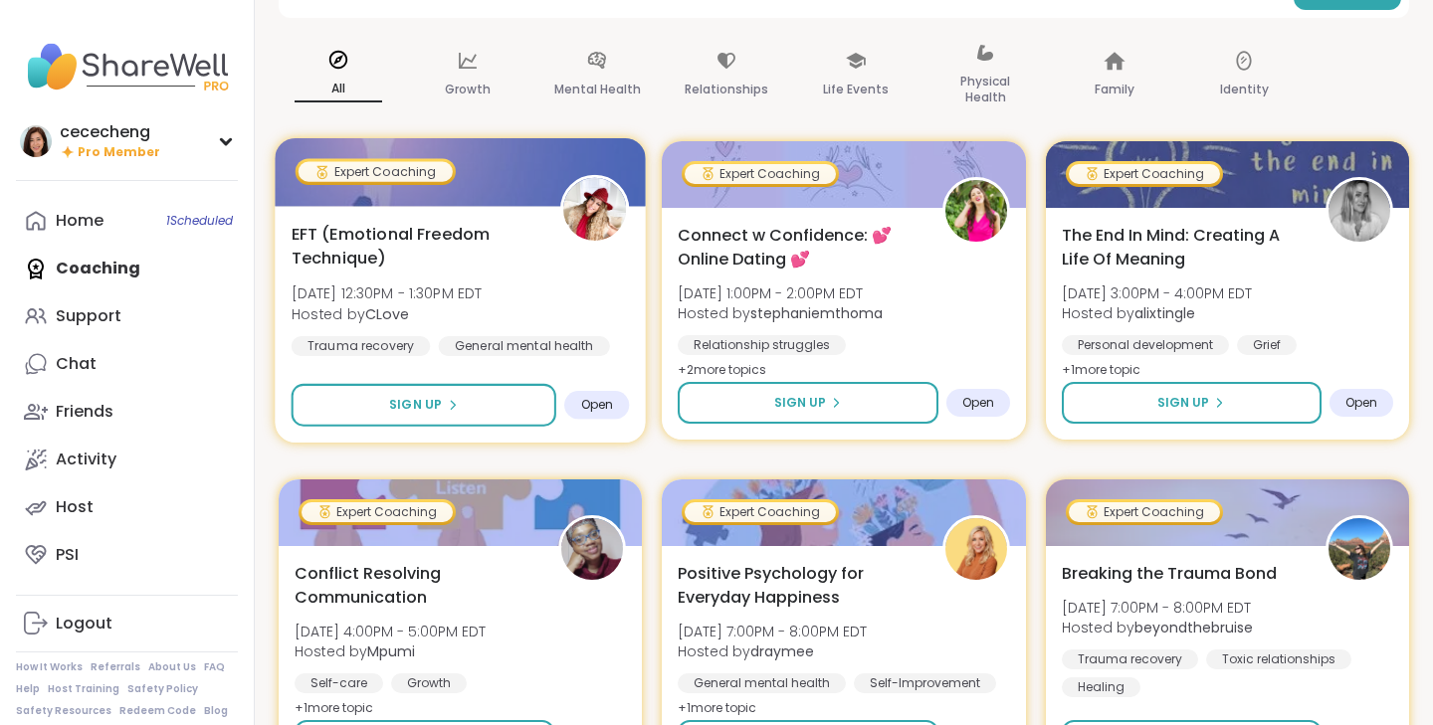
click at [477, 275] on div "EFT (Emotional Freedom Technique) Wed, Sep 10 | 12:30PM - 1:30PM EDT Hosted by …" at bounding box center [461, 289] width 338 height 134
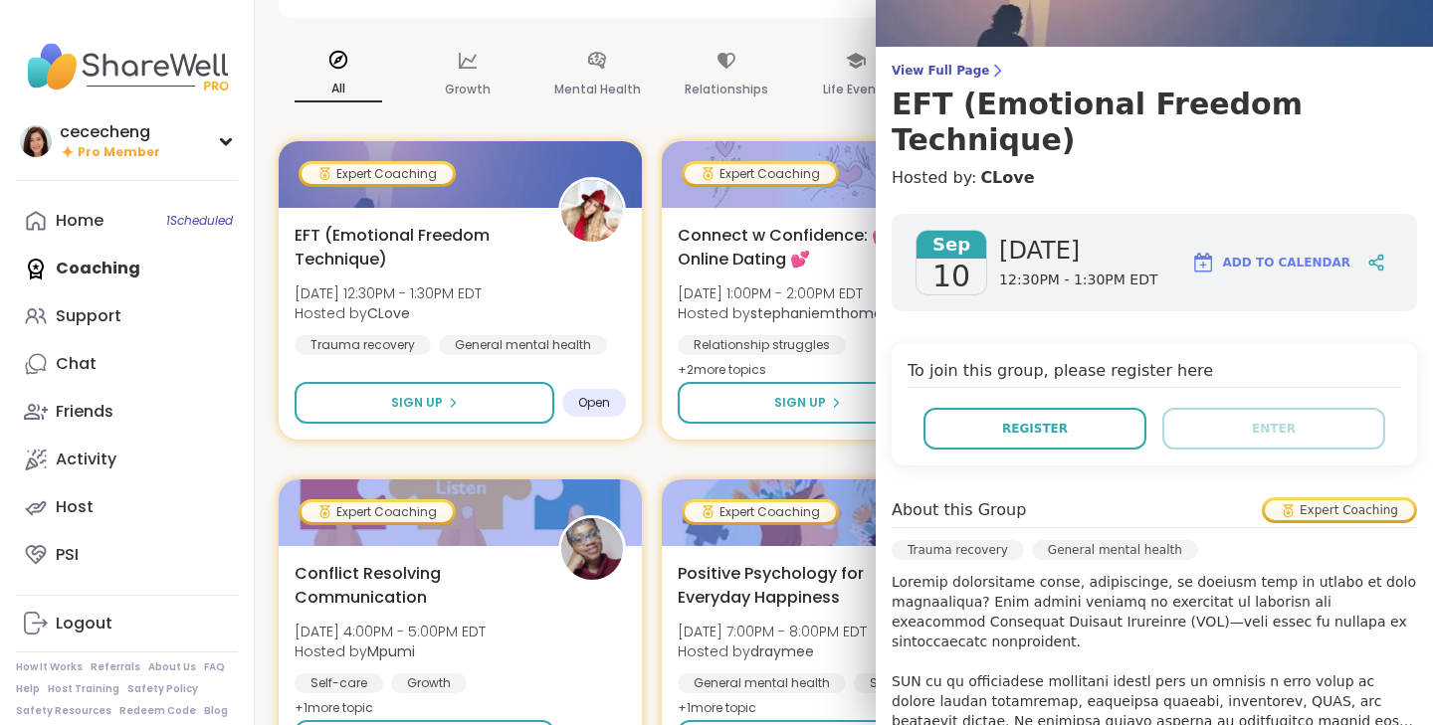
scroll to position [0, 0]
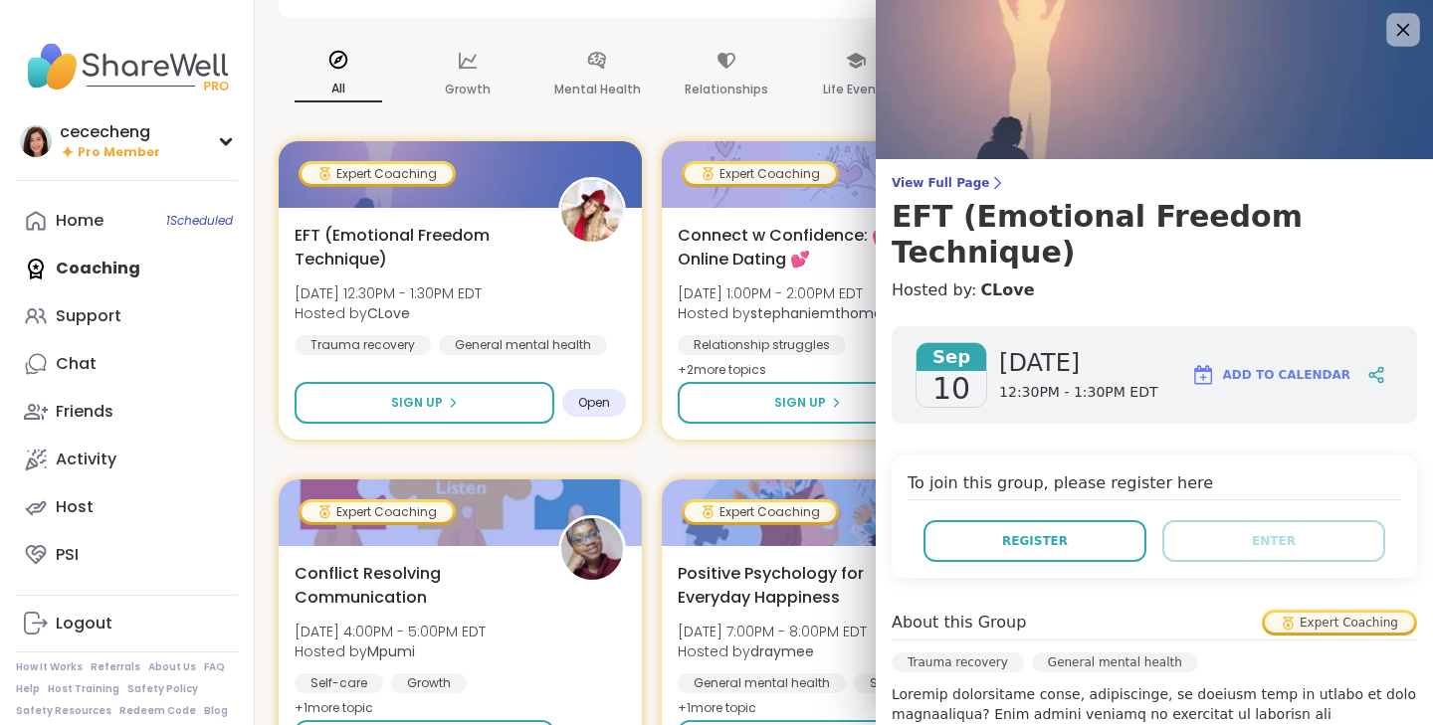
click at [1400, 38] on icon at bounding box center [1402, 29] width 25 height 25
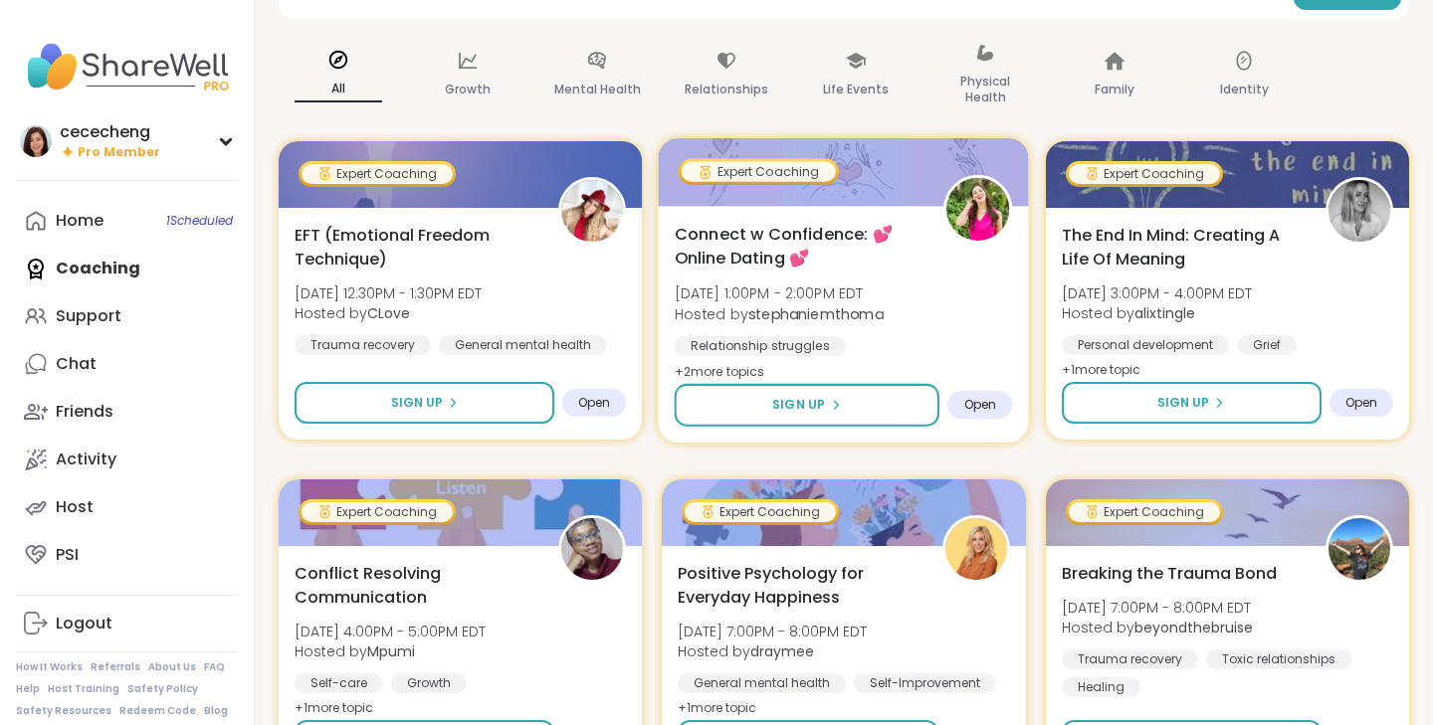
click at [878, 266] on span "Connect w Confidence: 💕 Online Dating 💕" at bounding box center [798, 246] width 247 height 49
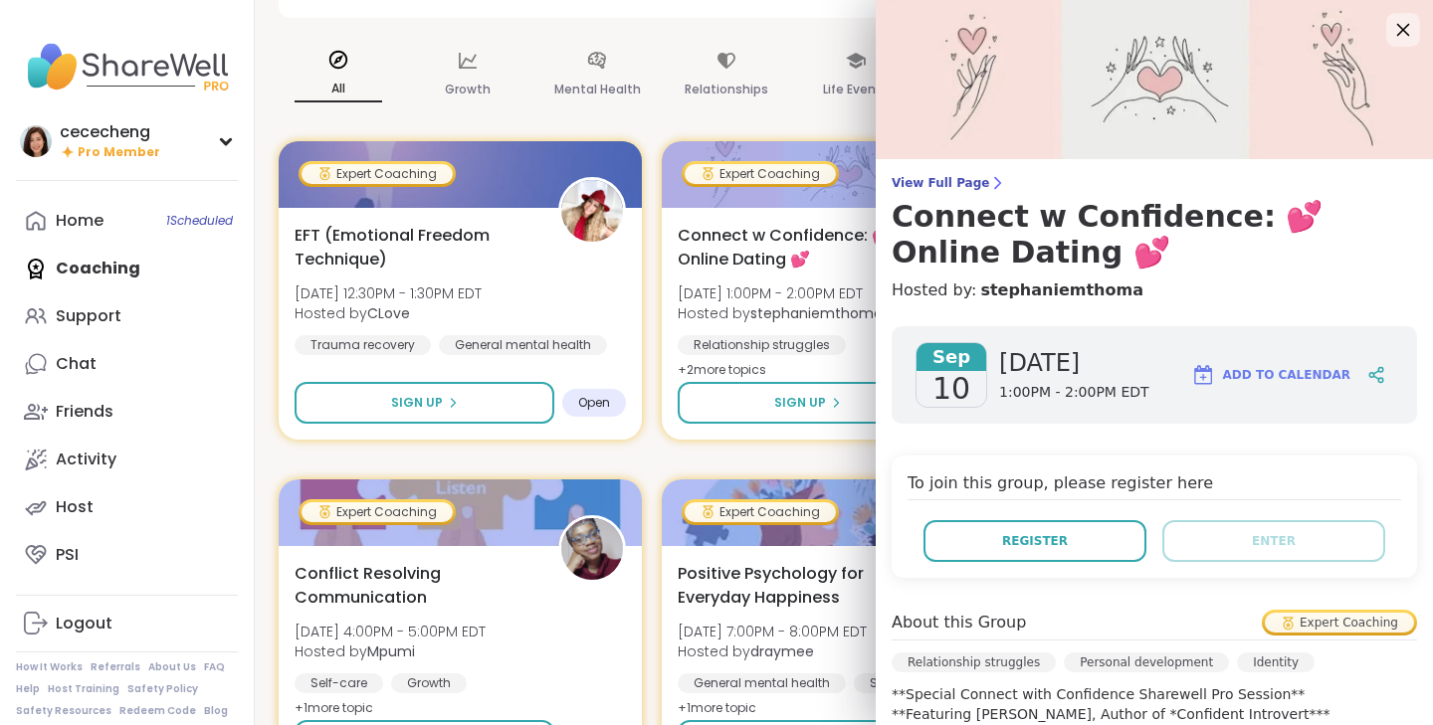
click at [1404, 33] on icon at bounding box center [1402, 29] width 25 height 25
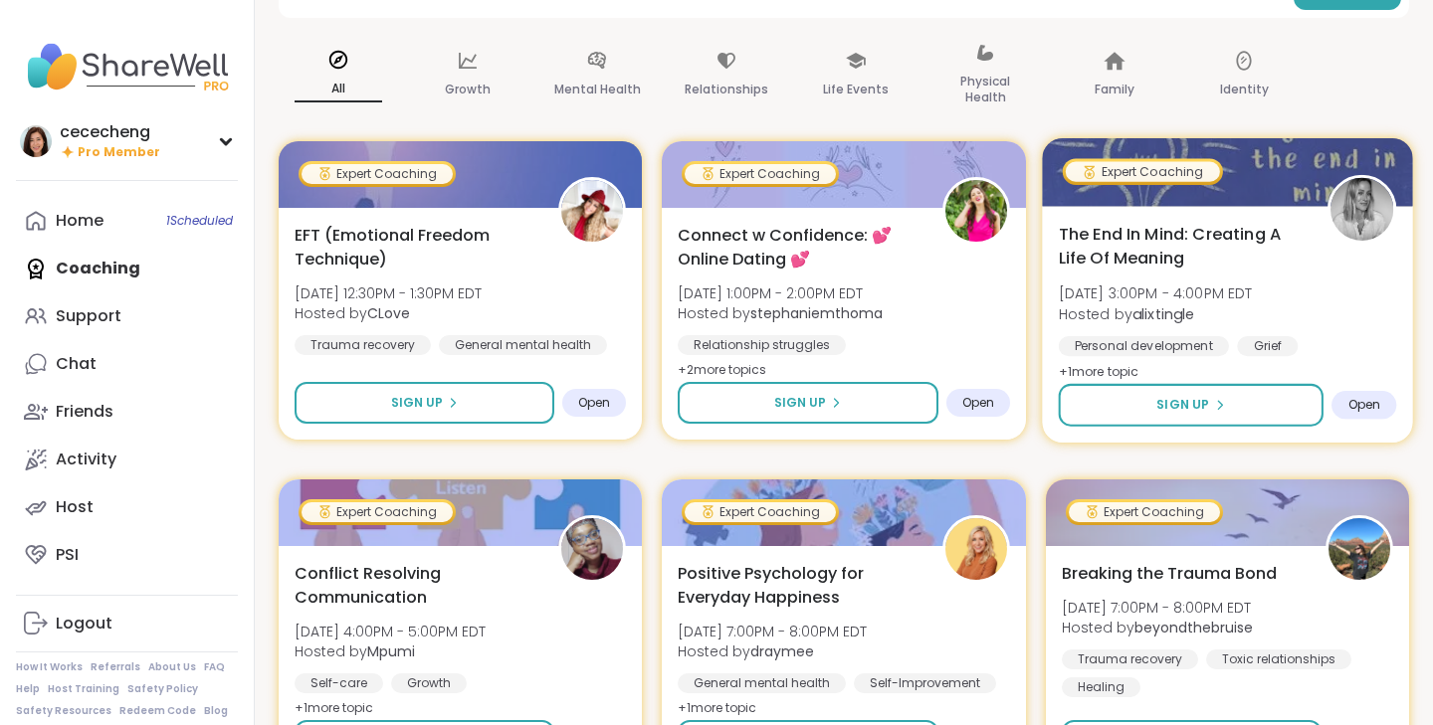
click at [1297, 246] on span "The End In Mind: Creating A Life Of Meaning" at bounding box center [1181, 246] width 247 height 49
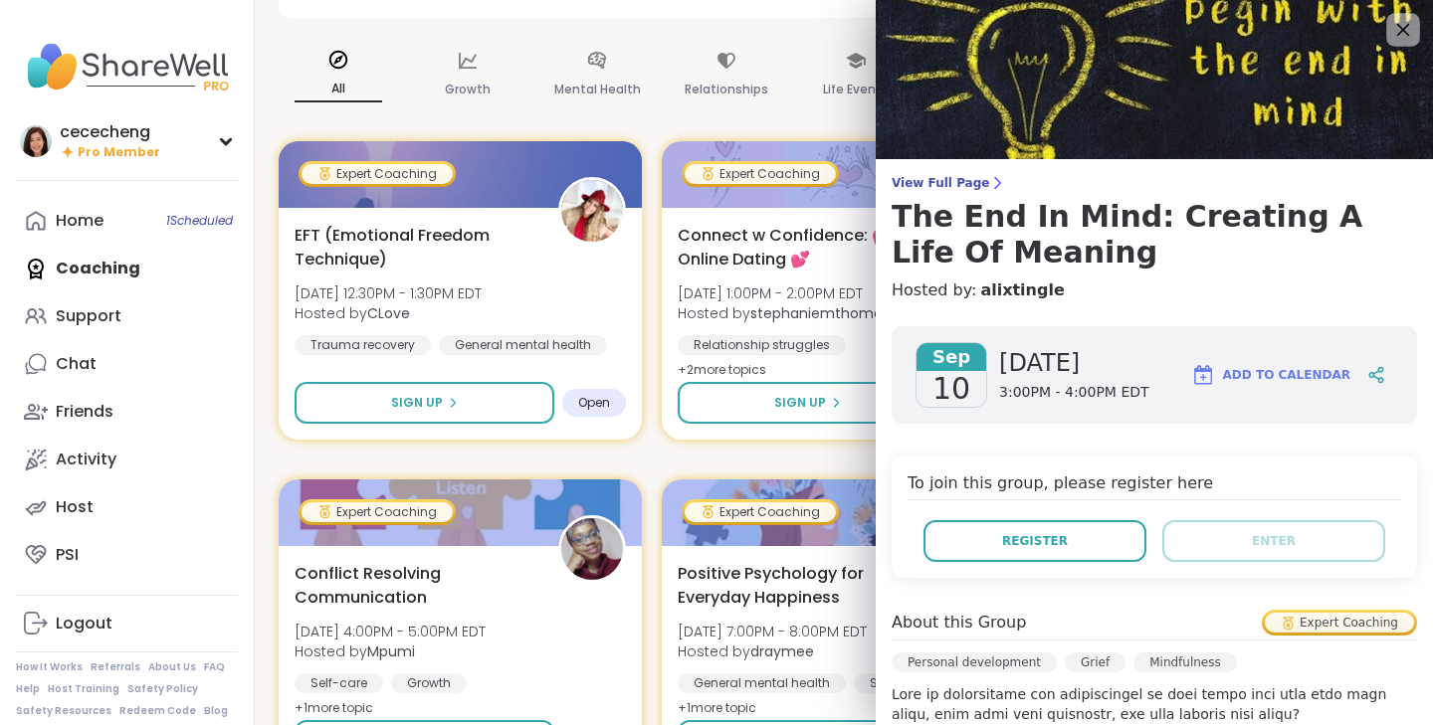
click at [1405, 34] on icon at bounding box center [1402, 29] width 25 height 25
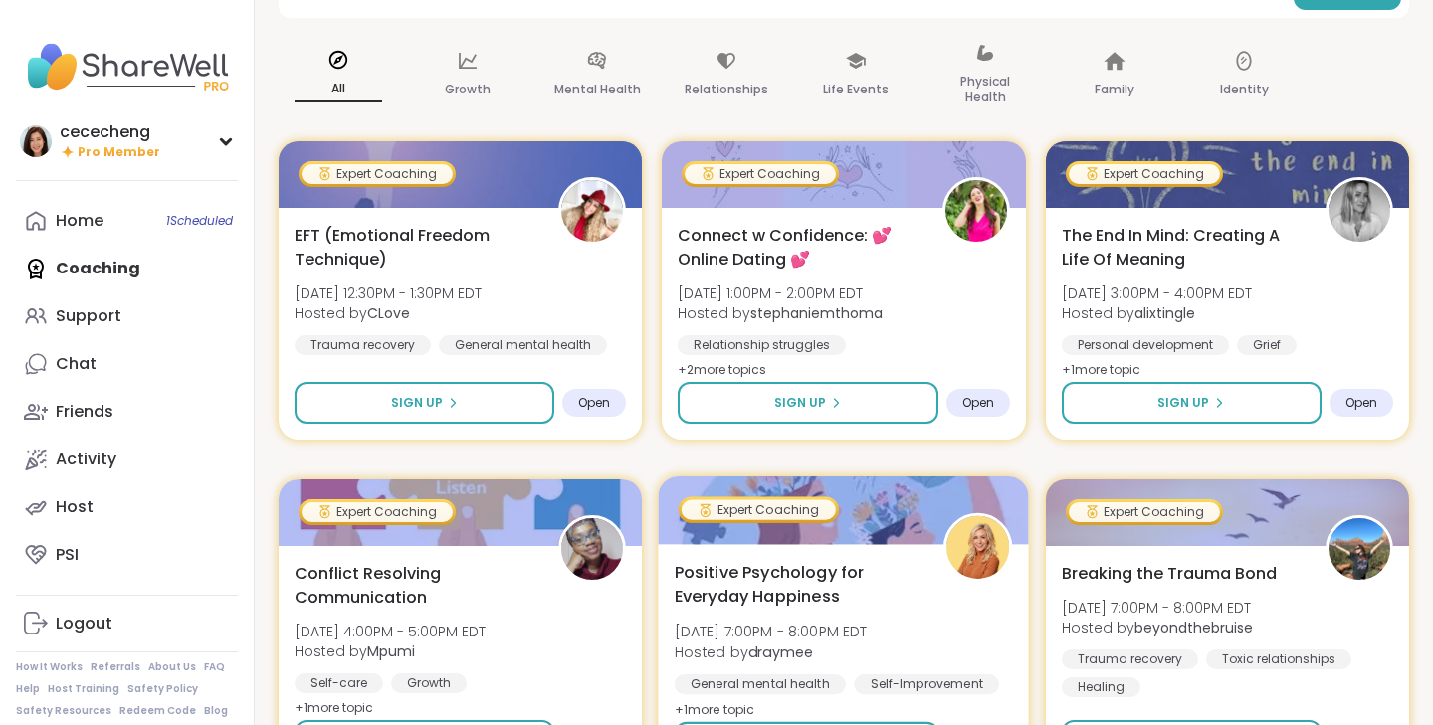
scroll to position [579, 0]
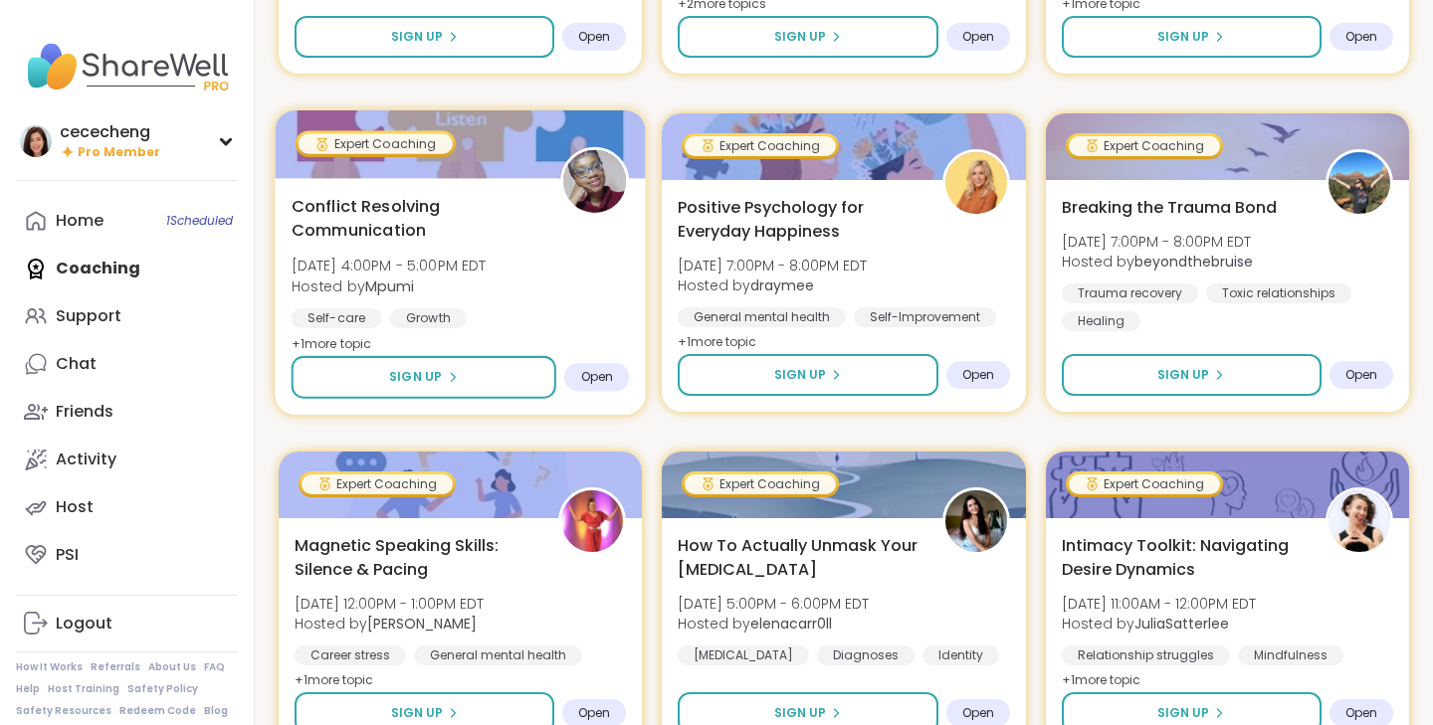
click at [576, 292] on div "Conflict Resolving Communication Wed, Sep 10 | 4:00PM - 5:00PM EDT Hosted by Mp…" at bounding box center [461, 275] width 338 height 162
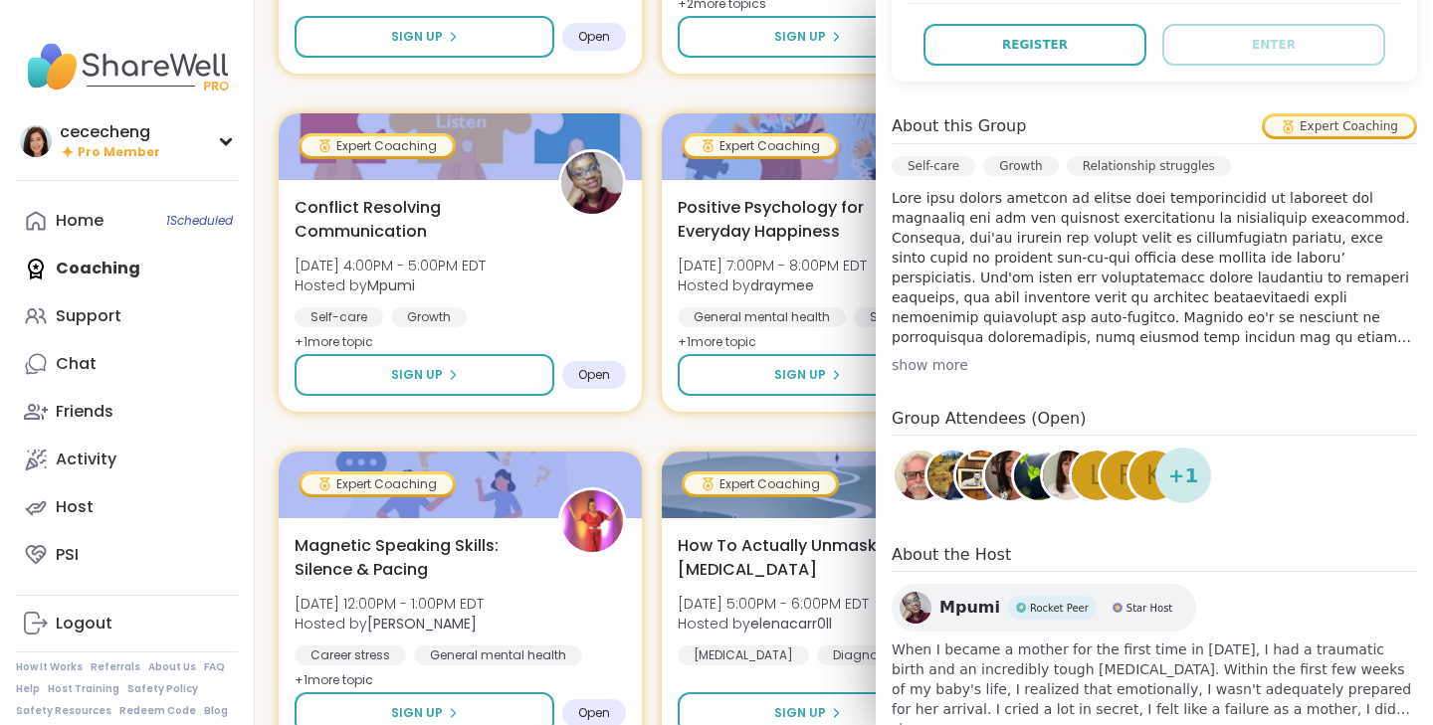
scroll to position [0, 0]
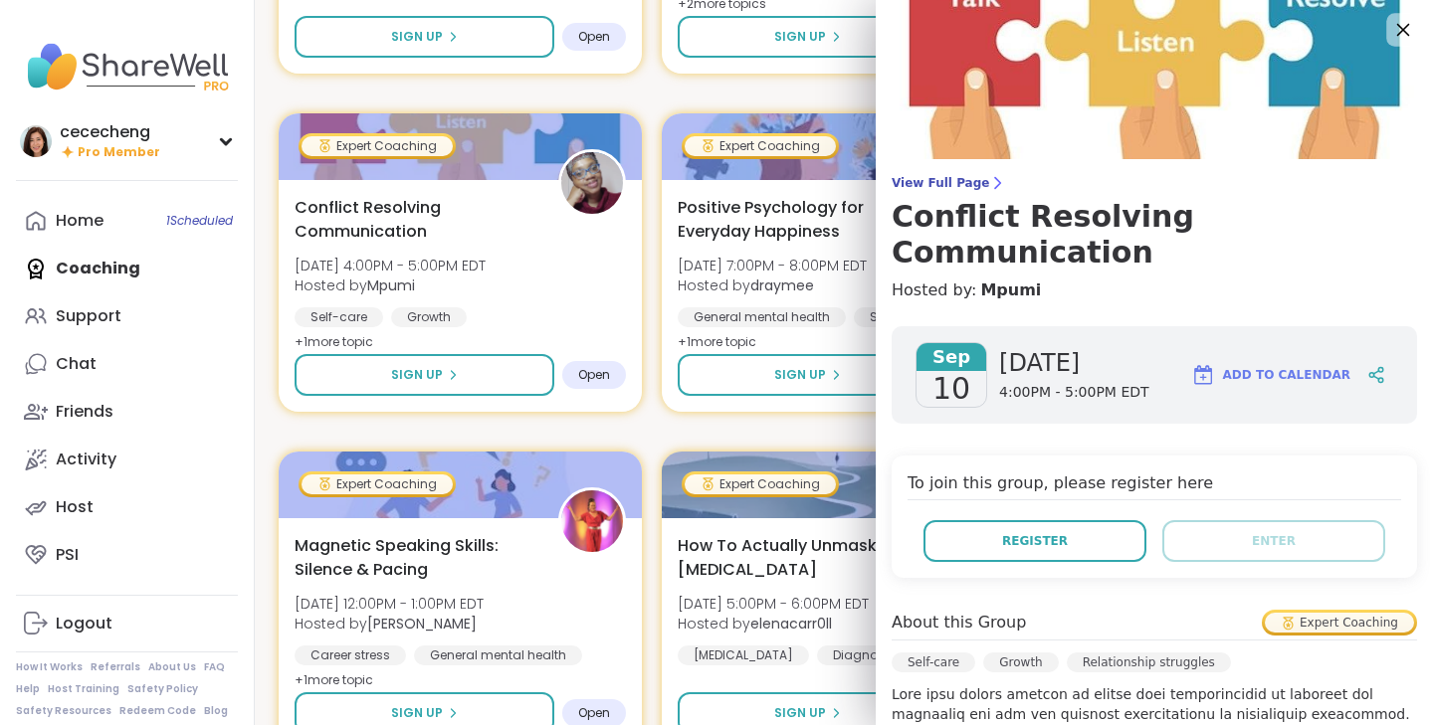
click at [1400, 24] on icon at bounding box center [1402, 29] width 25 height 25
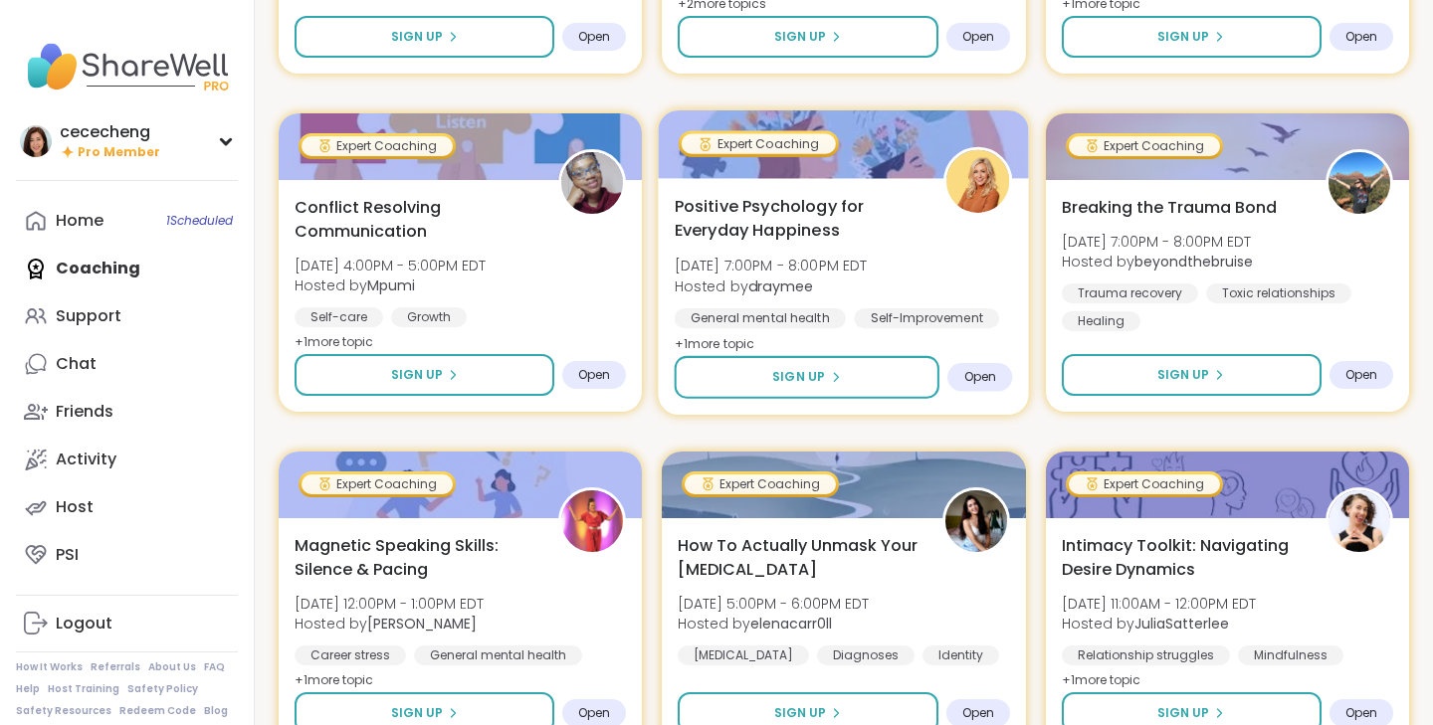
click at [985, 287] on div "Positive Psychology for Everyday Happiness Wed, Sep 10 | 7:00PM - 8:00PM EDT Ho…" at bounding box center [844, 275] width 338 height 162
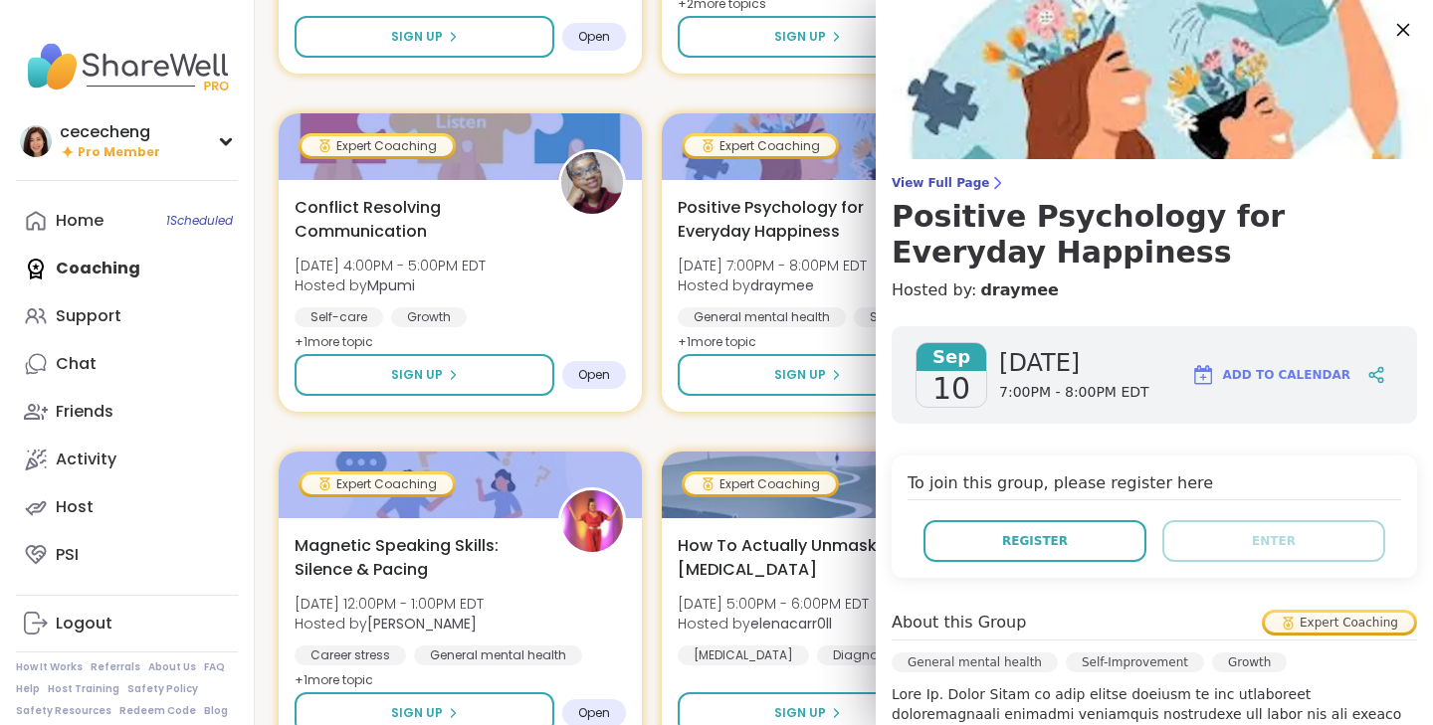
click at [1400, 34] on icon at bounding box center [1402, 29] width 25 height 25
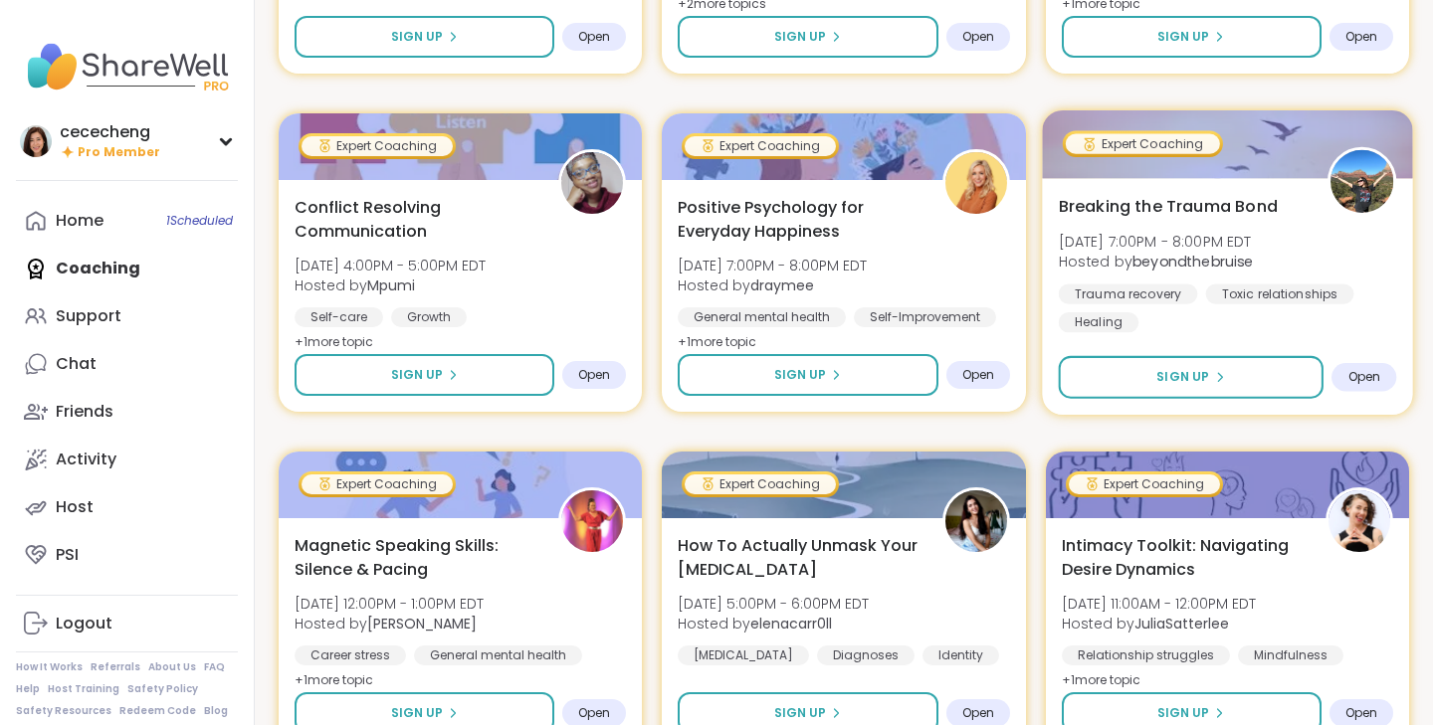
click at [1243, 239] on span "[DATE] 7:00PM - 8:00PM EDT" at bounding box center [1155, 241] width 195 height 20
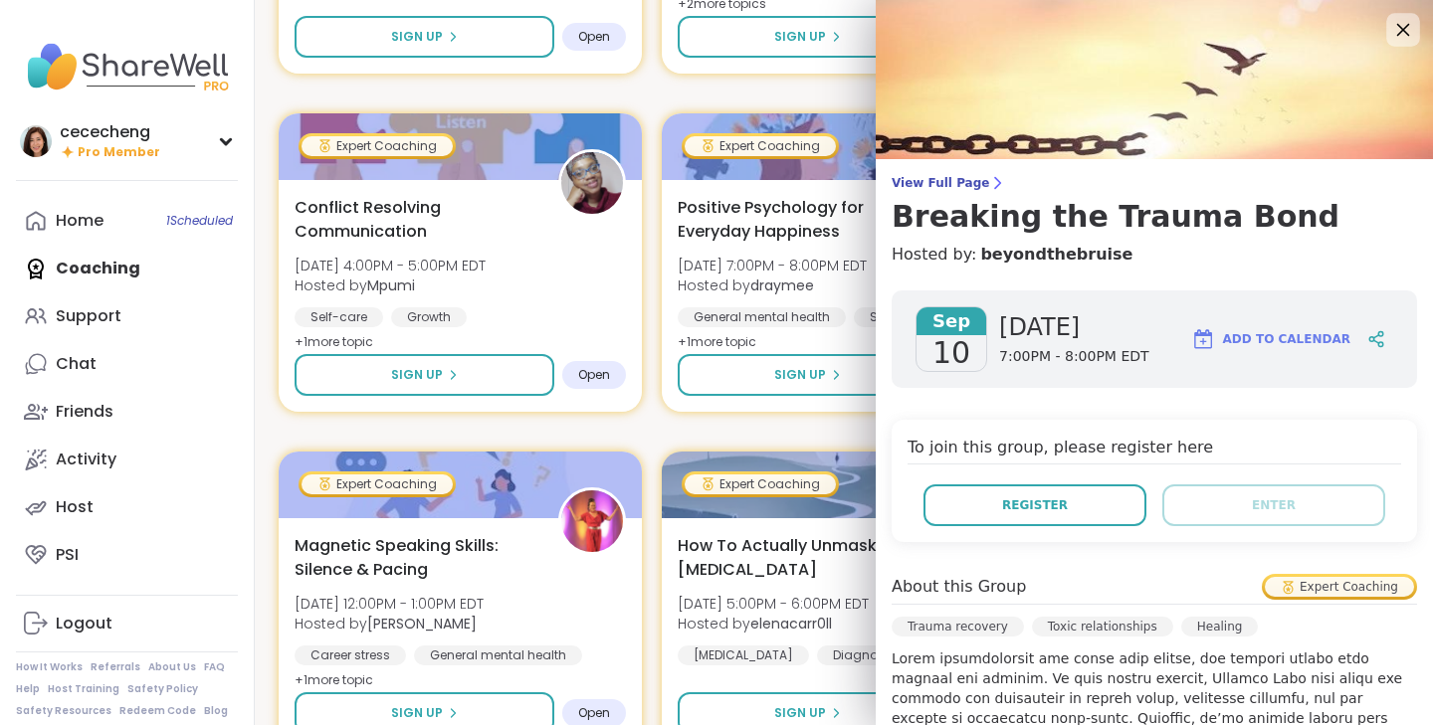
click at [1400, 36] on icon at bounding box center [1402, 29] width 25 height 25
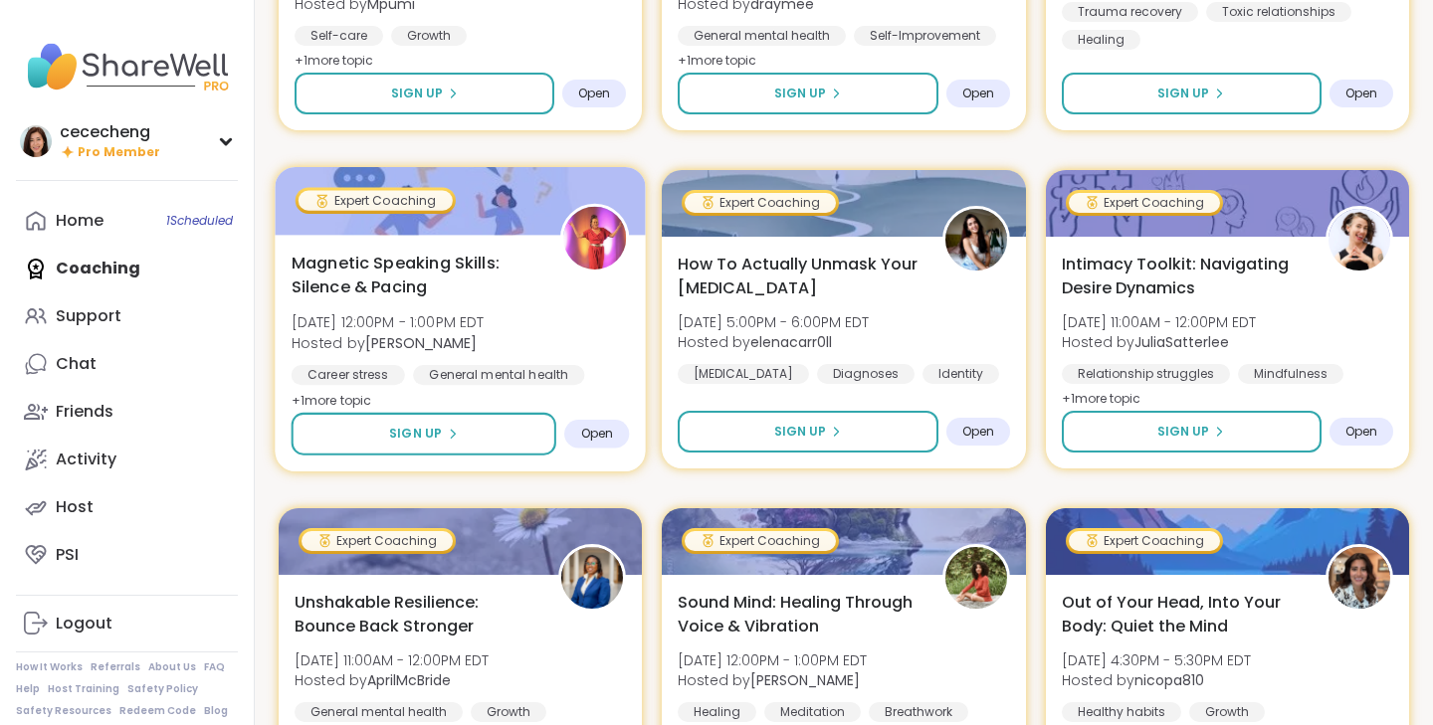
scroll to position [642, 0]
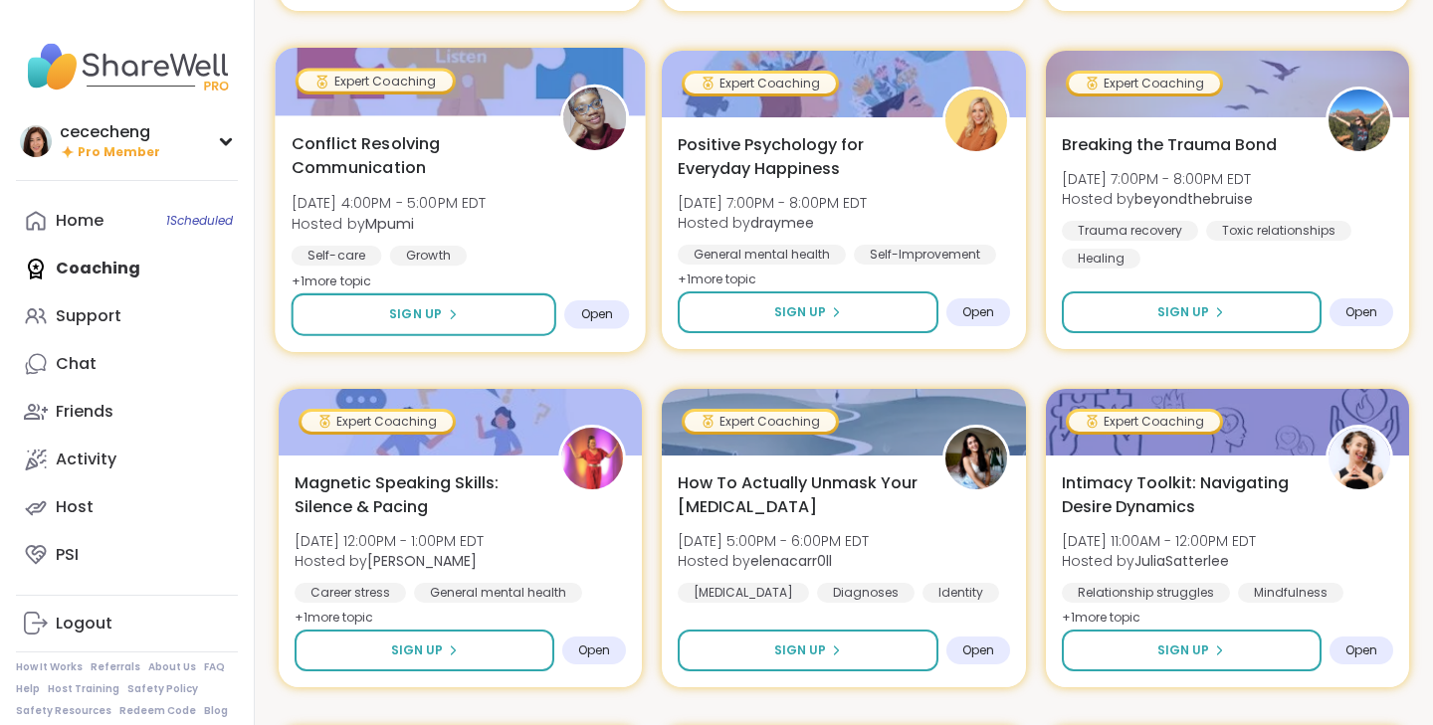
click at [507, 169] on span "Conflict Resolving Communication" at bounding box center [415, 155] width 247 height 49
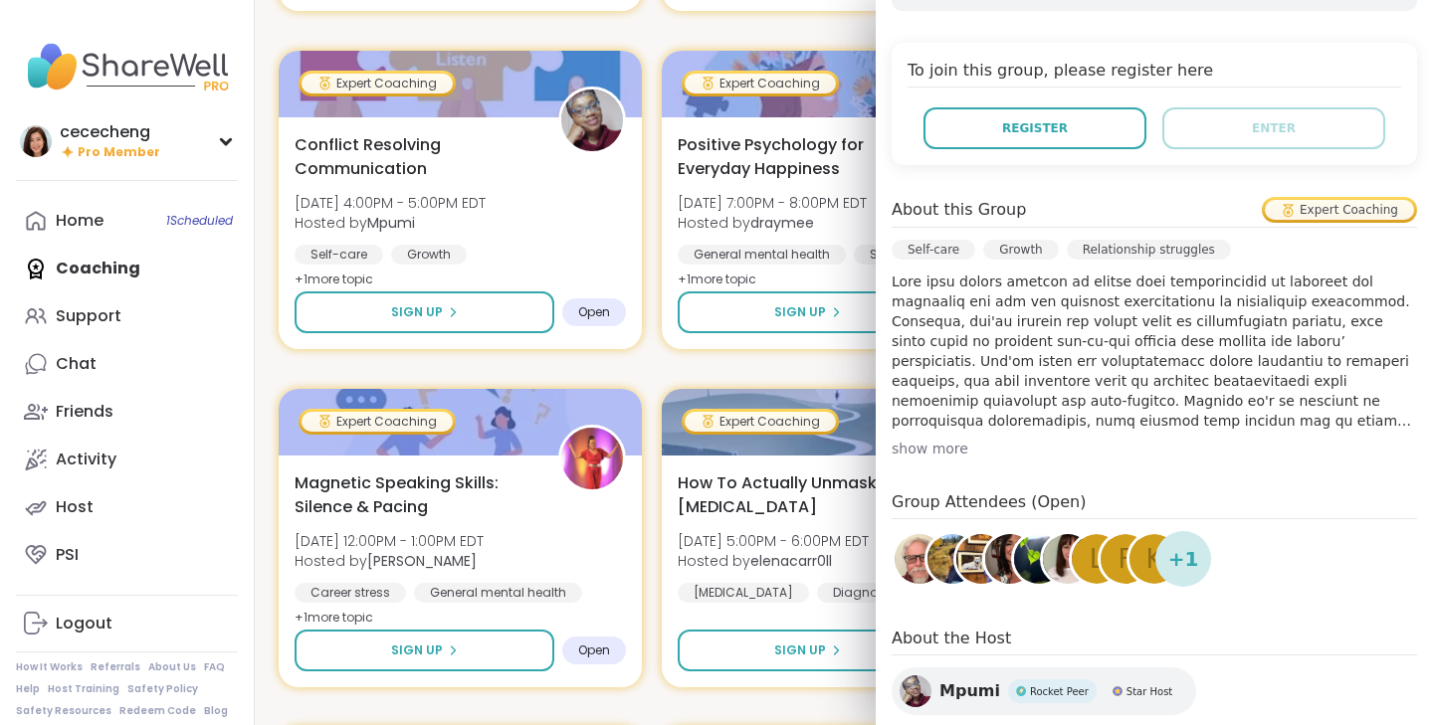
scroll to position [522, 0]
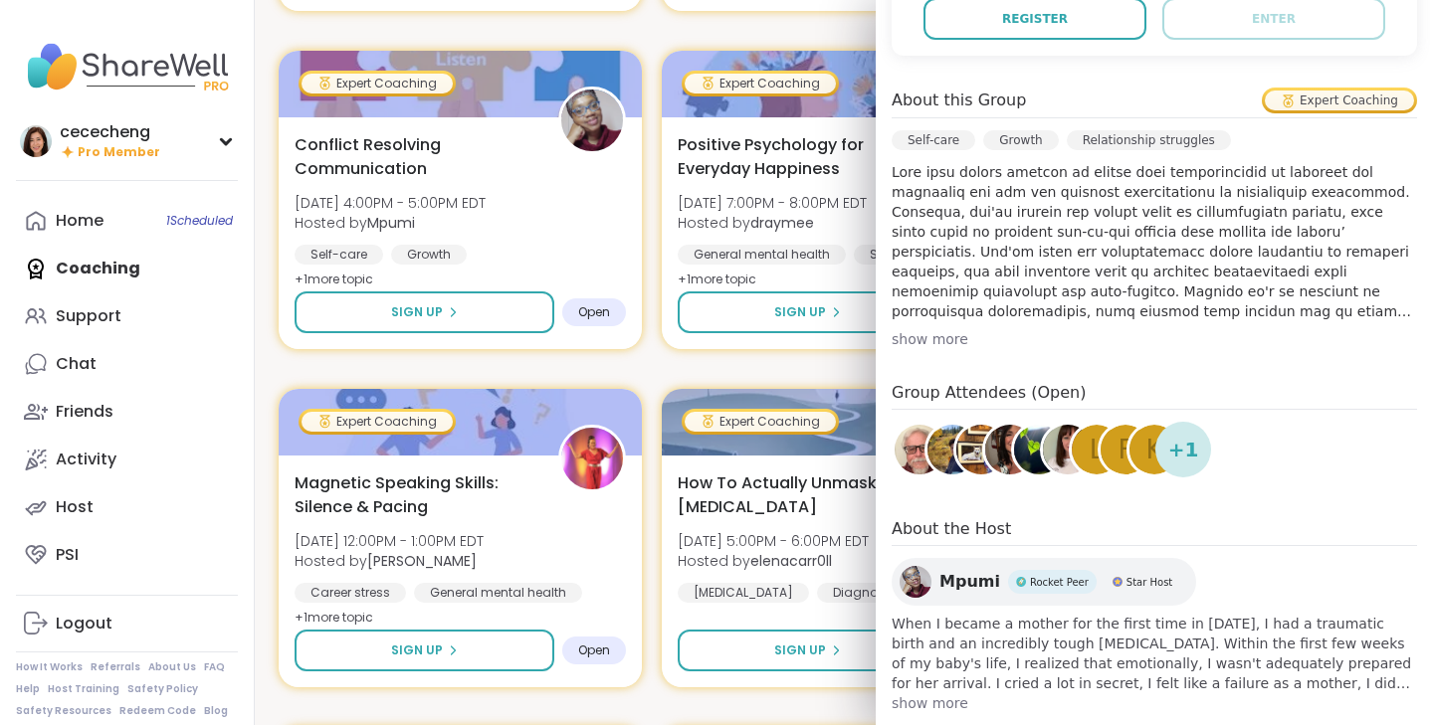
click at [976, 570] on span "Mpumi" at bounding box center [969, 582] width 61 height 24
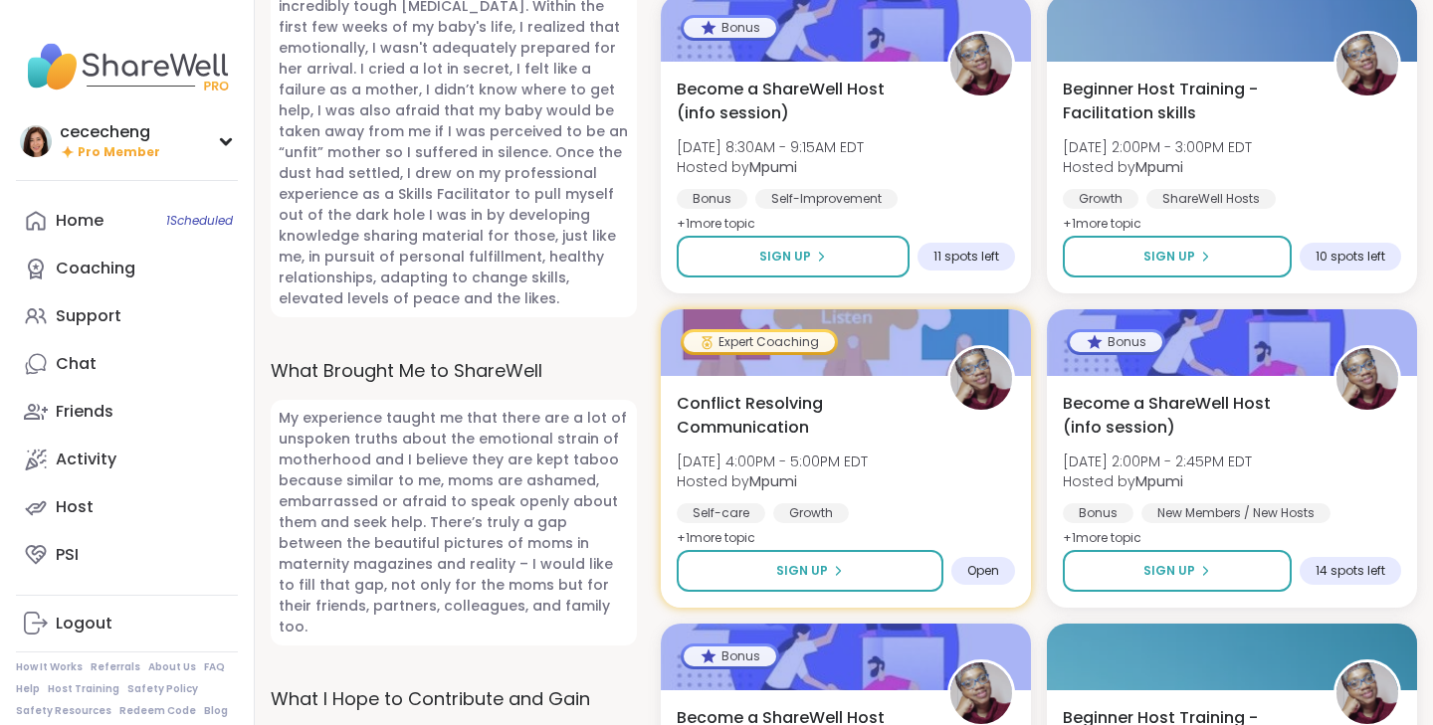
scroll to position [808, 0]
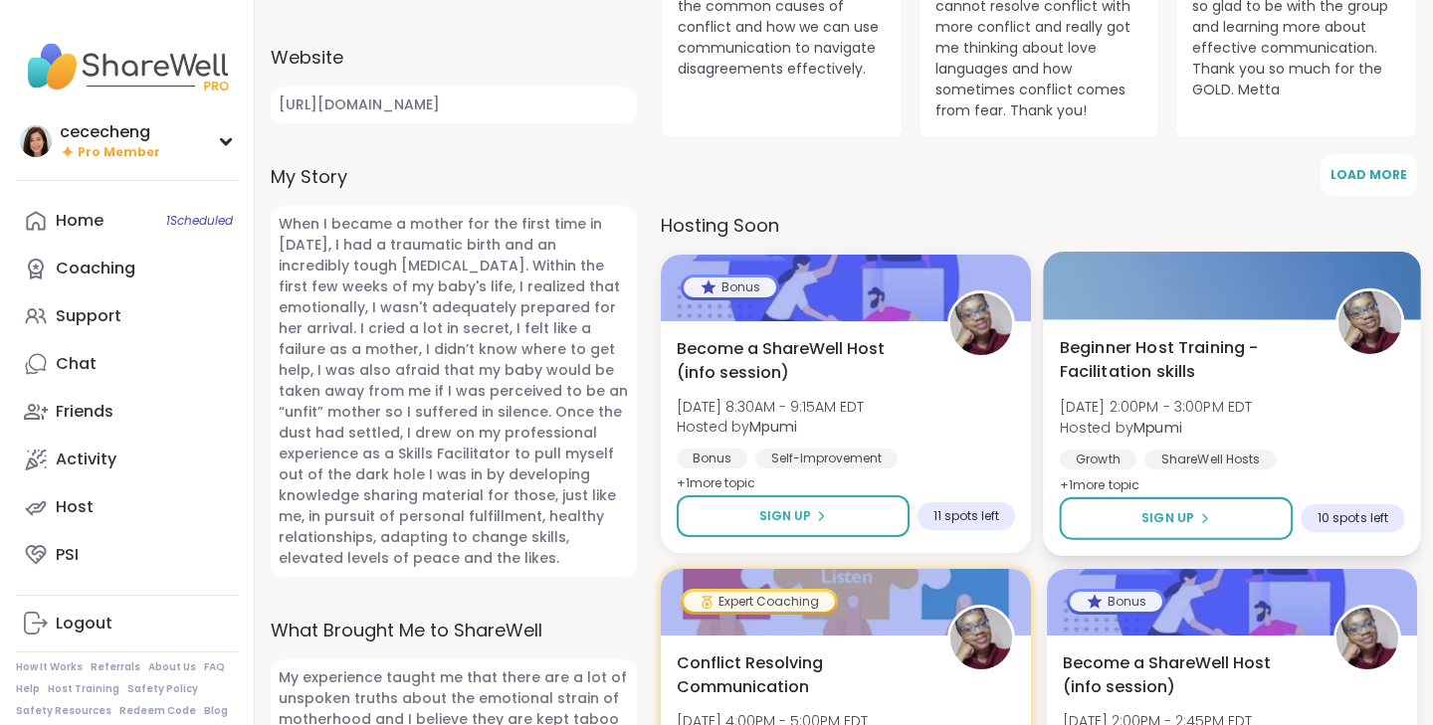
click at [1250, 423] on div "Beginner Host Training - Facilitation skills Wed, Sep 10 | 2:00PM - 3:00PM EDT …" at bounding box center [1232, 417] width 345 height 162
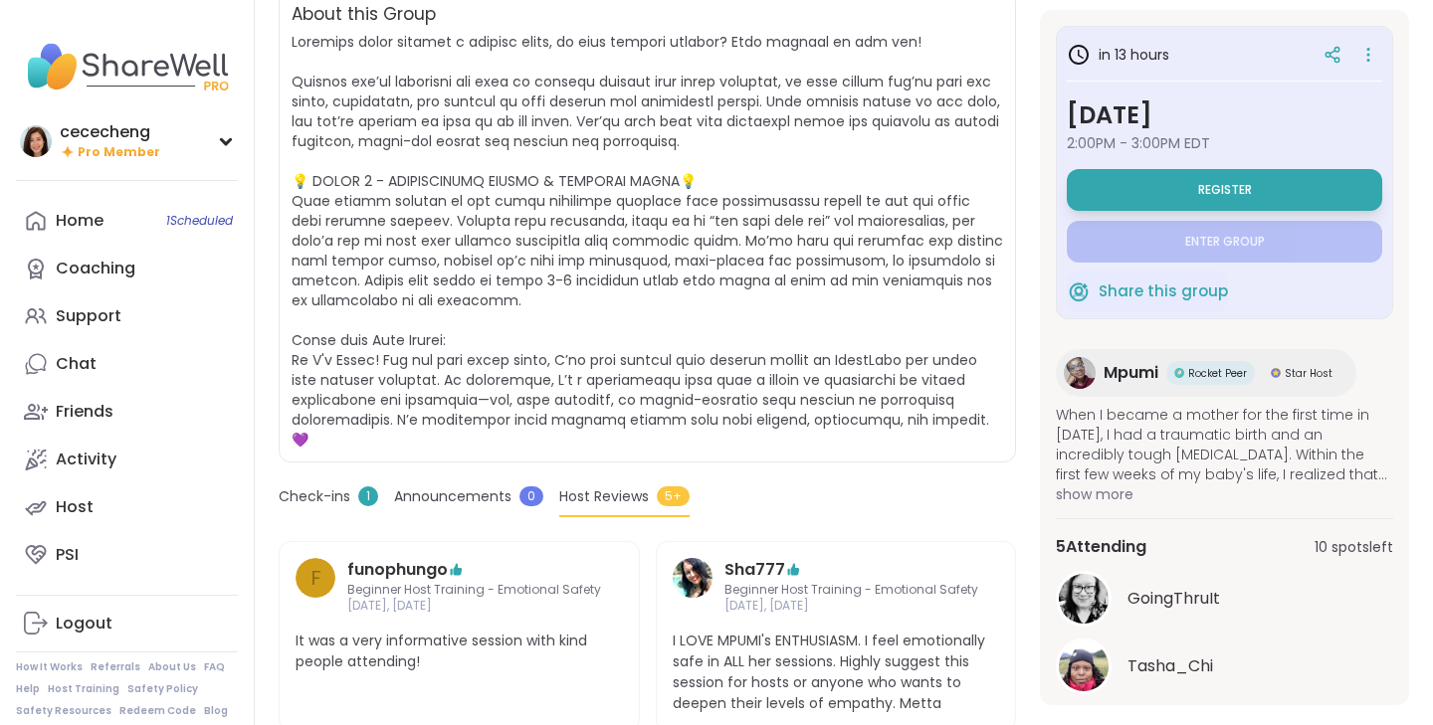
scroll to position [121, 0]
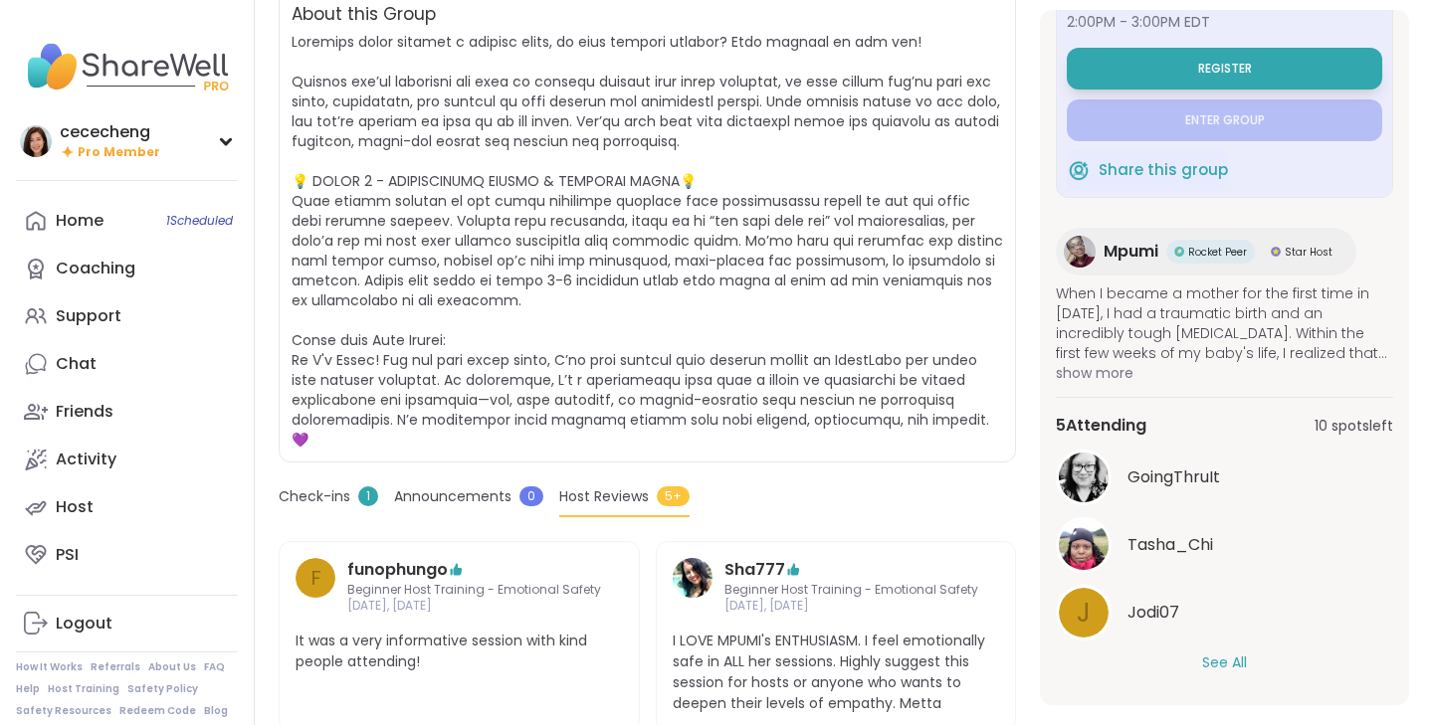
click at [1202, 660] on button "See All" at bounding box center [1224, 663] width 45 height 21
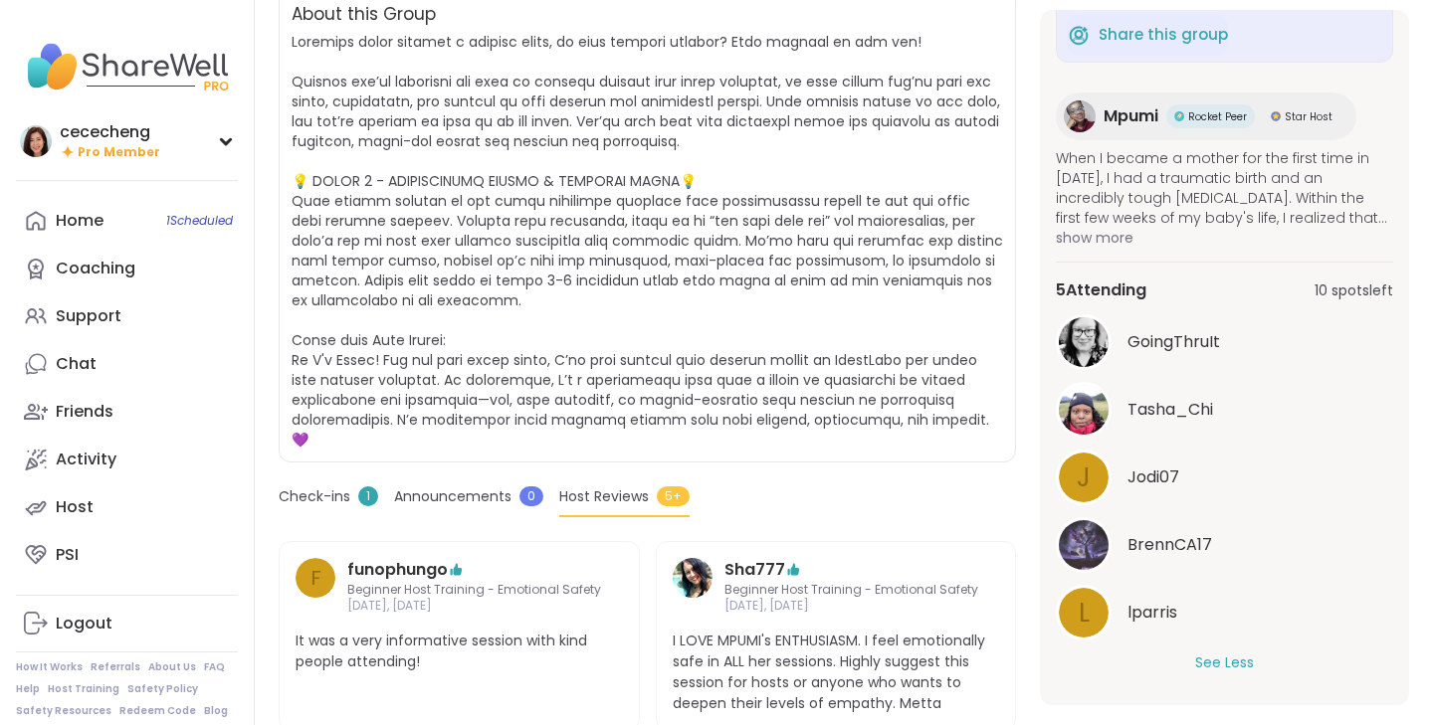
click at [363, 487] on span "1" at bounding box center [368, 497] width 20 height 20
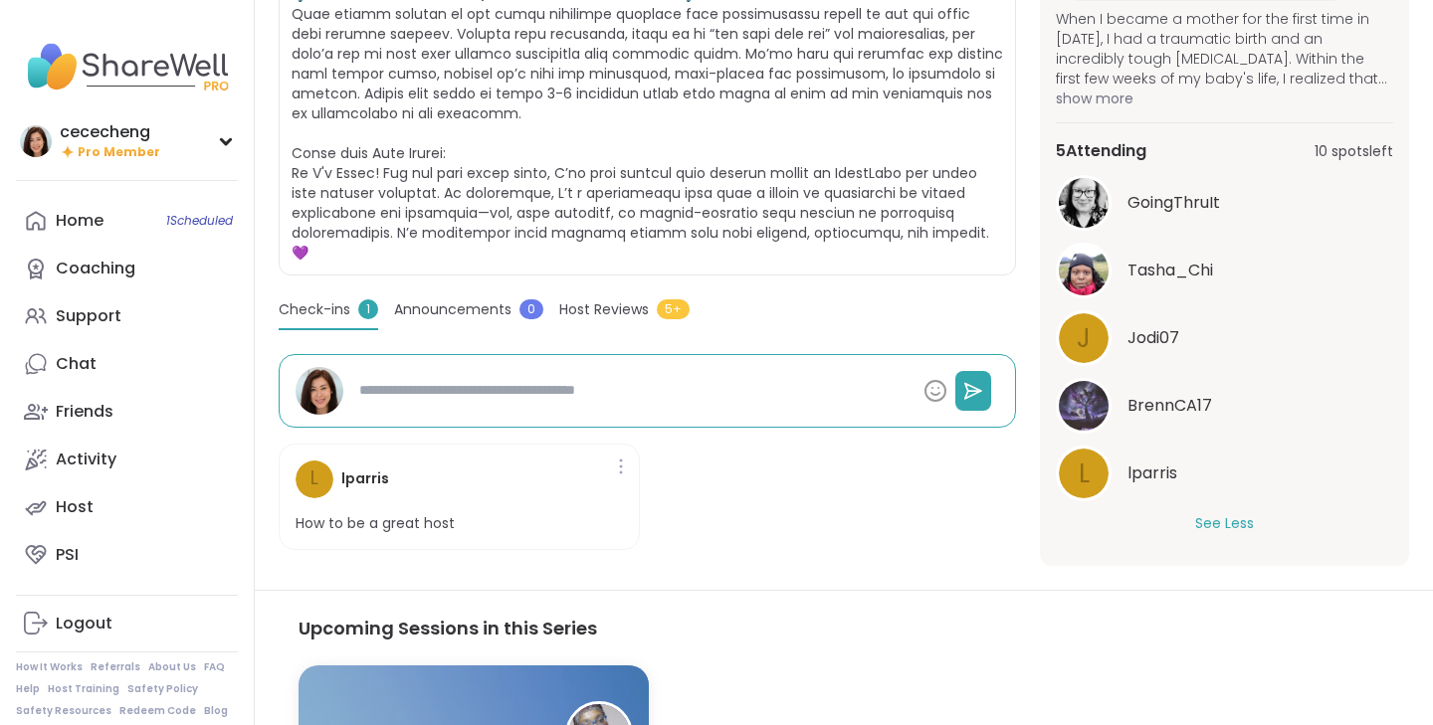
scroll to position [21, 0]
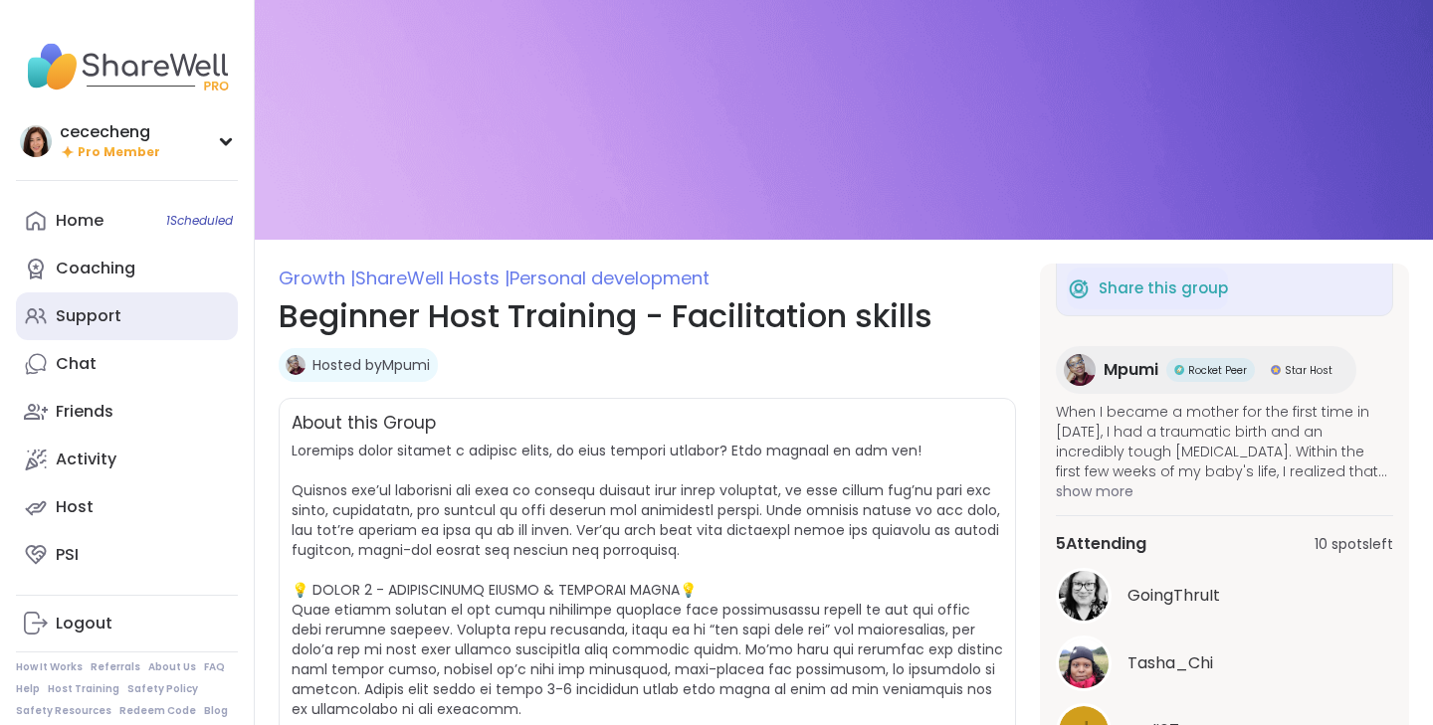
click at [94, 312] on div "Support" at bounding box center [89, 316] width 66 height 22
type textarea "*"
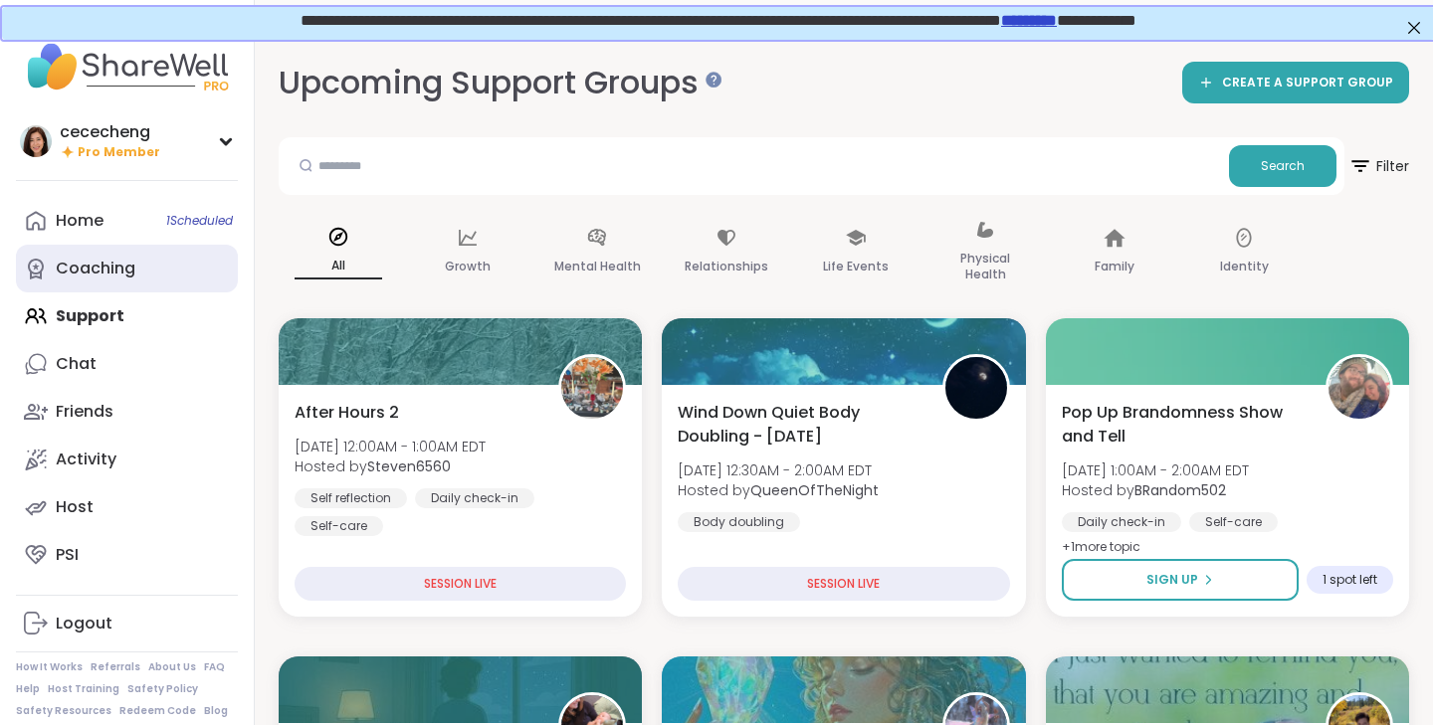
click at [120, 275] on div "Coaching" at bounding box center [96, 269] width 80 height 22
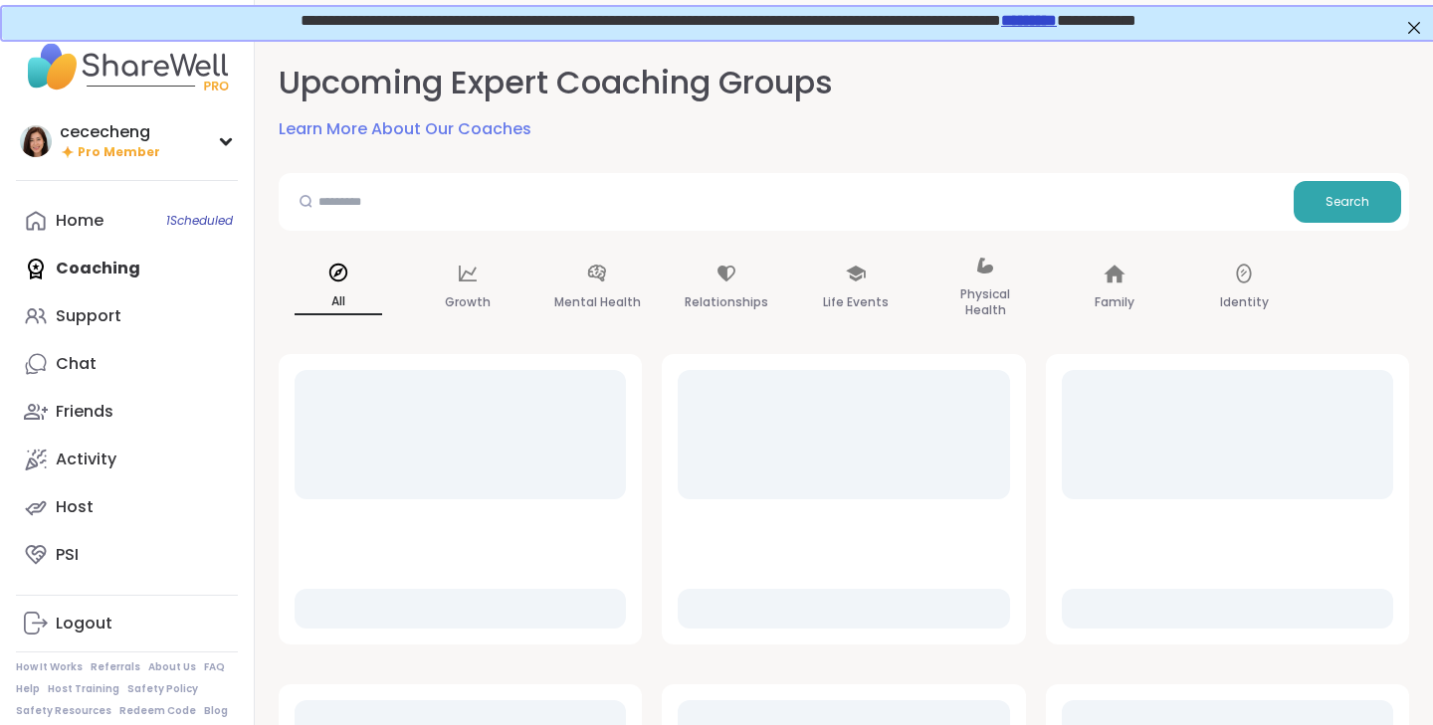
click at [344, 134] on link "Learn More About Our Coaches" at bounding box center [405, 129] width 253 height 24
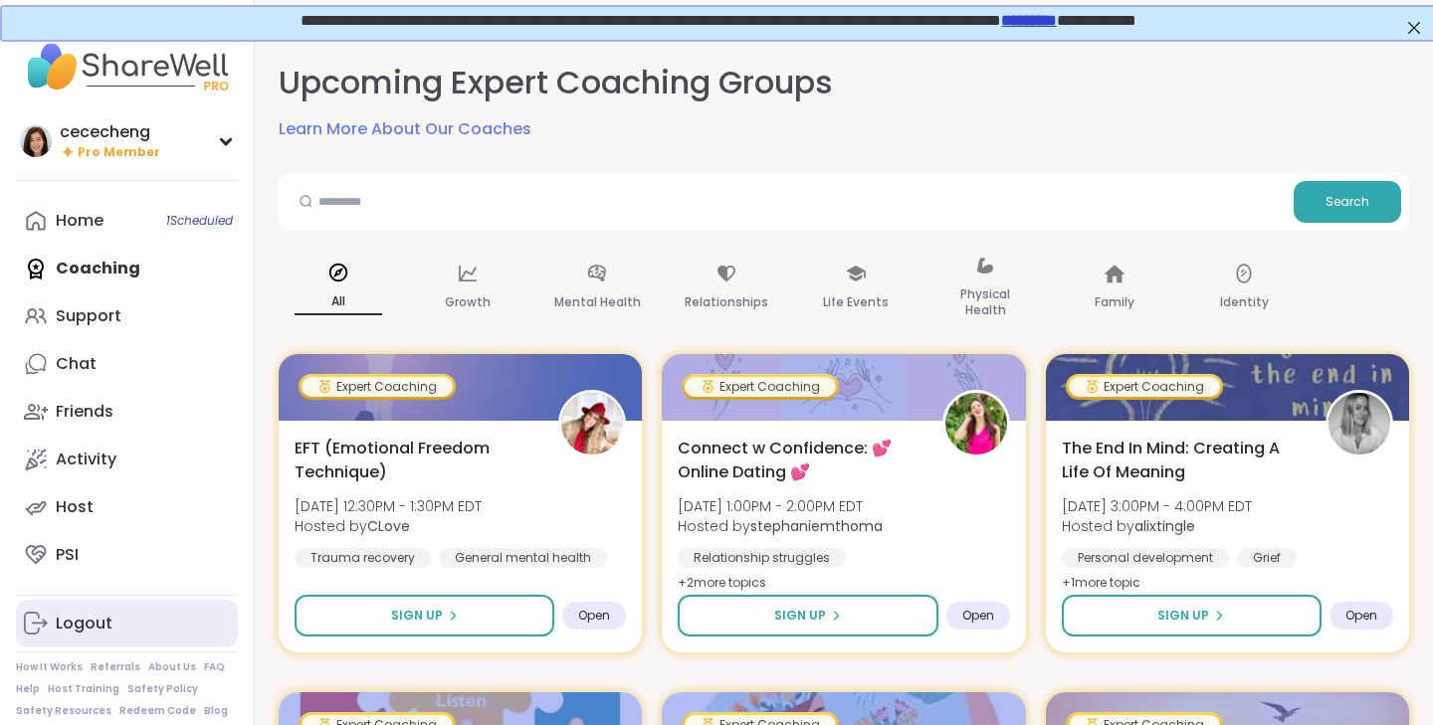
click at [142, 626] on link "Logout" at bounding box center [127, 624] width 222 height 48
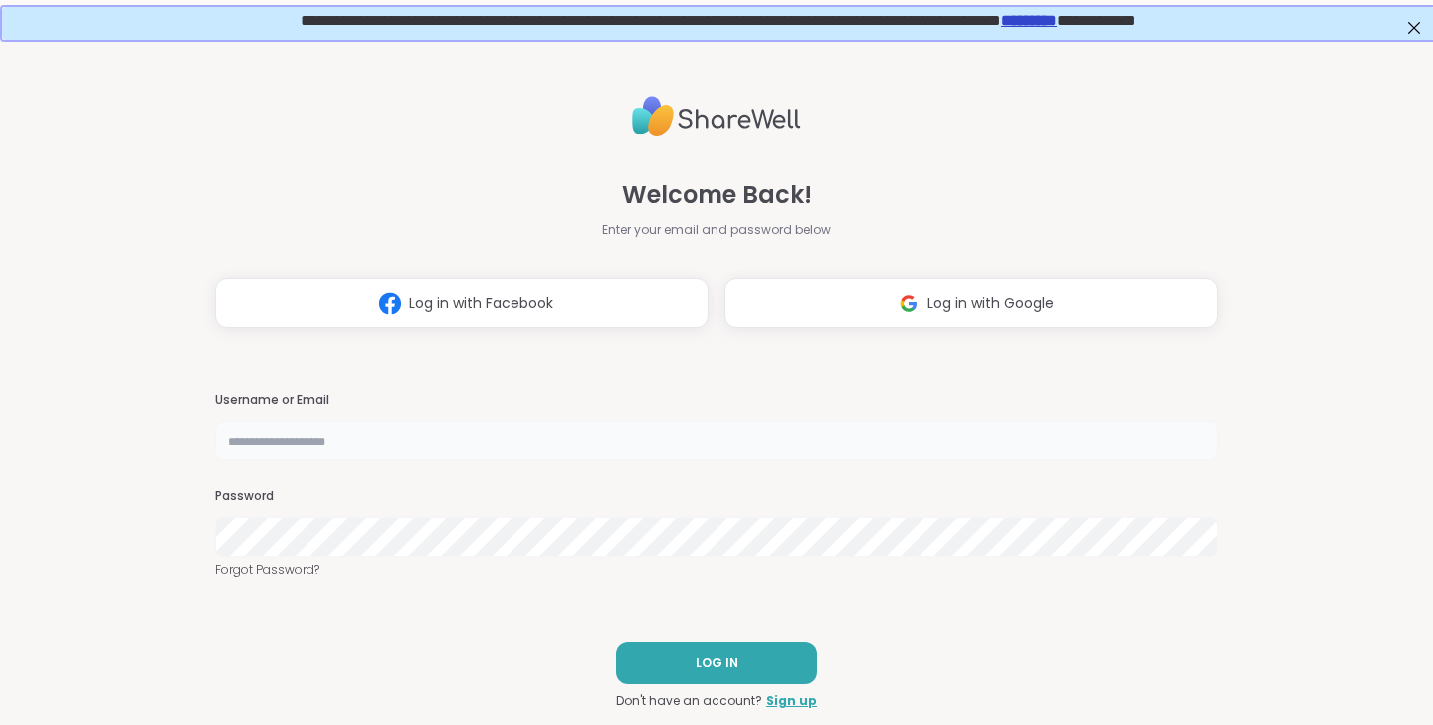
type input "**********"
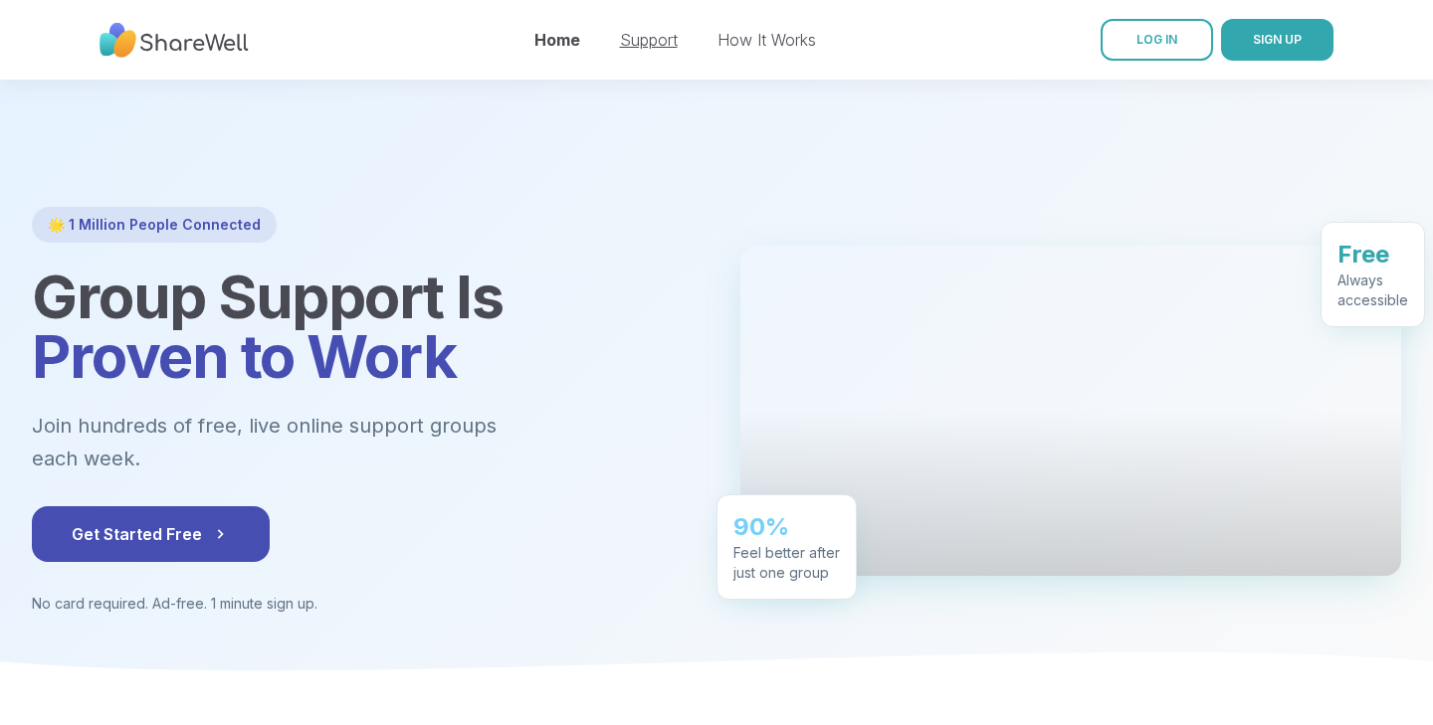
click at [646, 37] on link "Support" at bounding box center [649, 40] width 58 height 20
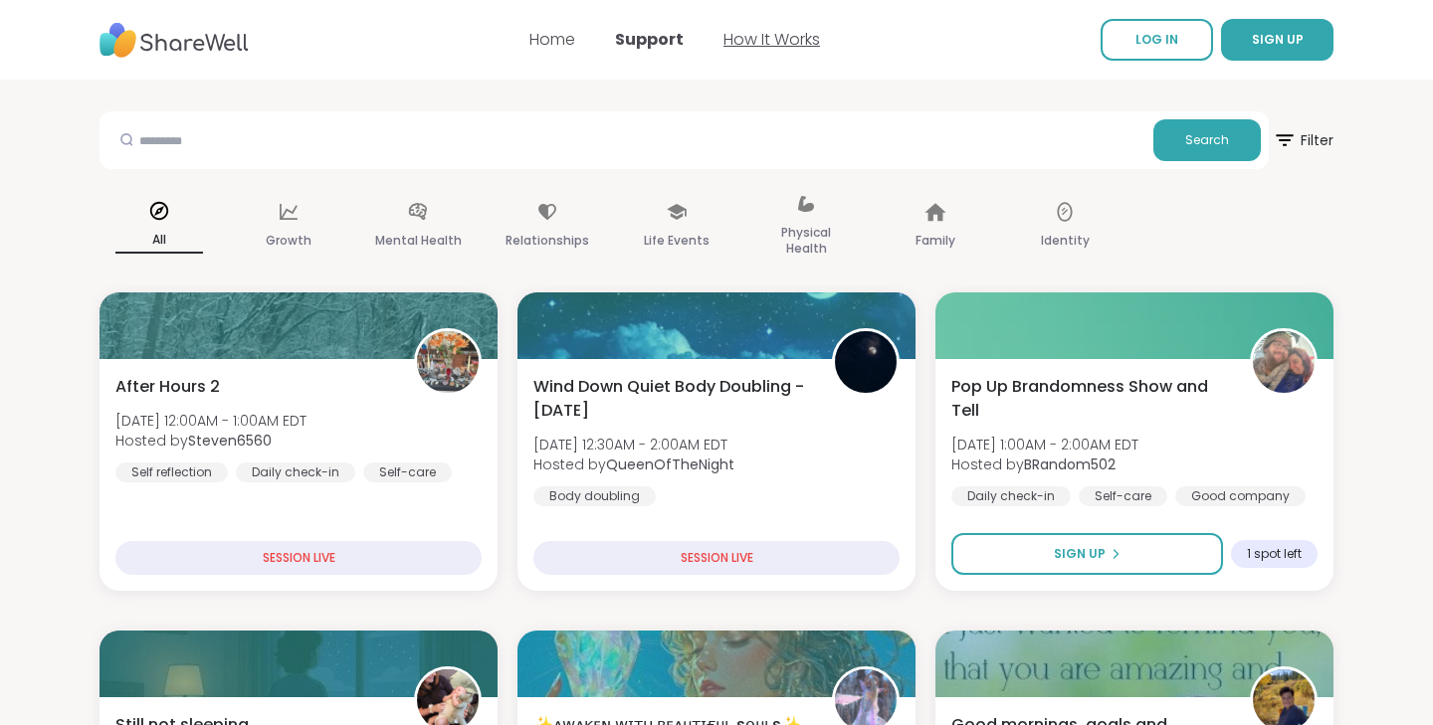
click at [763, 44] on link "How It Works" at bounding box center [771, 39] width 97 height 23
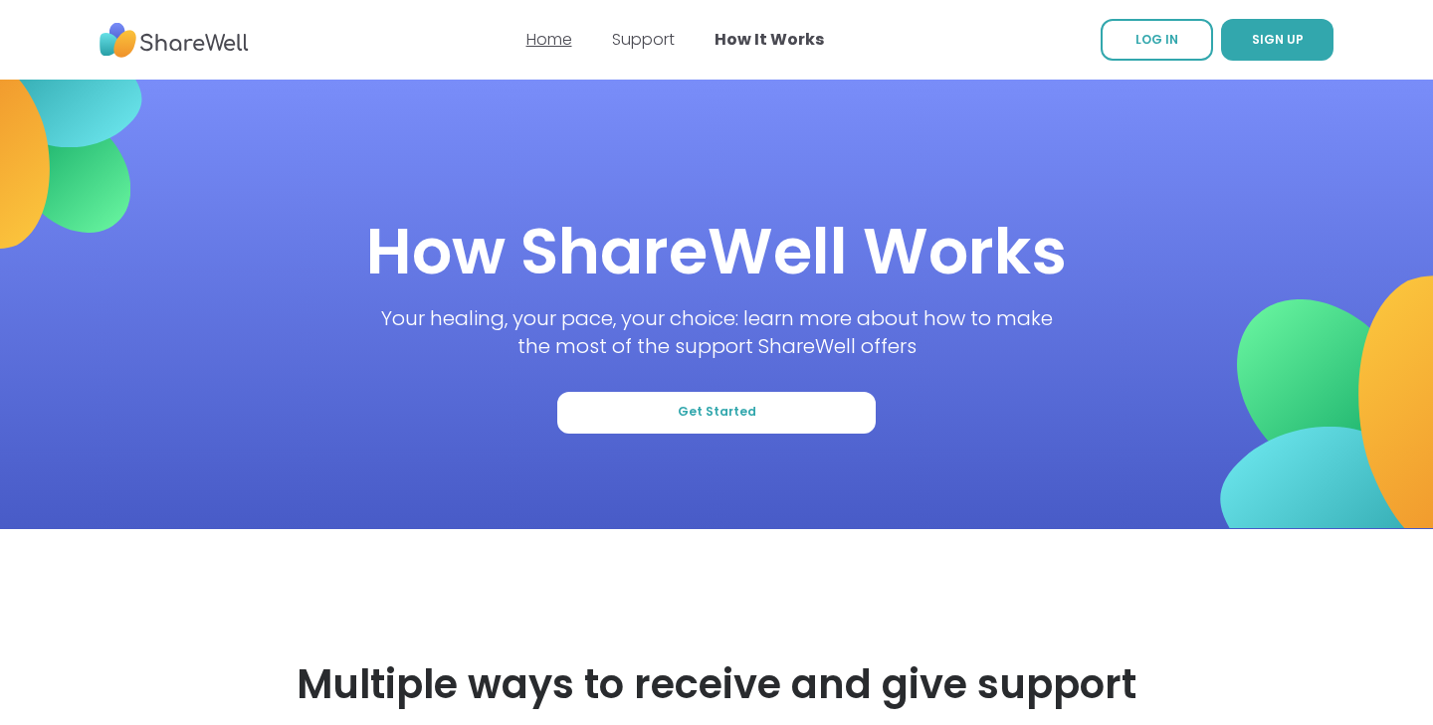
click at [540, 32] on link "Home" at bounding box center [549, 39] width 46 height 23
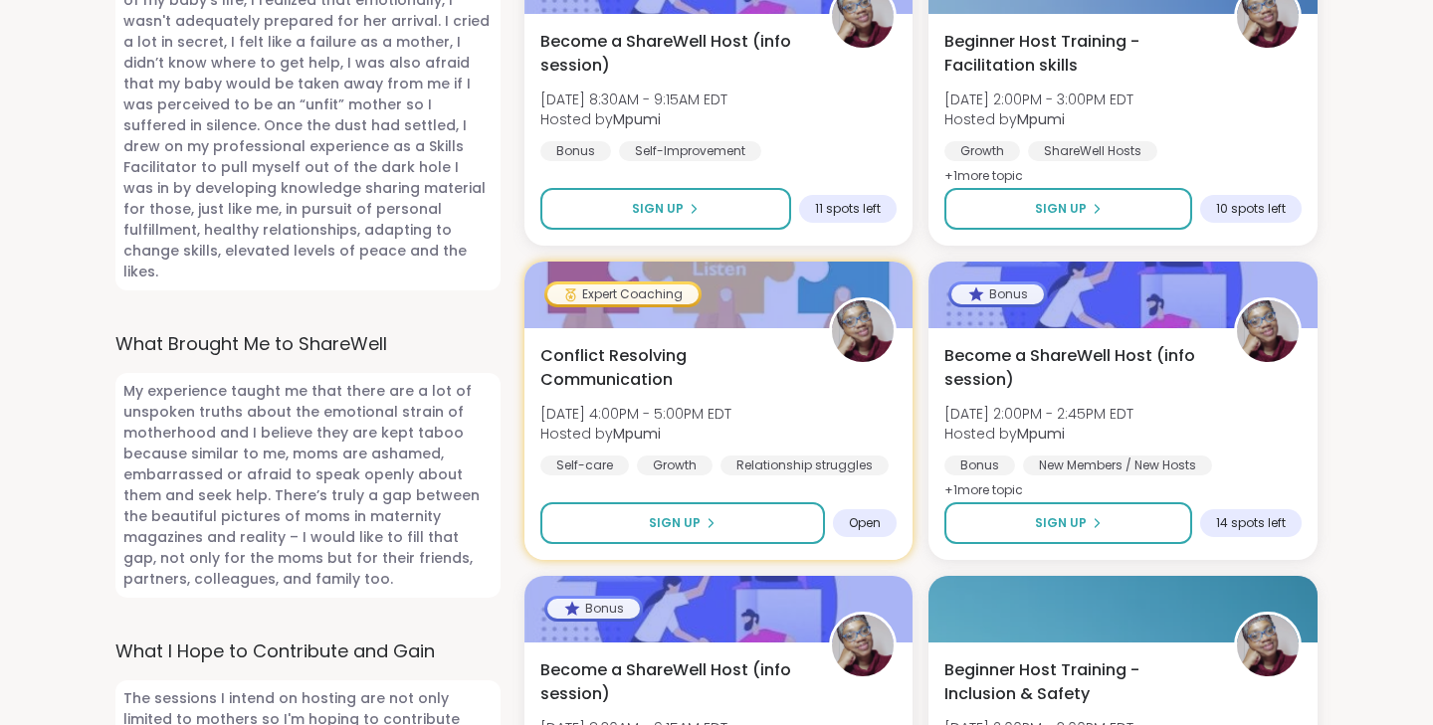
scroll to position [1357, 0]
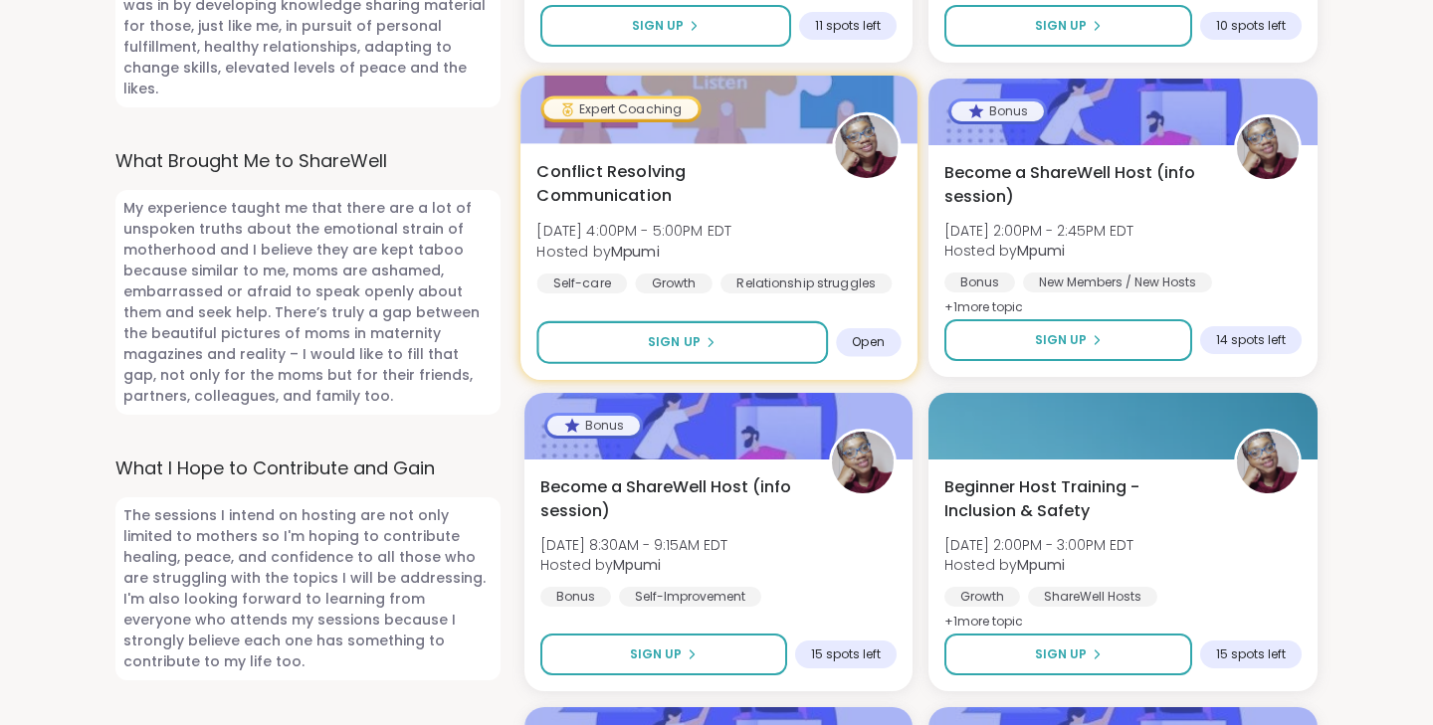
click at [719, 160] on span "Conflict Resolving Communication" at bounding box center [672, 184] width 273 height 49
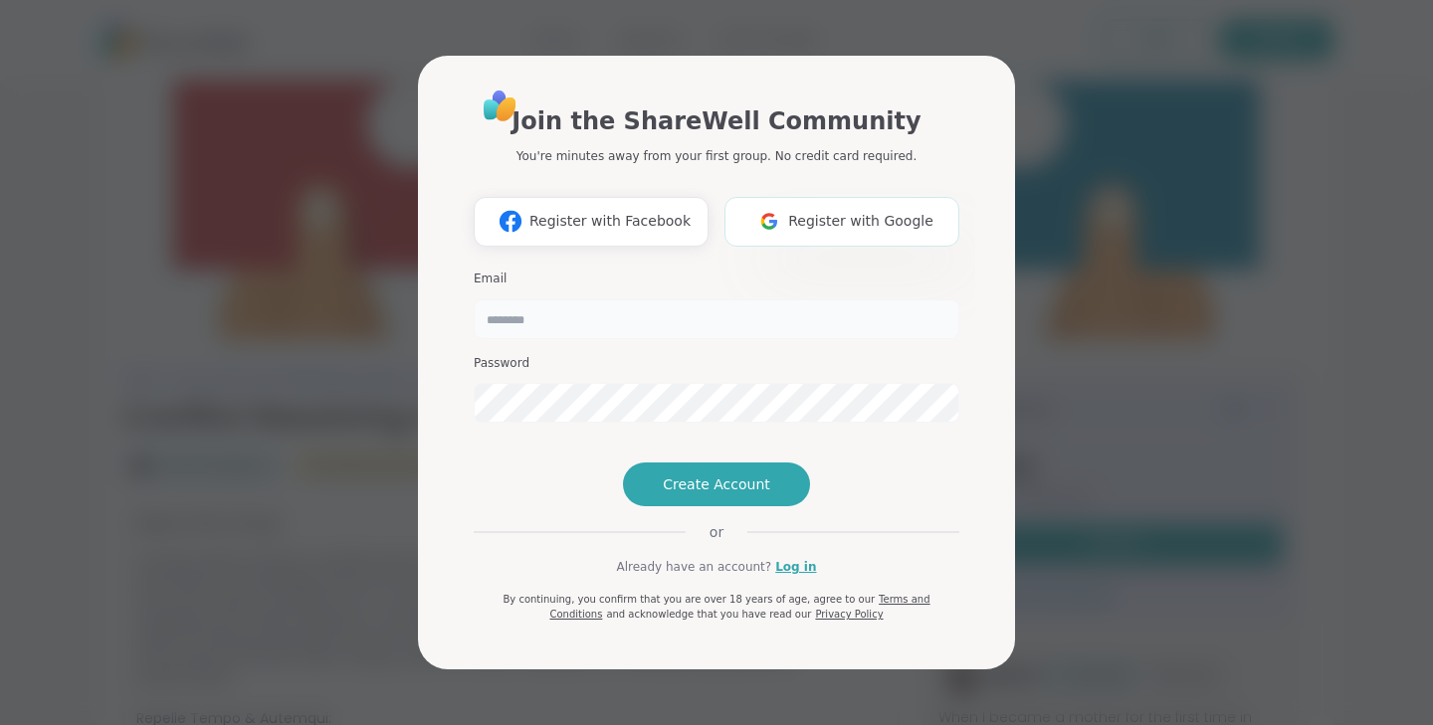
type input "**********"
click at [818, 211] on span "Register with Google" at bounding box center [860, 221] width 145 height 21
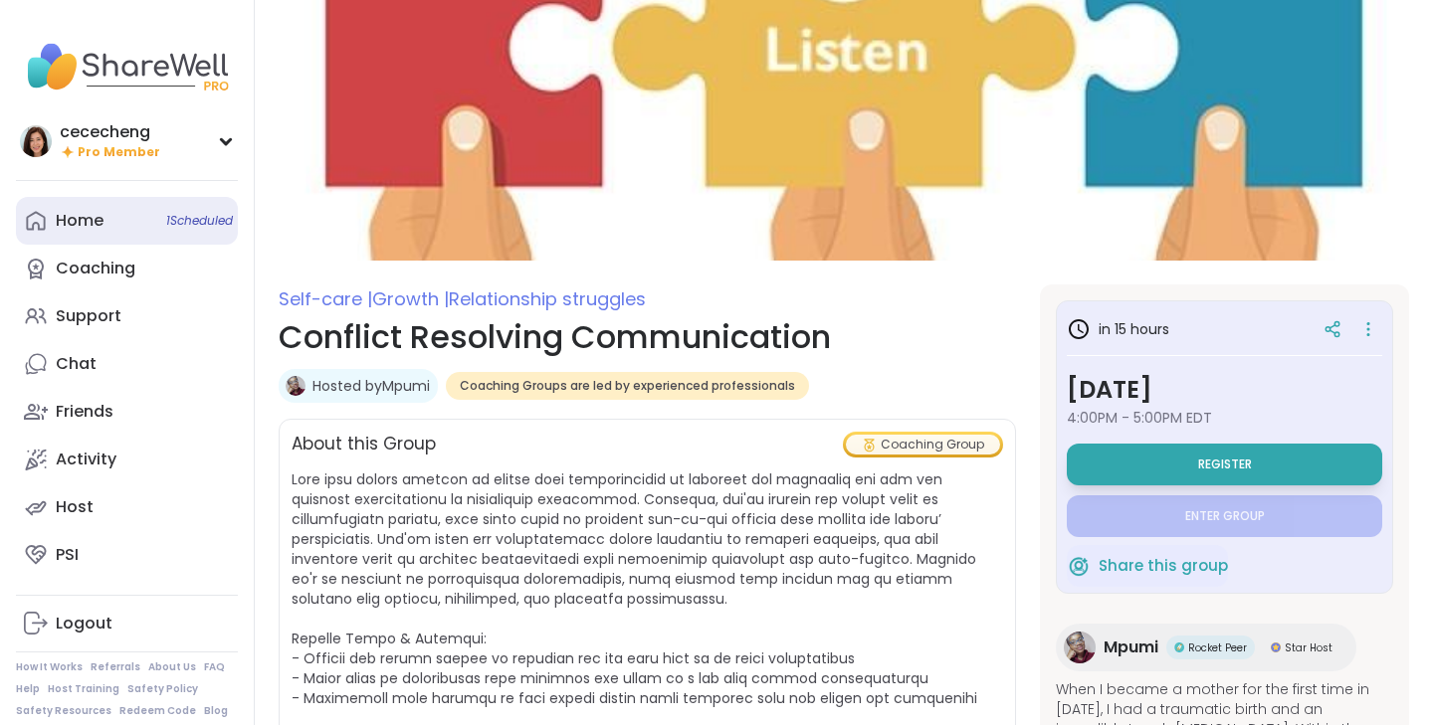
click at [68, 222] on div "Home 1 Scheduled" at bounding box center [80, 221] width 48 height 22
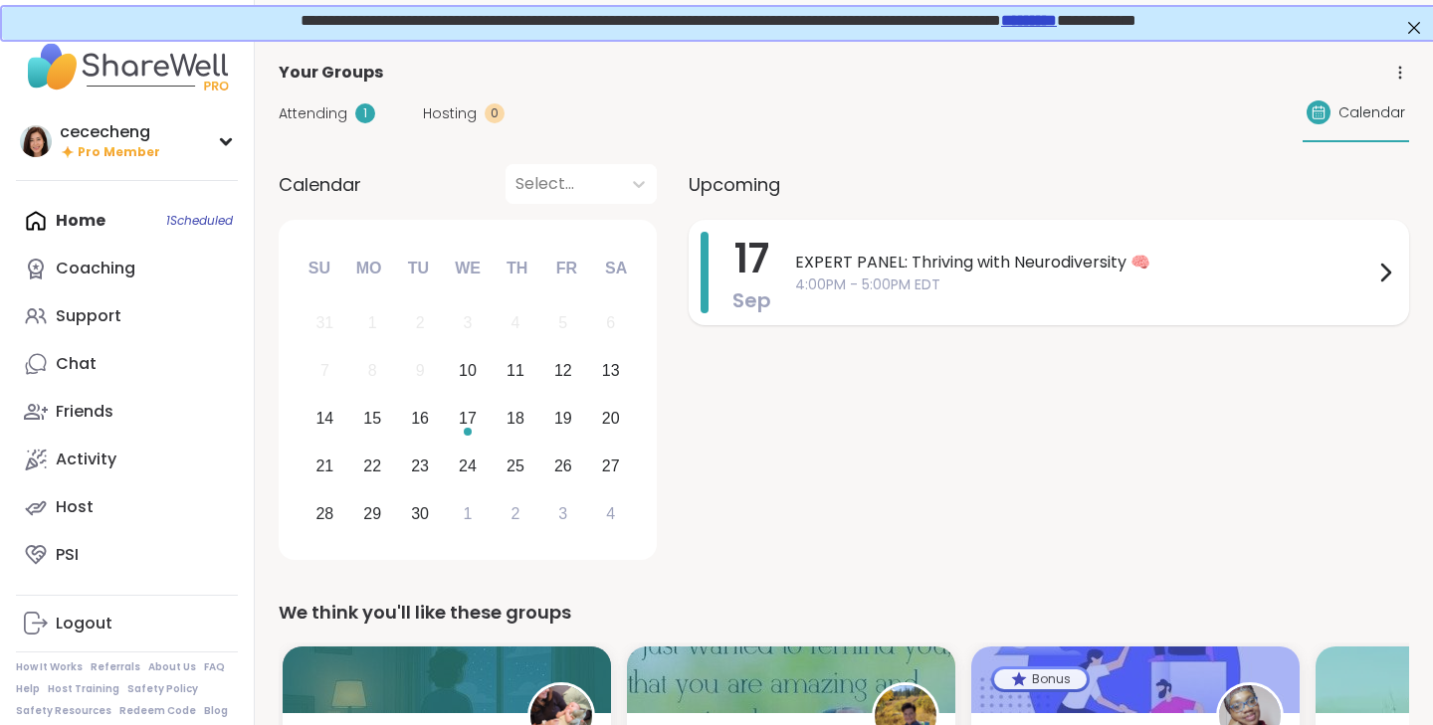
click at [858, 293] on span "4:00PM - 5:00PM EDT" at bounding box center [1084, 285] width 578 height 21
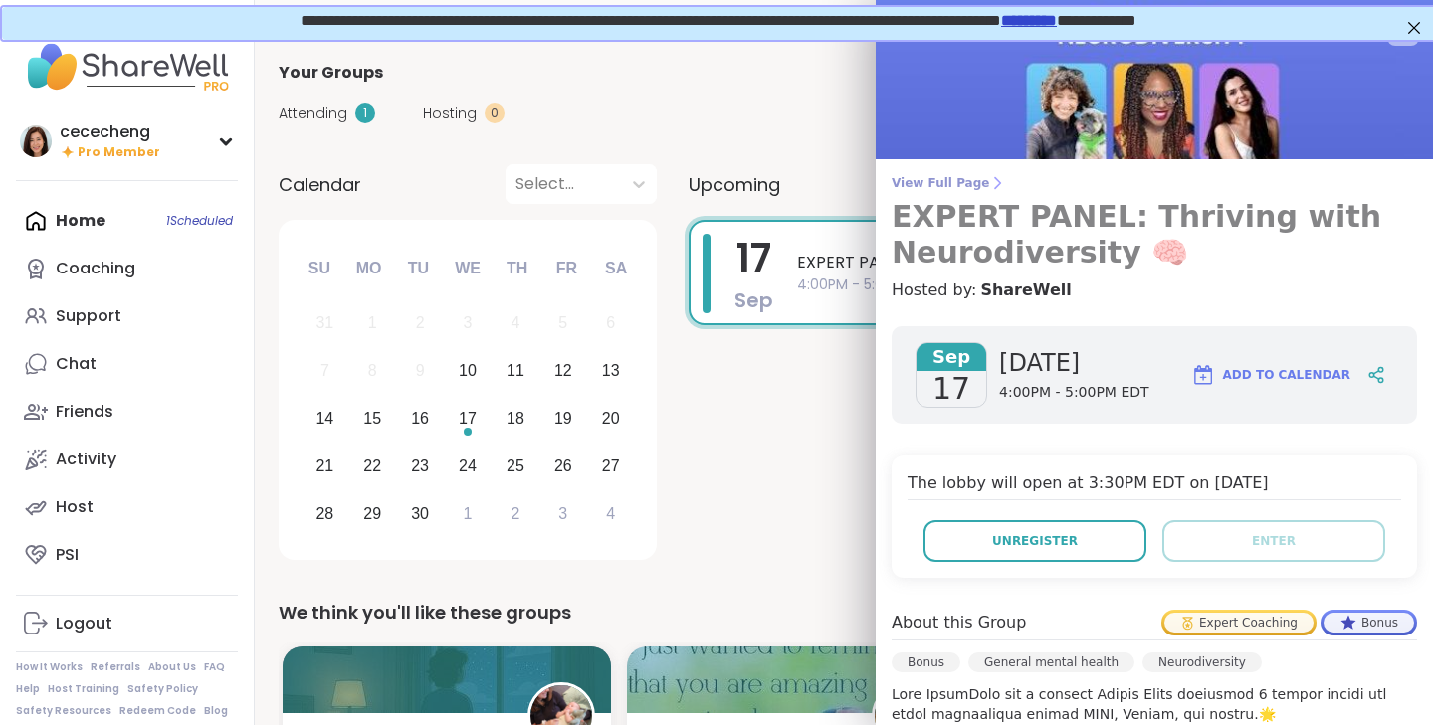
click at [935, 186] on span "View Full Page" at bounding box center [1153, 183] width 525 height 16
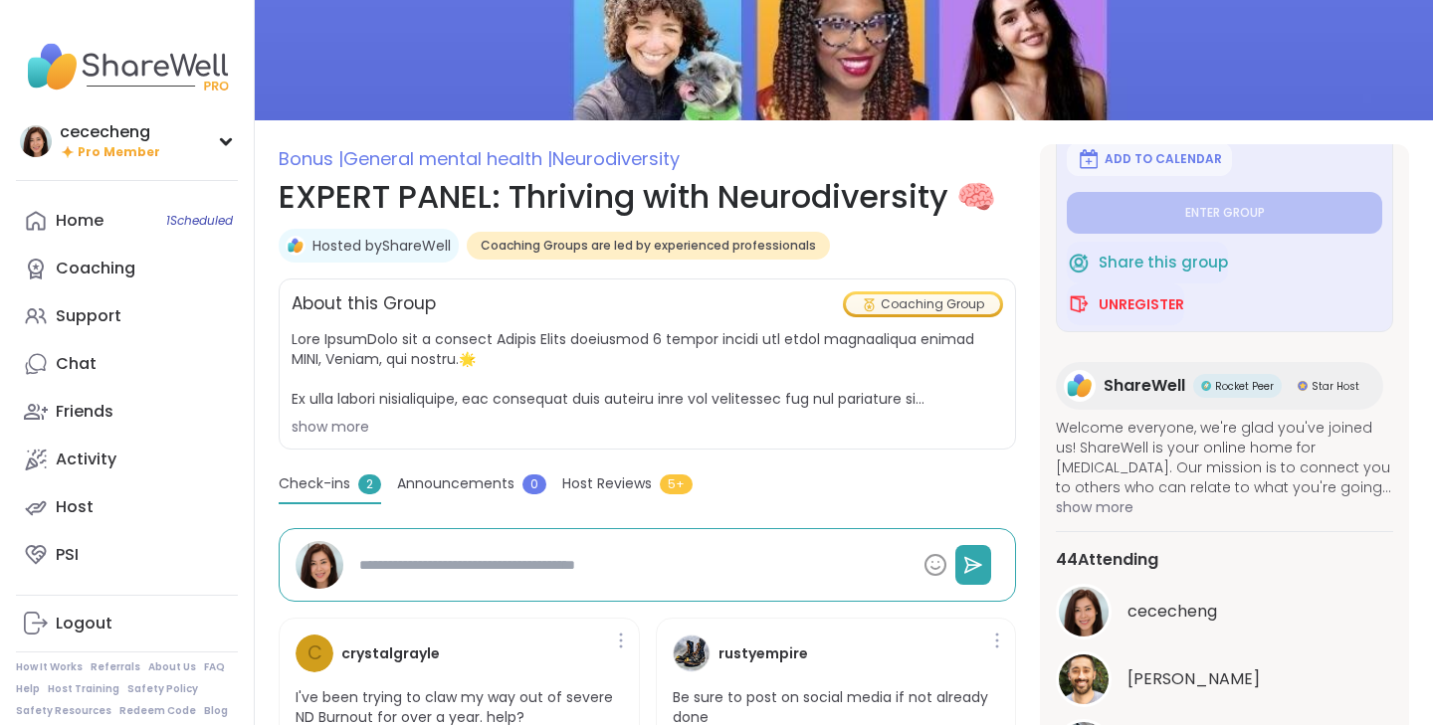
scroll to position [310, 0]
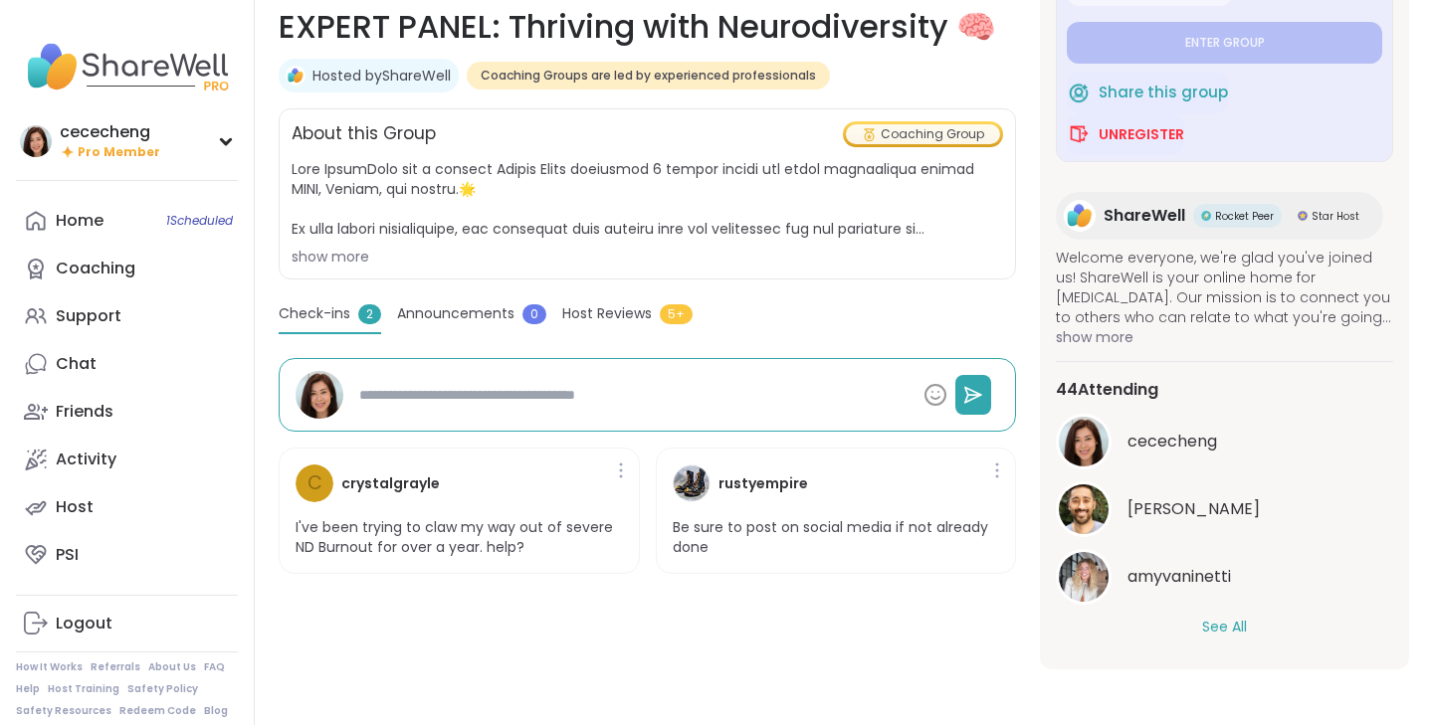
click at [1217, 634] on button "See All" at bounding box center [1224, 627] width 45 height 21
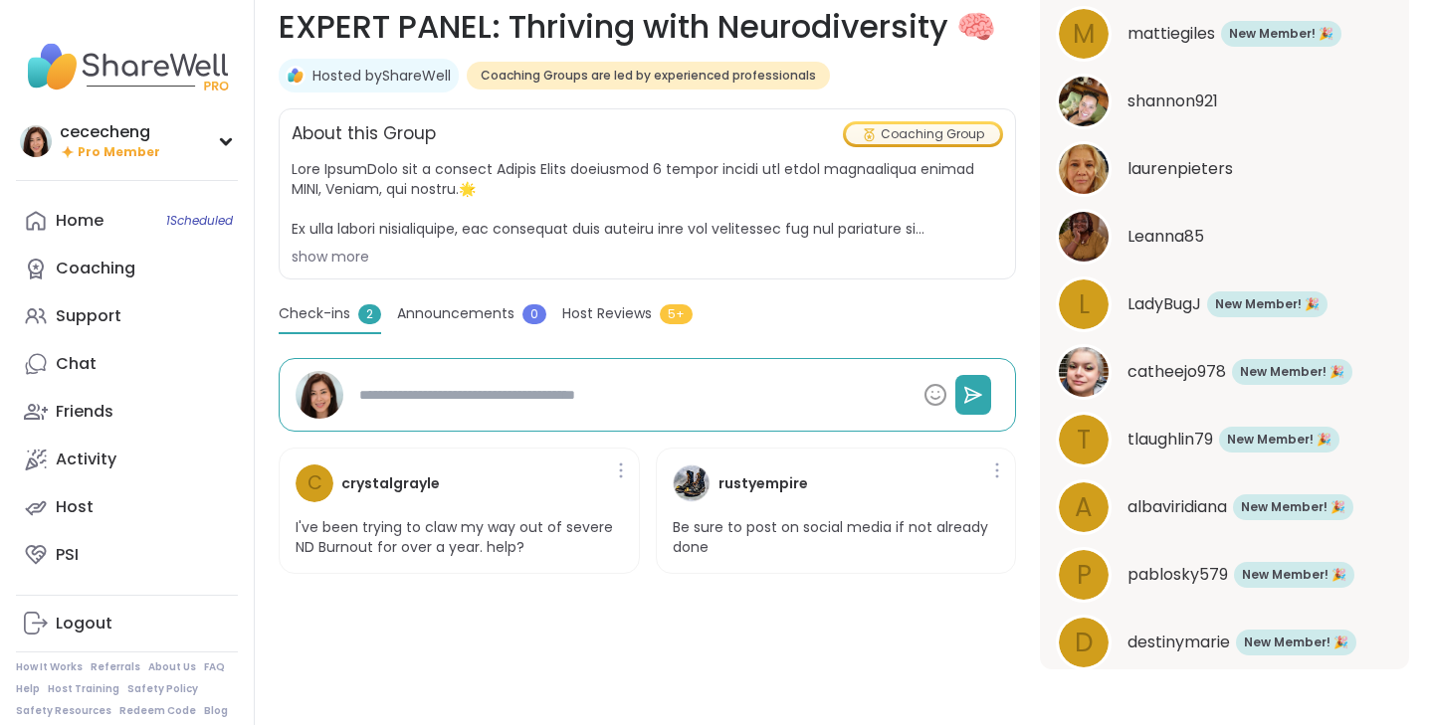
scroll to position [2935, 0]
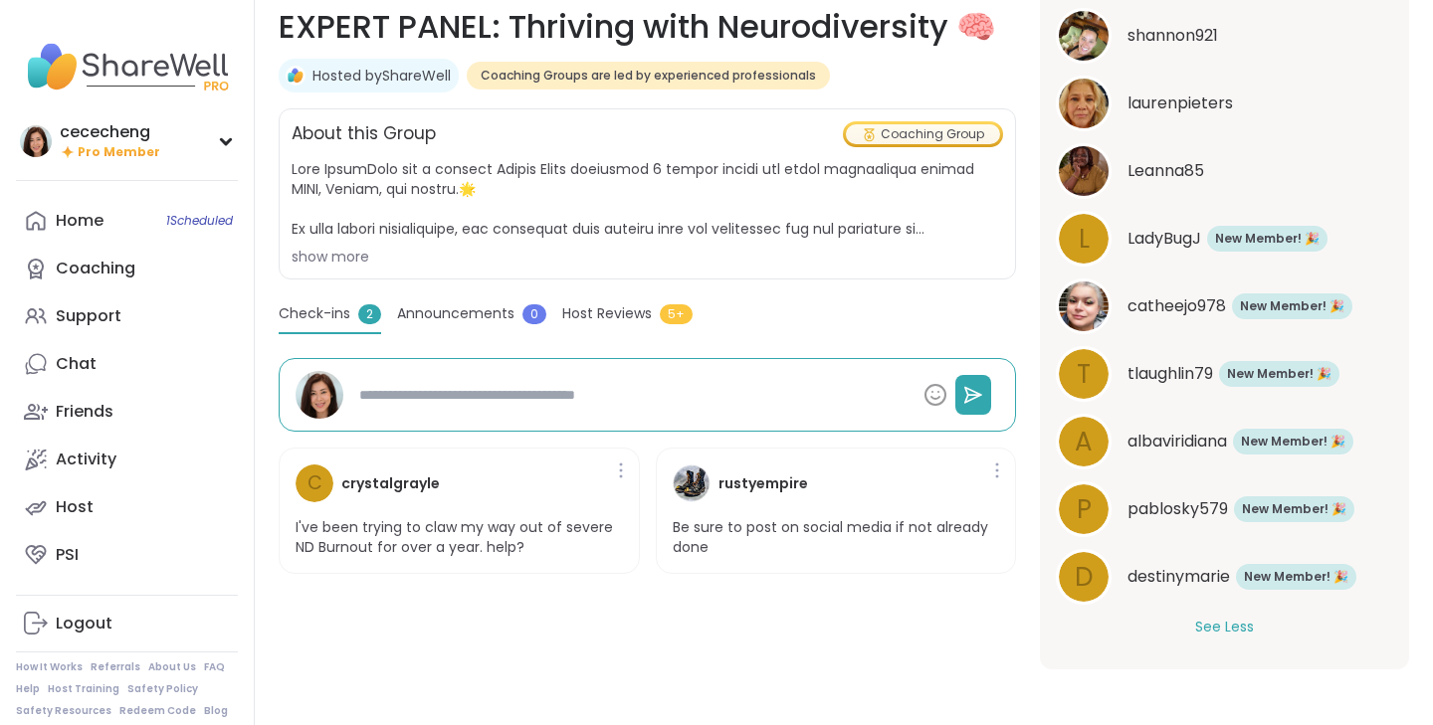
click at [807, 225] on span at bounding box center [647, 199] width 711 height 80
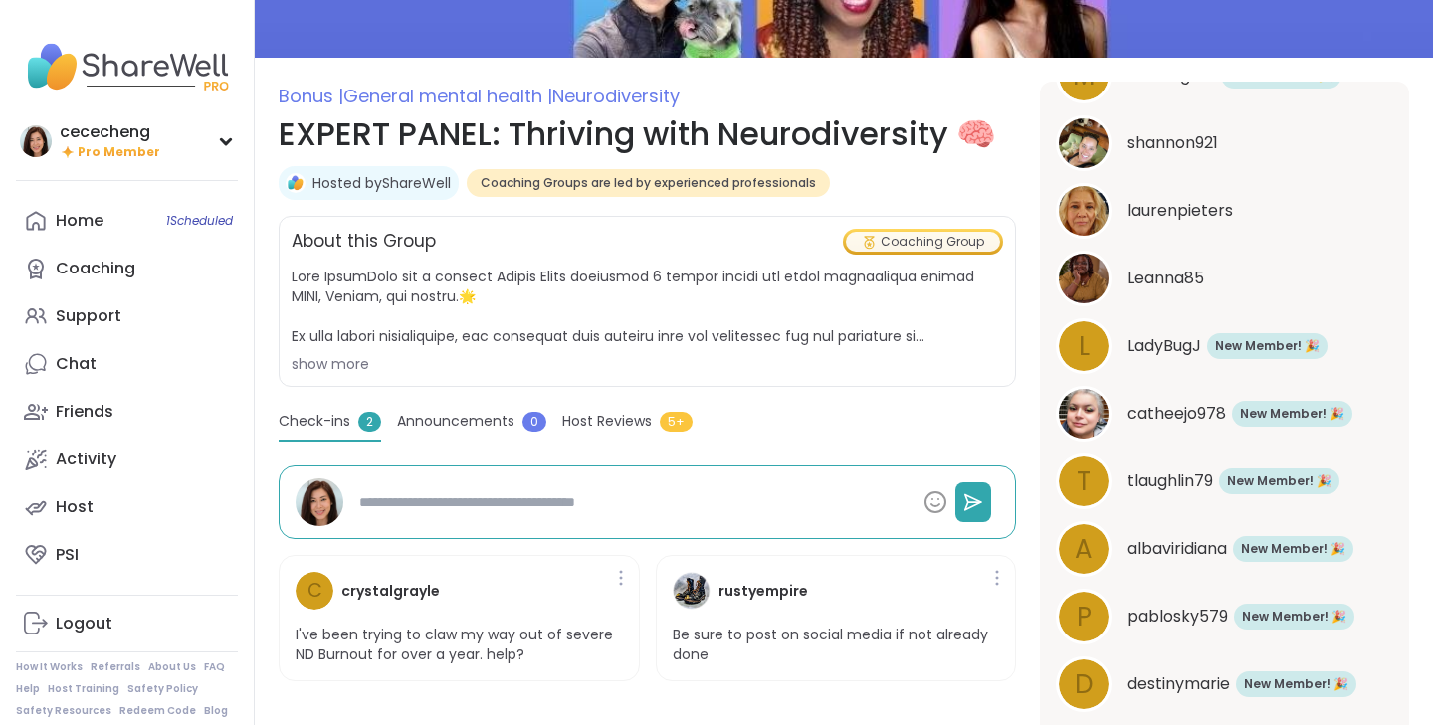
scroll to position [310, 0]
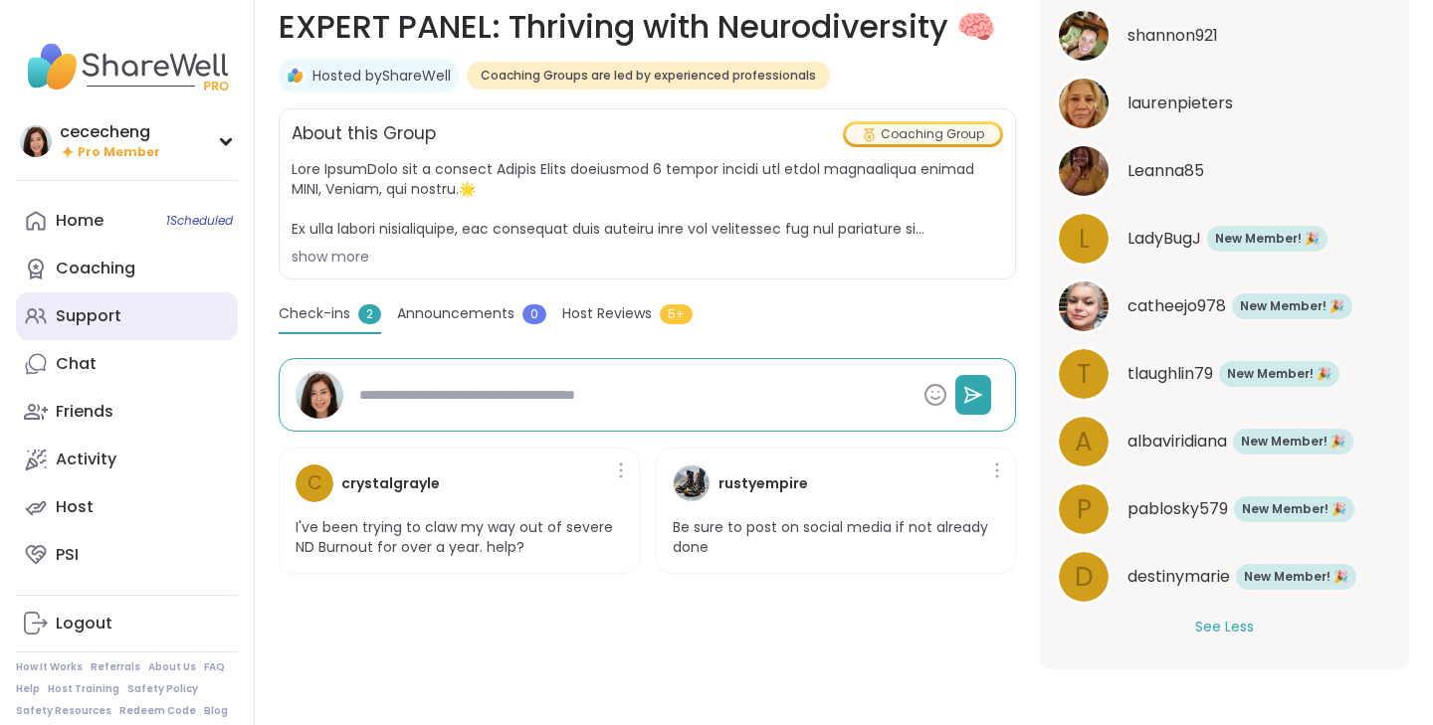
click at [117, 312] on div "Support" at bounding box center [89, 316] width 66 height 22
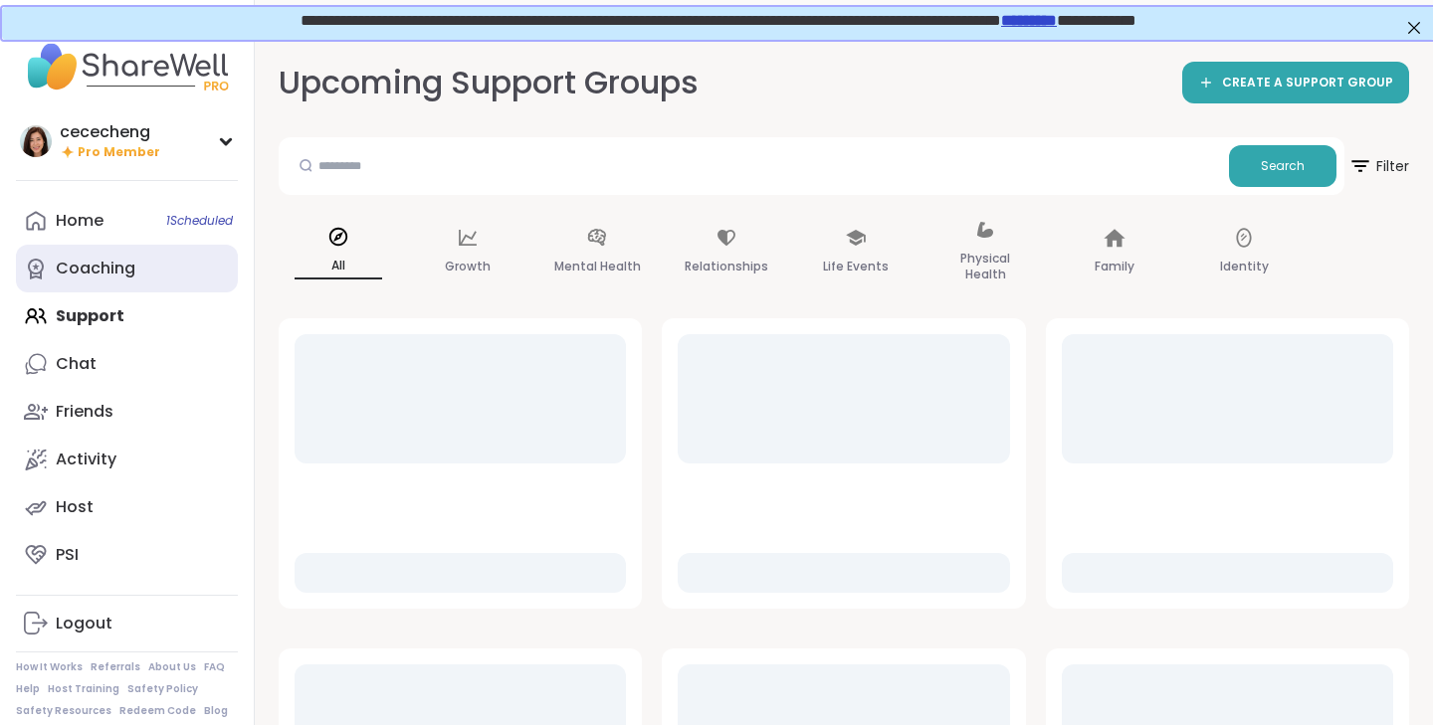
click at [168, 284] on link "Coaching" at bounding box center [127, 269] width 222 height 48
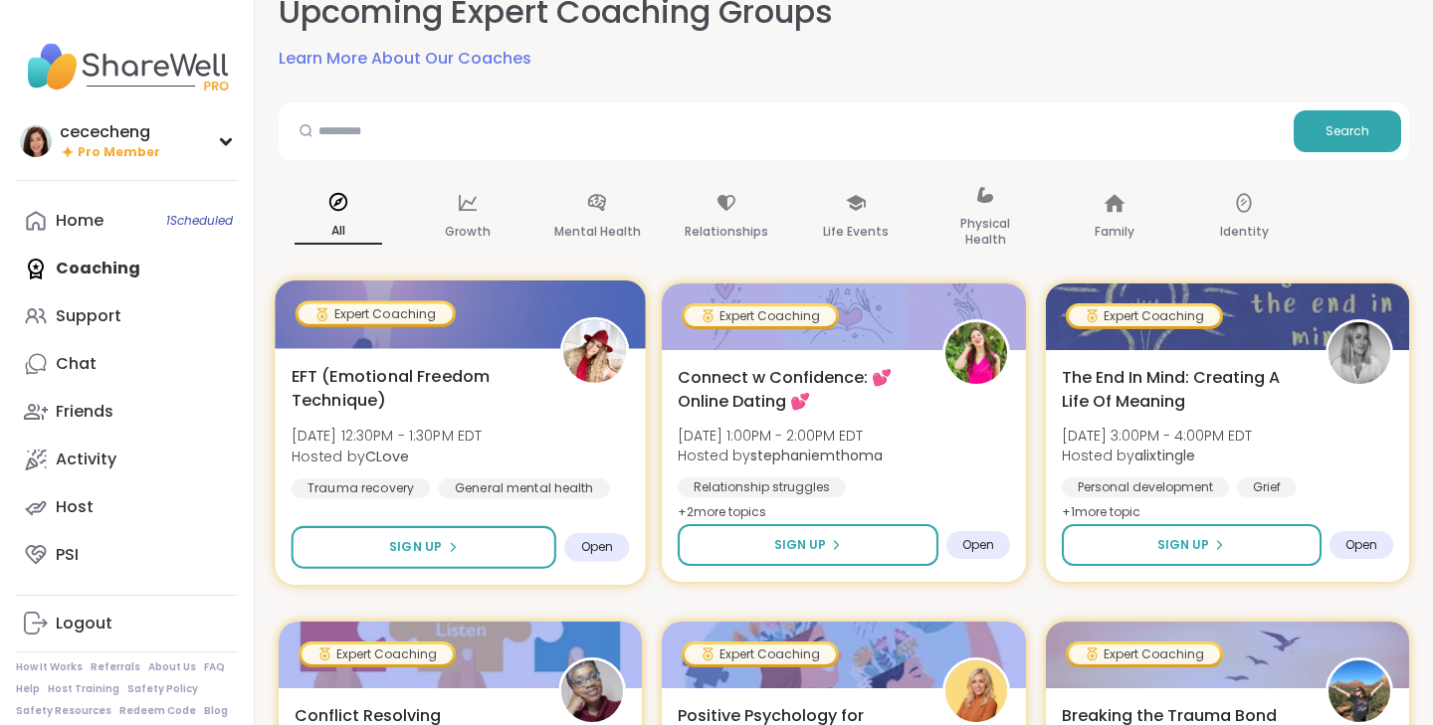
scroll to position [154, 0]
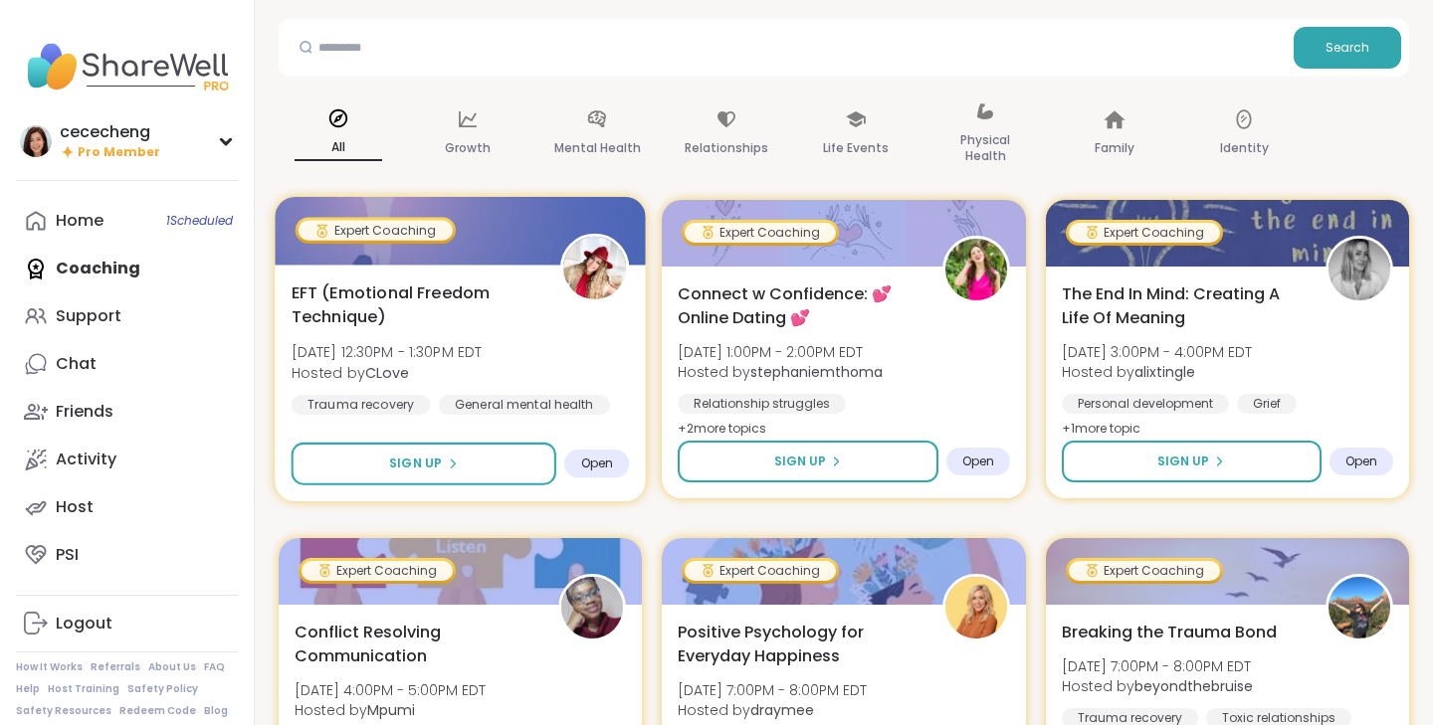
click at [548, 404] on div "General mental health" at bounding box center [524, 405] width 171 height 20
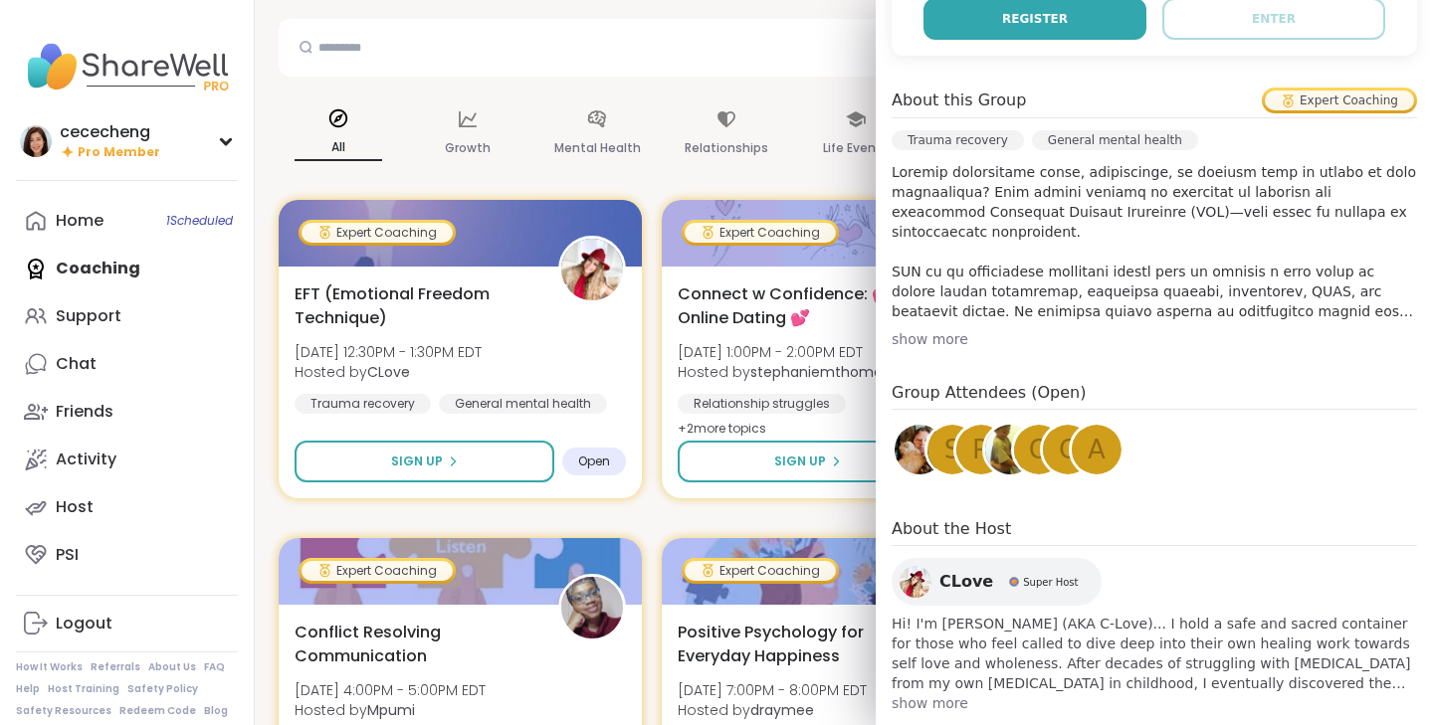
scroll to position [0, 0]
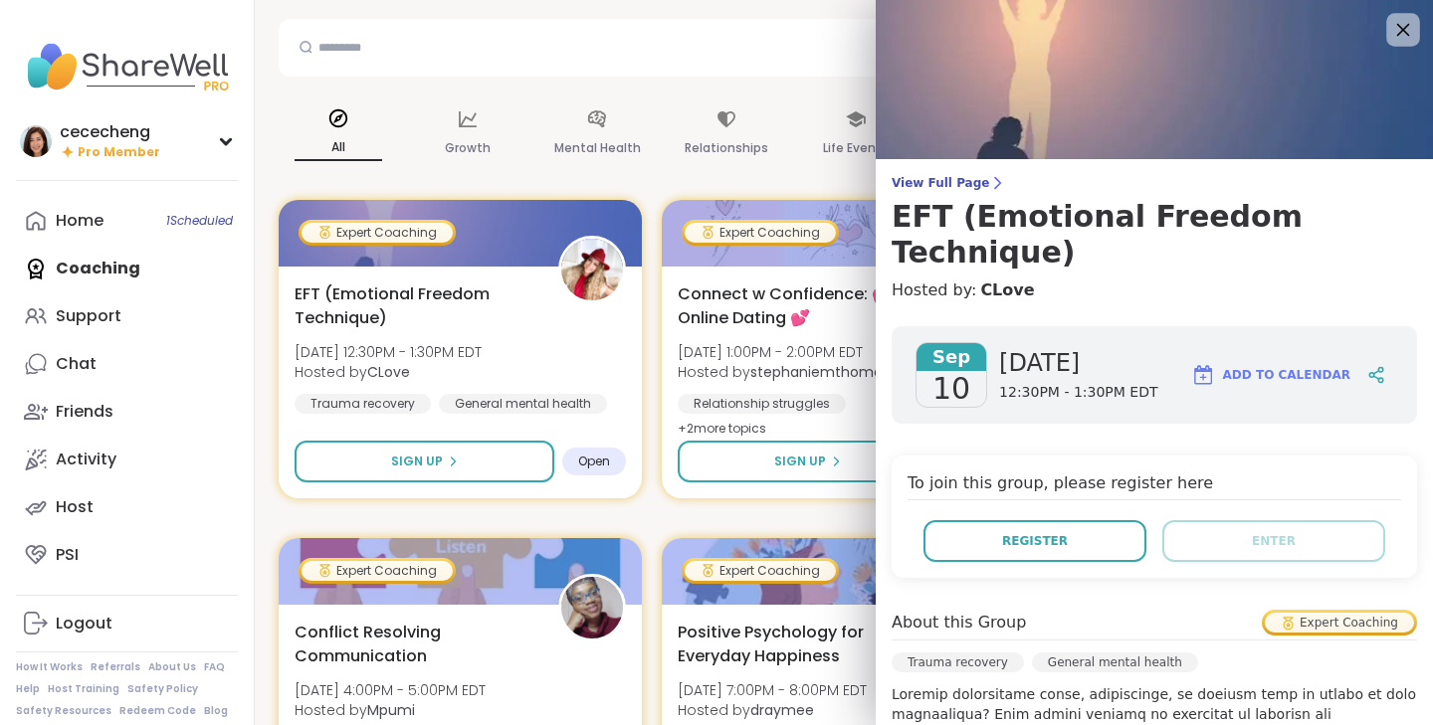
click at [1399, 36] on icon at bounding box center [1402, 29] width 25 height 25
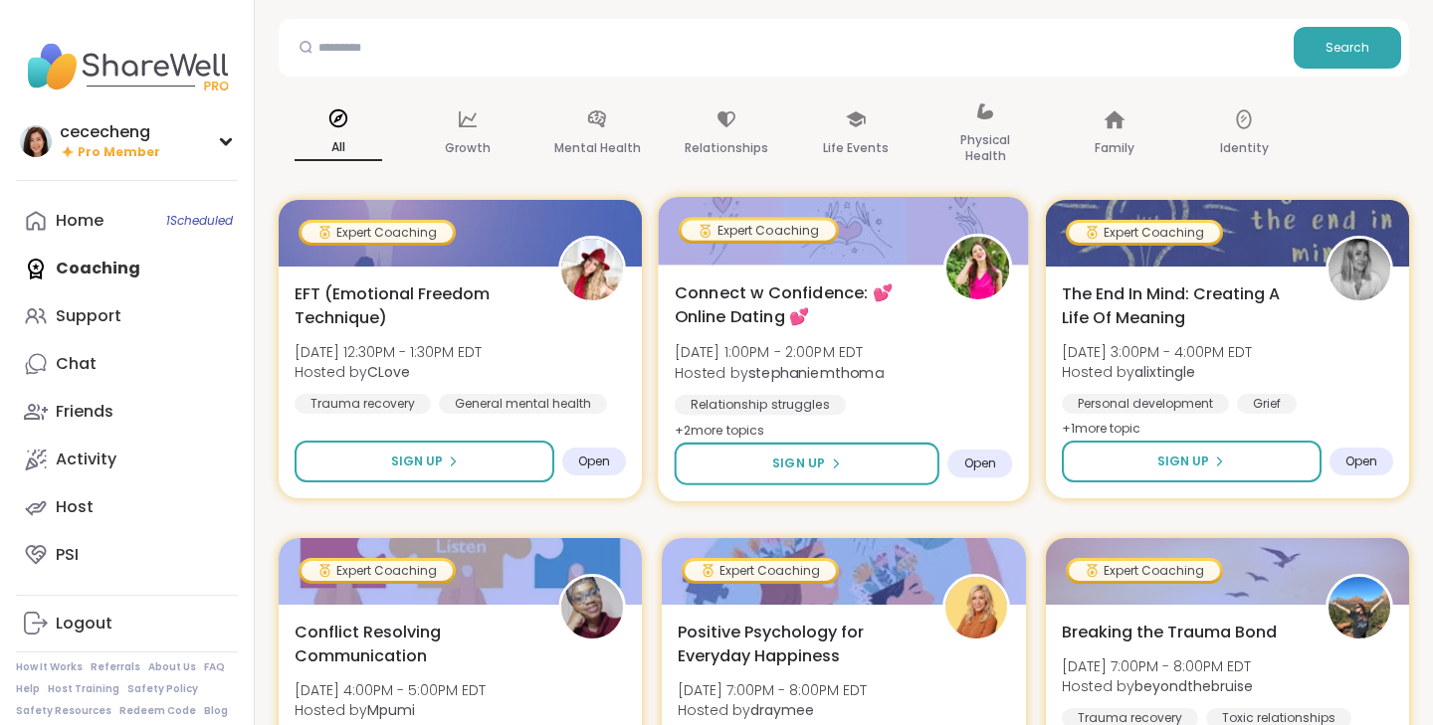
click at [962, 328] on div "Connect w Confidence: 💕 Online Dating 💕 [DATE] 1:00PM - 2:00PM EDT Hosted by st…" at bounding box center [844, 362] width 338 height 162
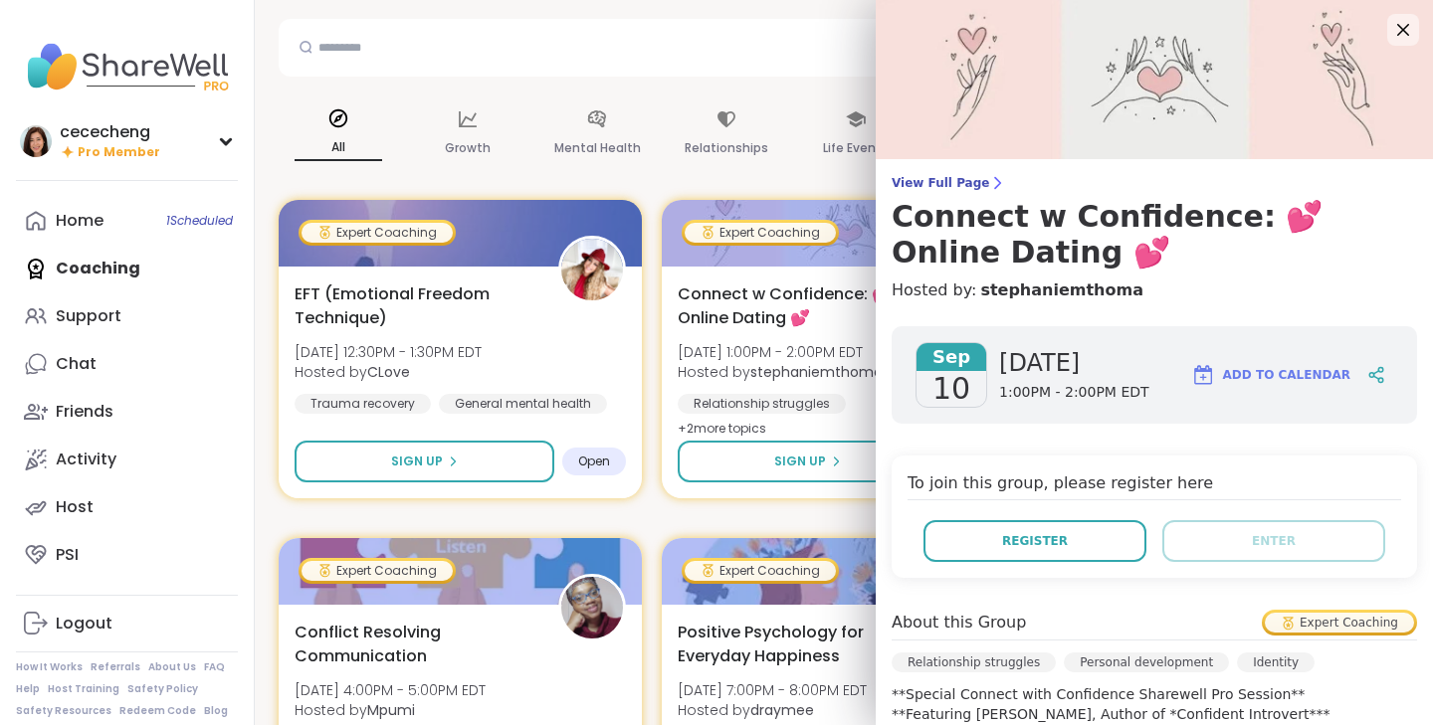
click at [964, 173] on div "View Full Page Connect w Confidence: 💕 Online Dating 💕 Hosted by: stephaniemtho…" at bounding box center [1154, 641] width 557 height 1283
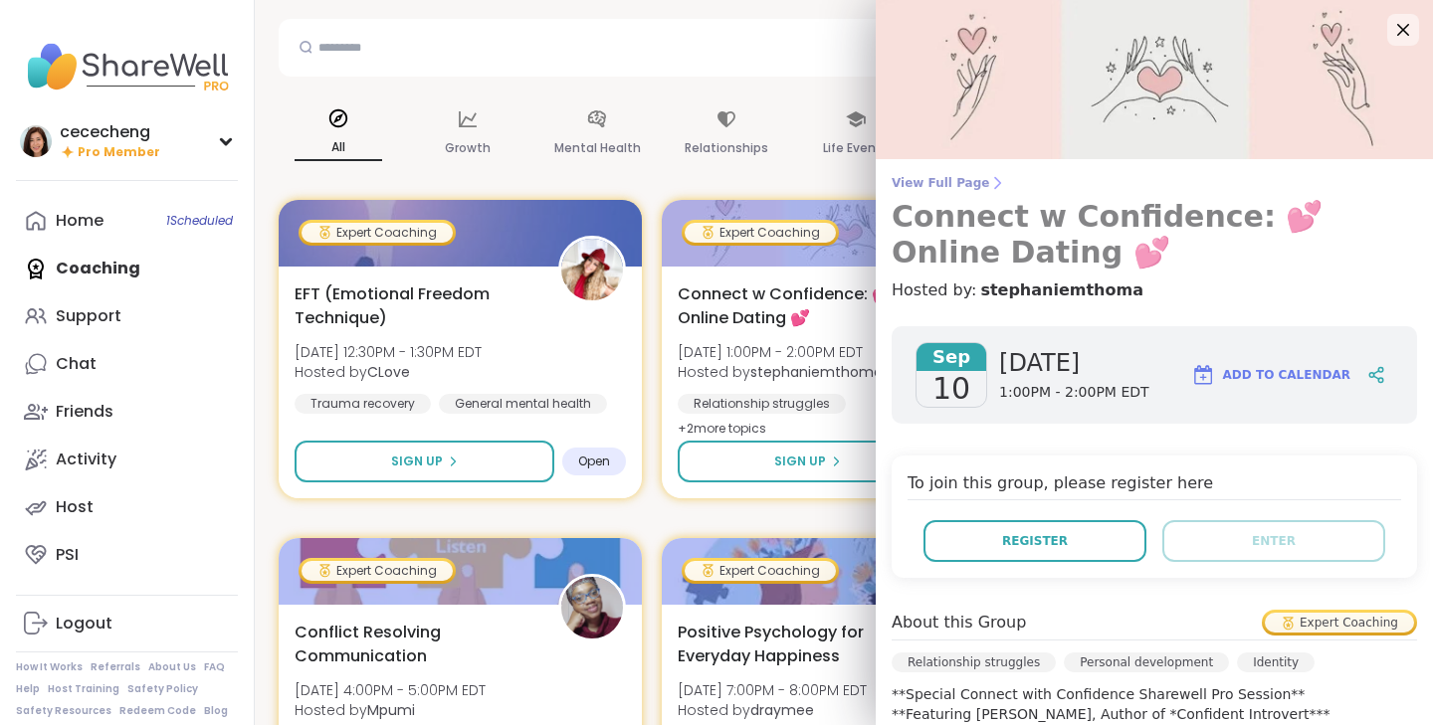
click at [970, 183] on span "View Full Page" at bounding box center [1153, 183] width 525 height 16
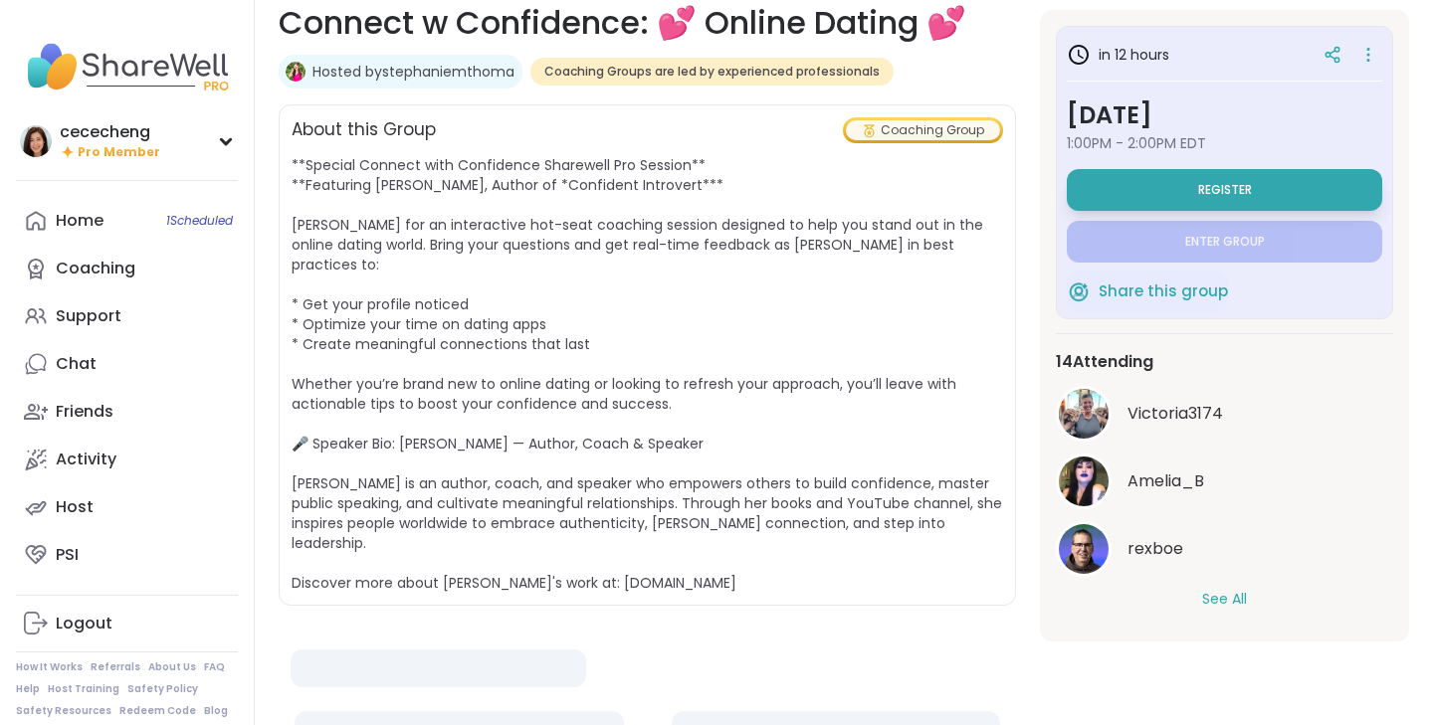
scroll to position [627, 0]
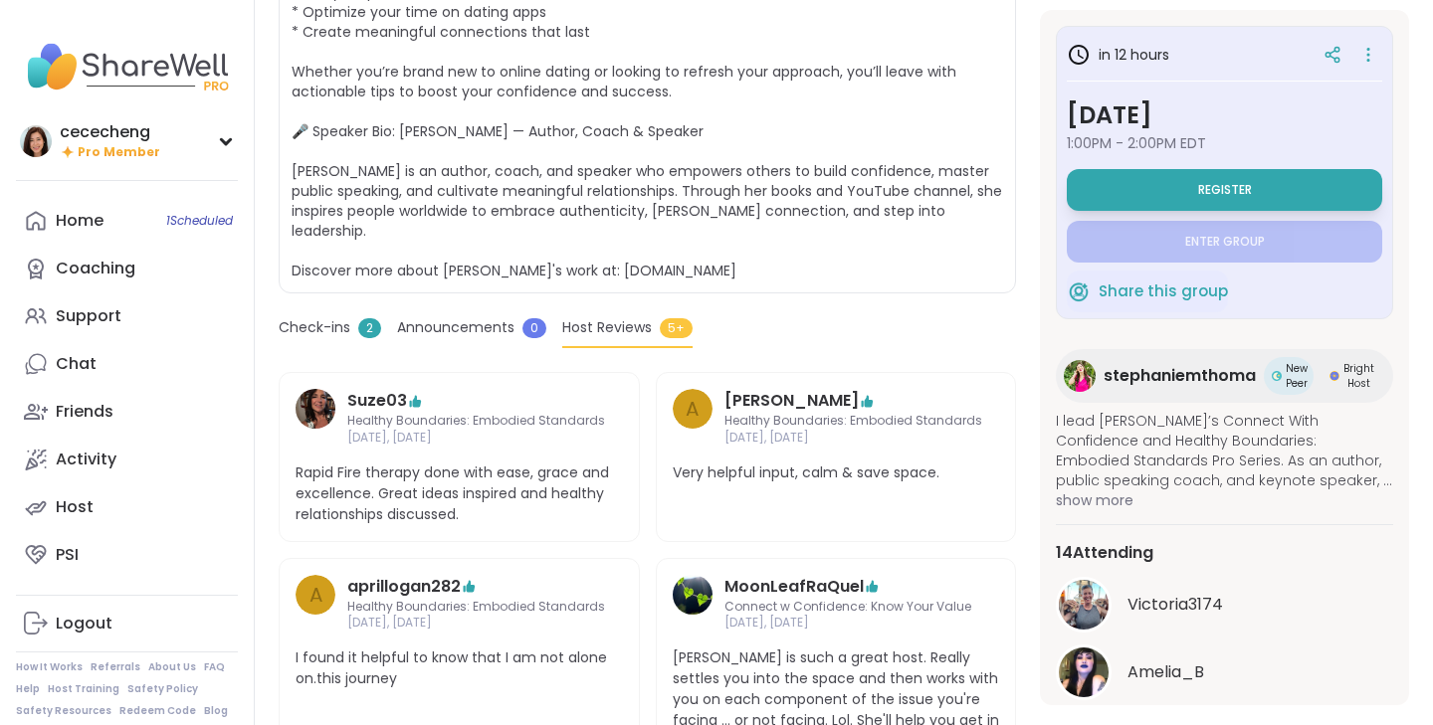
click at [335, 317] on span "Check-ins" at bounding box center [315, 327] width 72 height 21
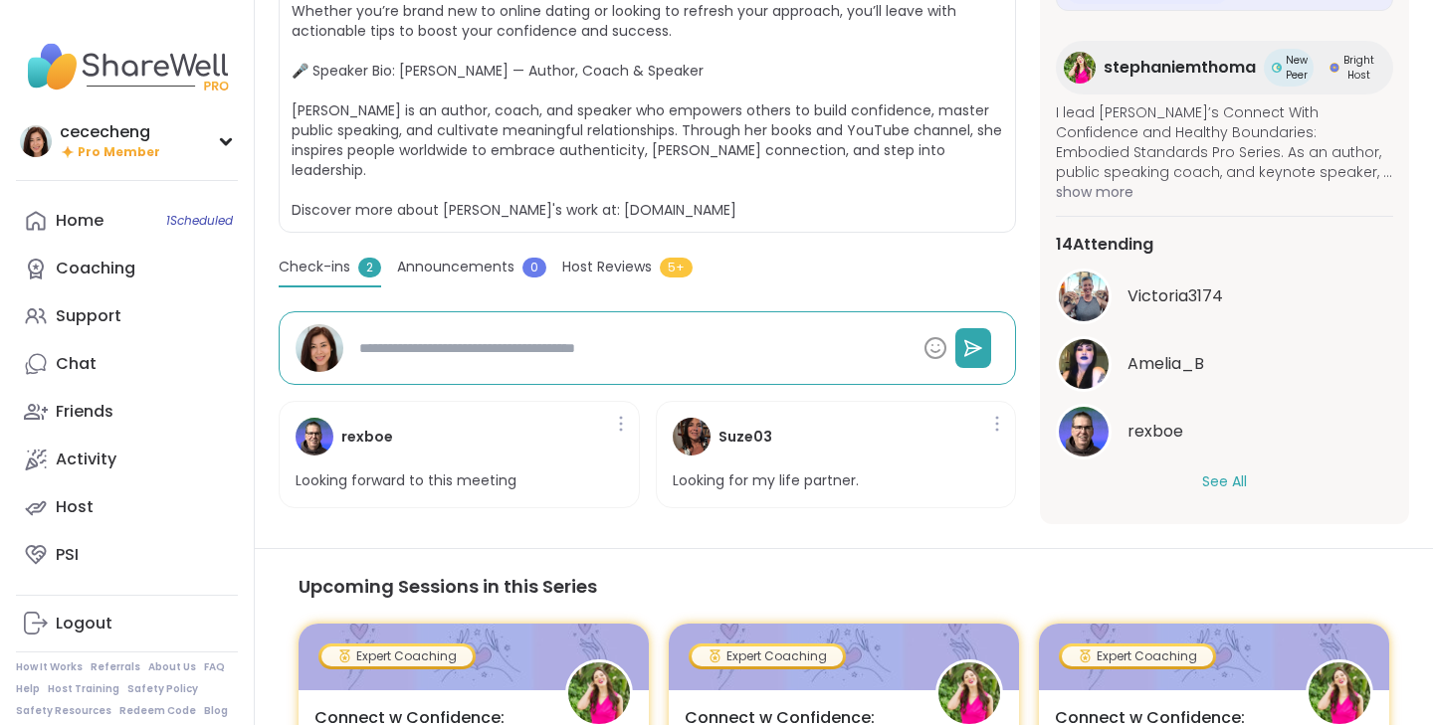
scroll to position [733, 0]
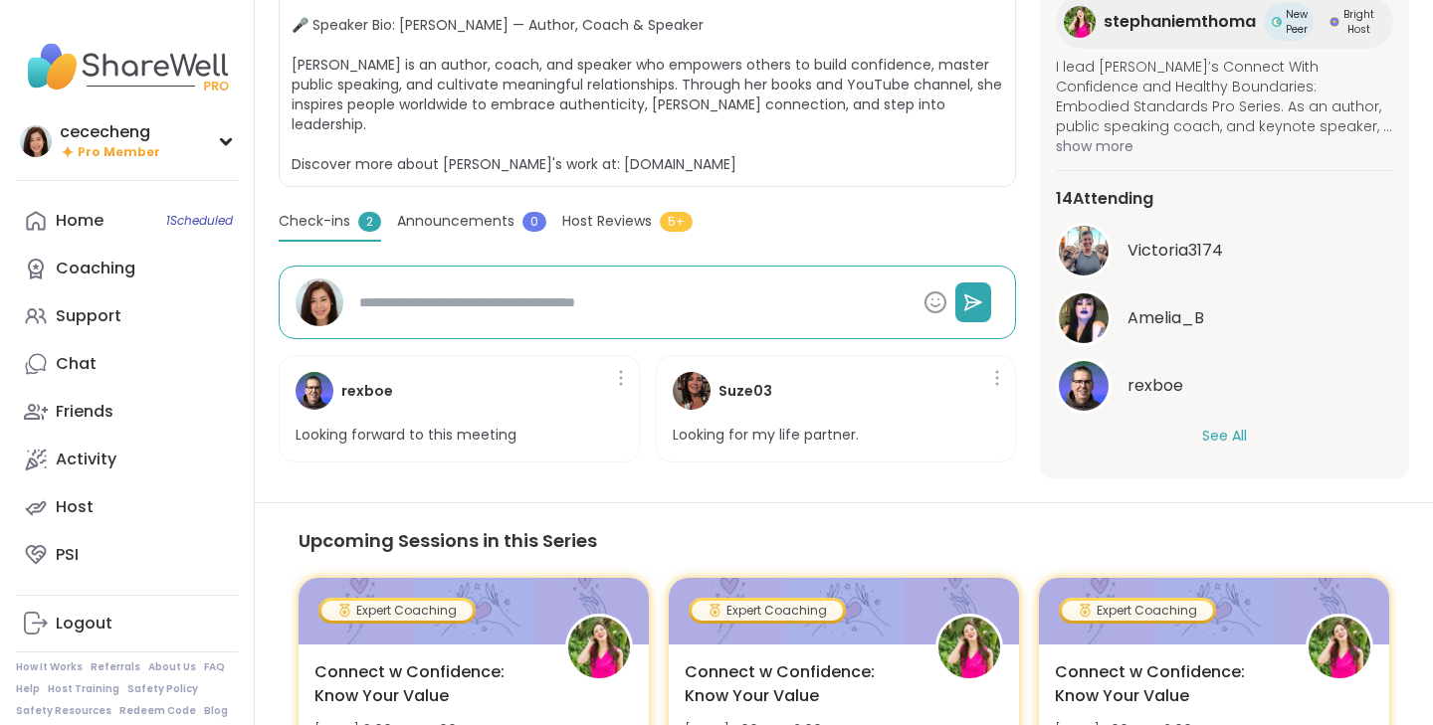
click at [1213, 426] on button "See All" at bounding box center [1224, 436] width 45 height 21
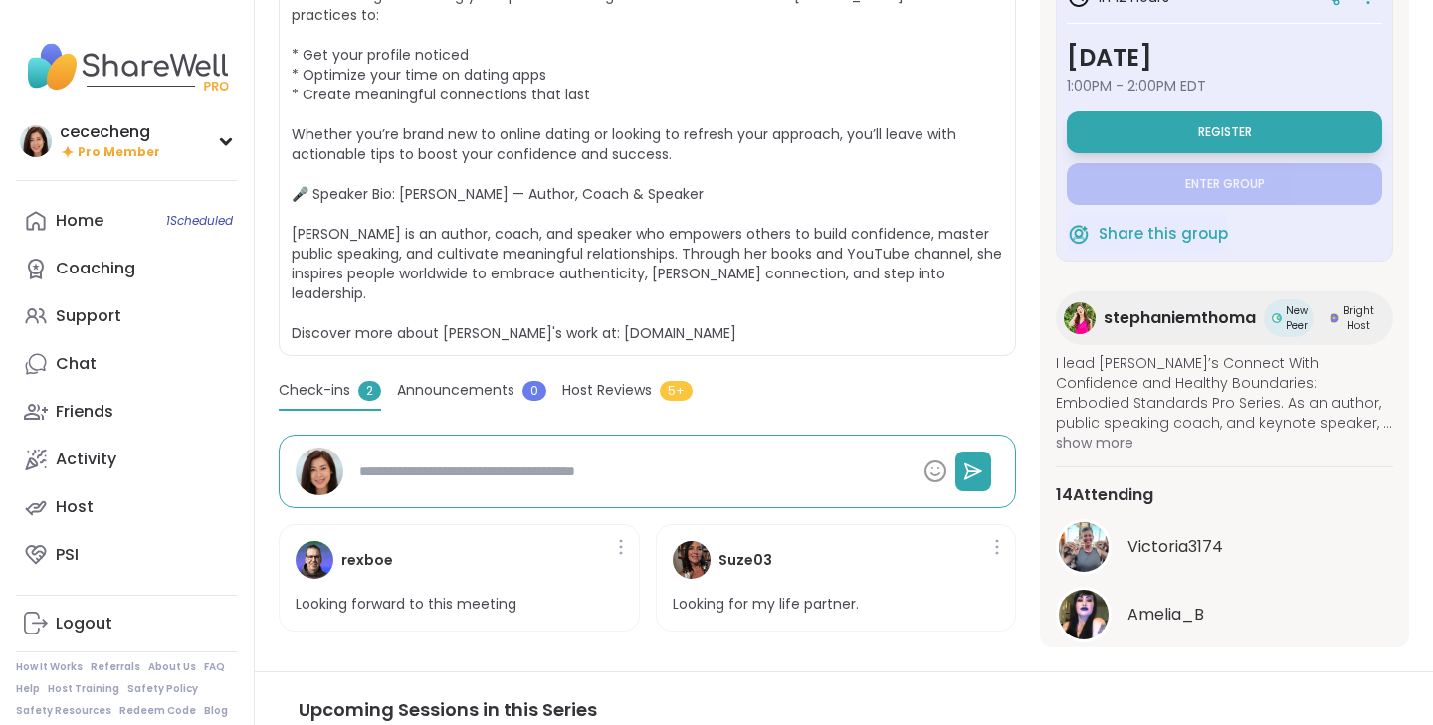
scroll to position [187, 0]
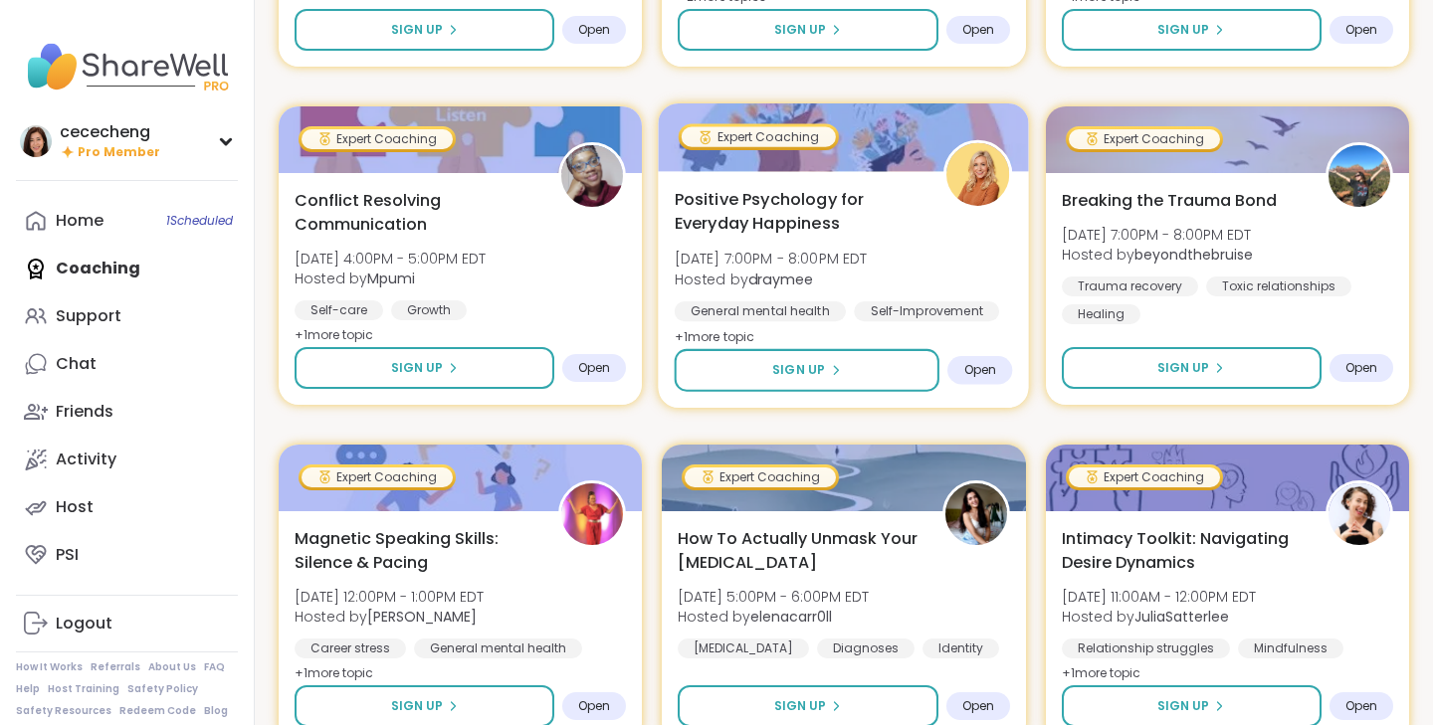
scroll to position [650, 0]
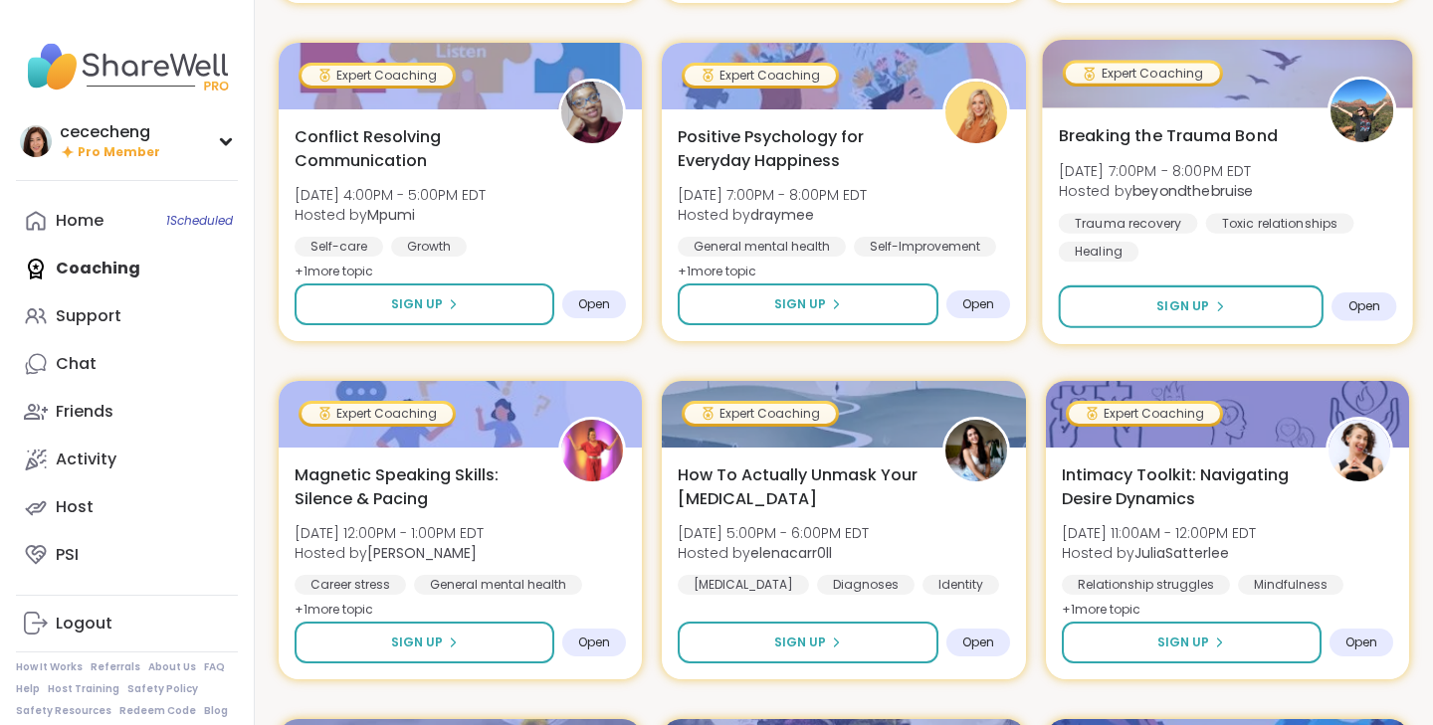
click at [1226, 137] on span "Breaking the Trauma Bond" at bounding box center [1167, 135] width 219 height 24
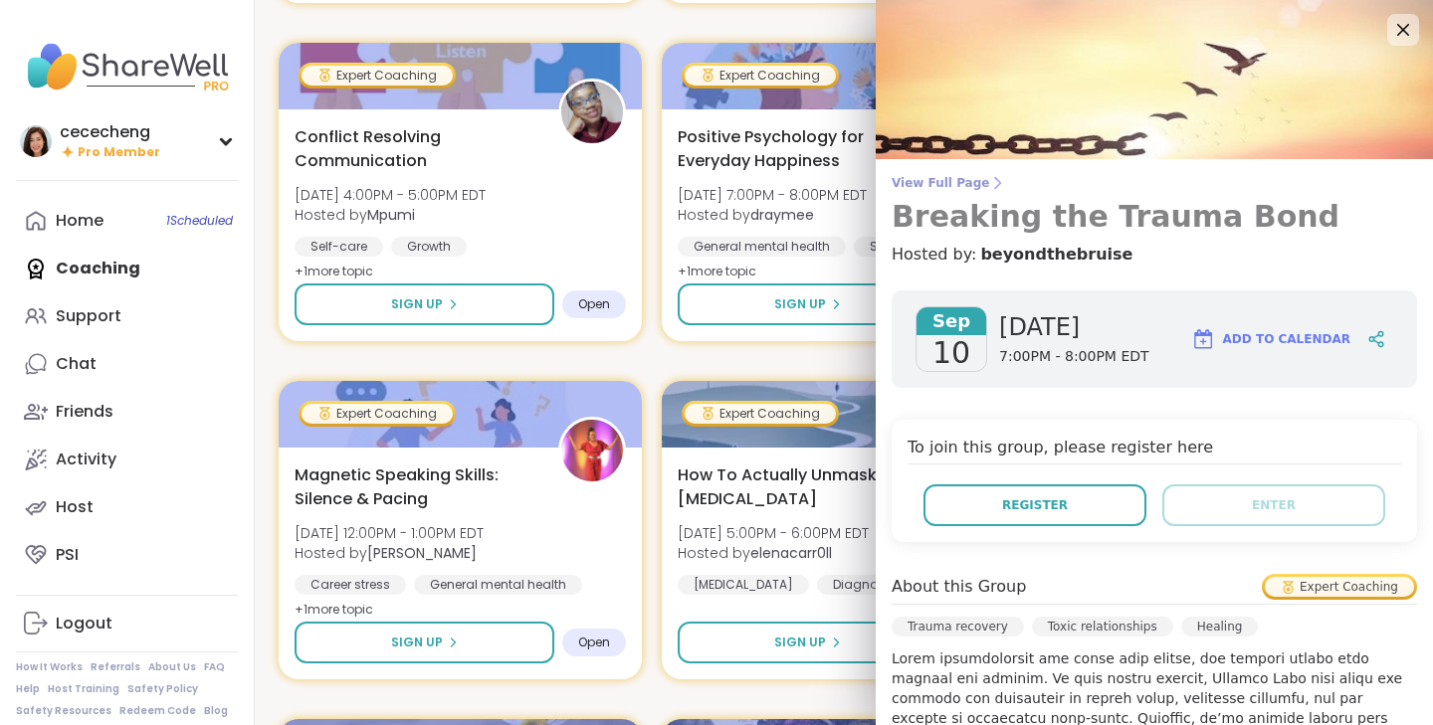
click at [941, 187] on span "View Full Page" at bounding box center [1153, 183] width 525 height 16
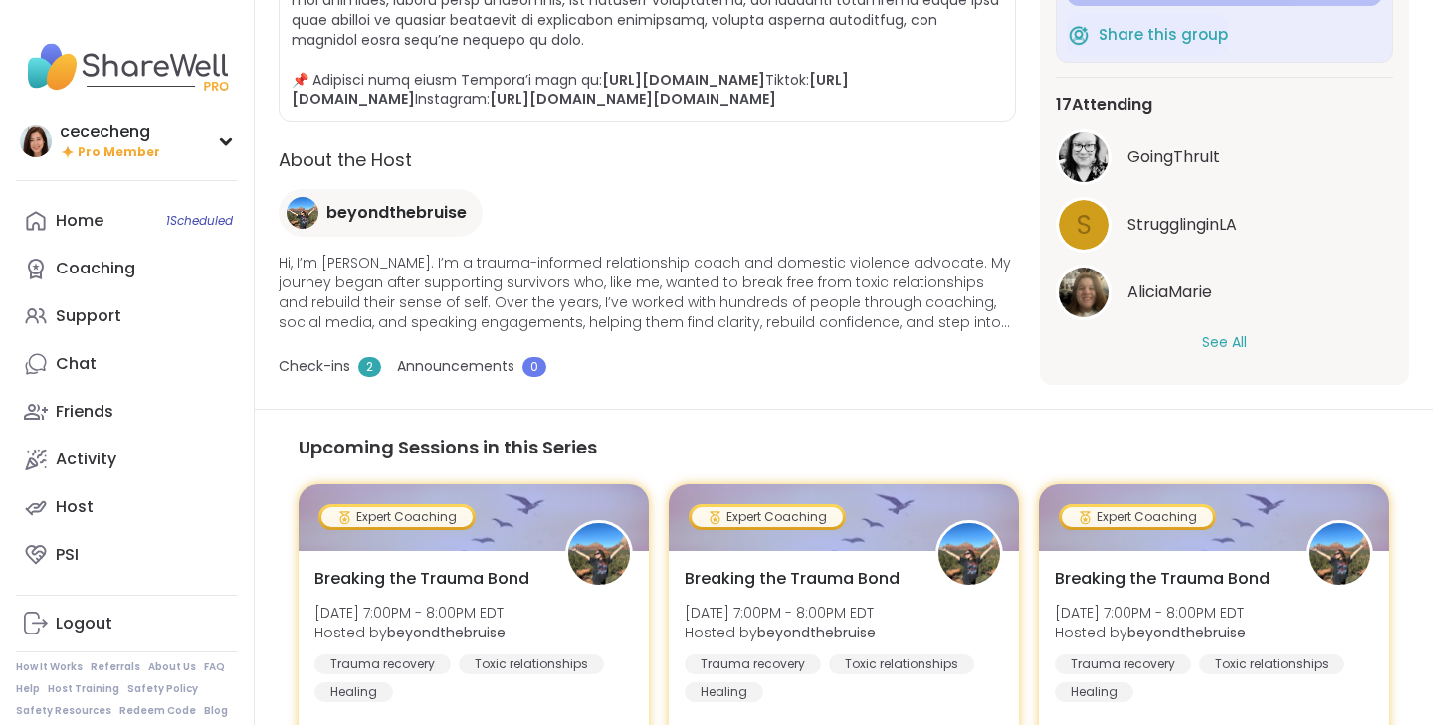
scroll to position [1042, 0]
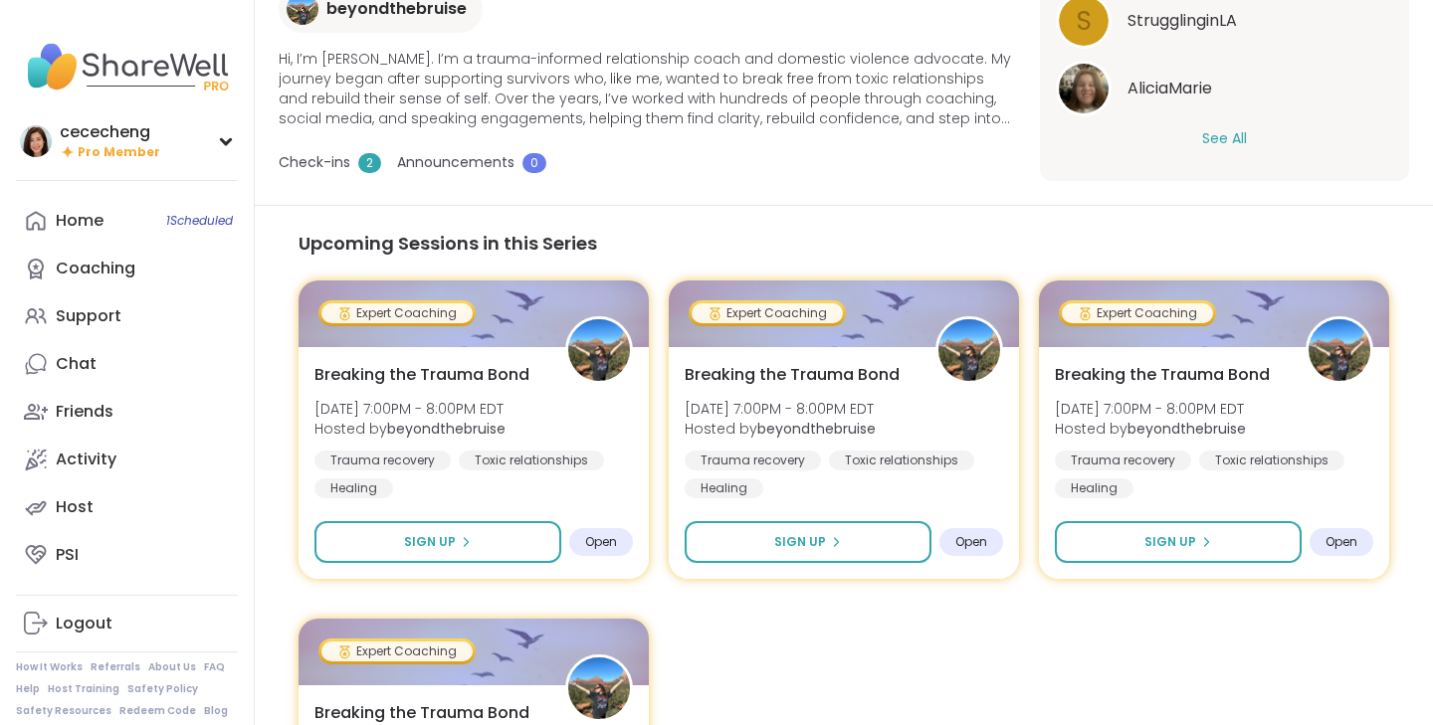
click at [341, 164] on span "Check-ins" at bounding box center [315, 162] width 72 height 21
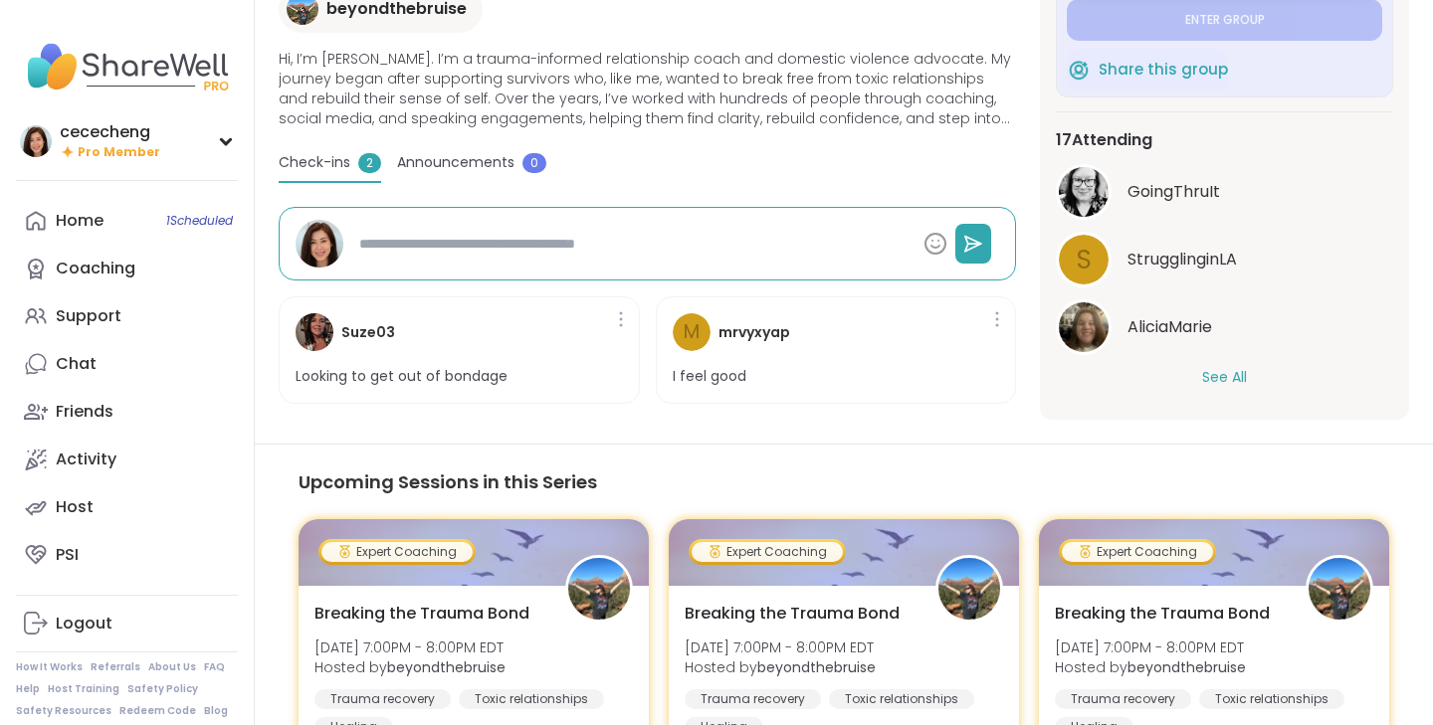
click at [1188, 379] on div "See All" at bounding box center [1224, 377] width 337 height 21
click at [1228, 364] on div "GoingThruIt S StrugglinginLA AliciaMarie See All" at bounding box center [1224, 276] width 337 height 224
click at [1228, 375] on button "See All" at bounding box center [1224, 377] width 45 height 21
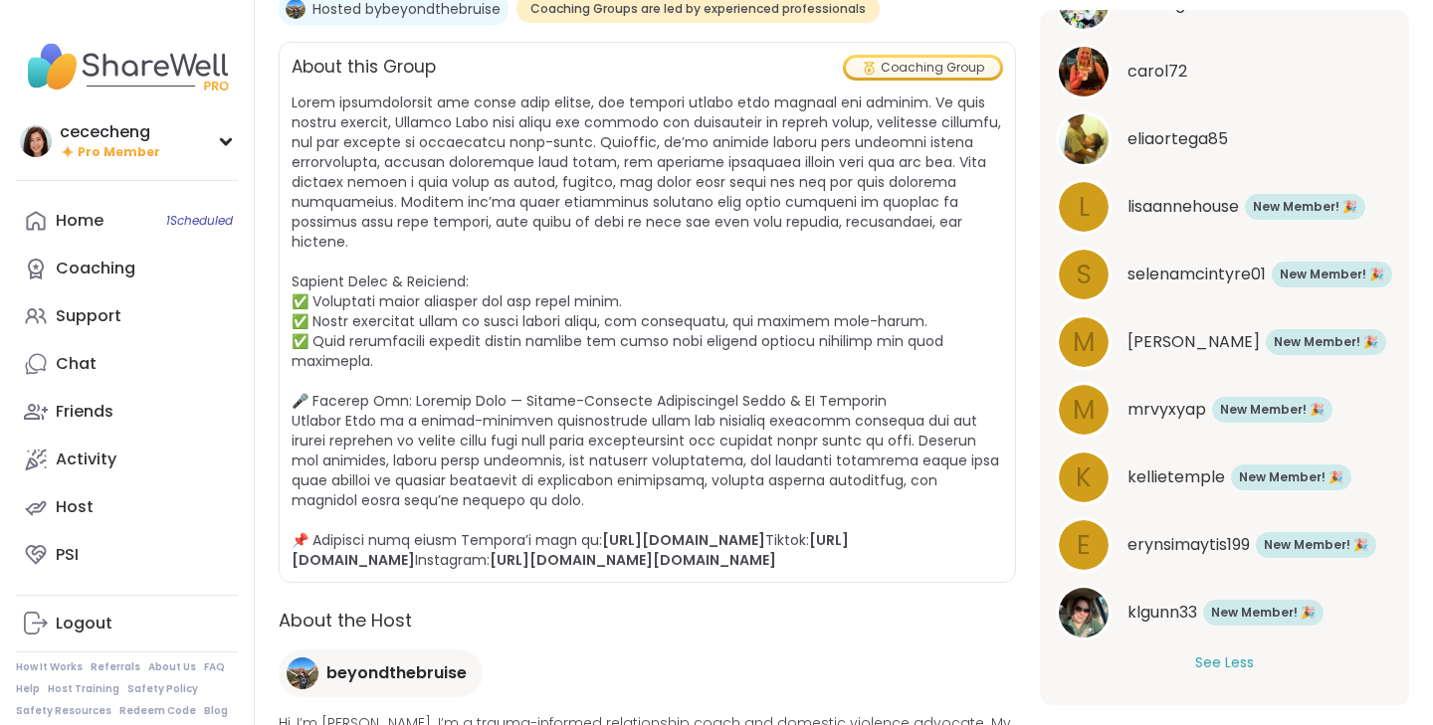
scroll to position [0, 0]
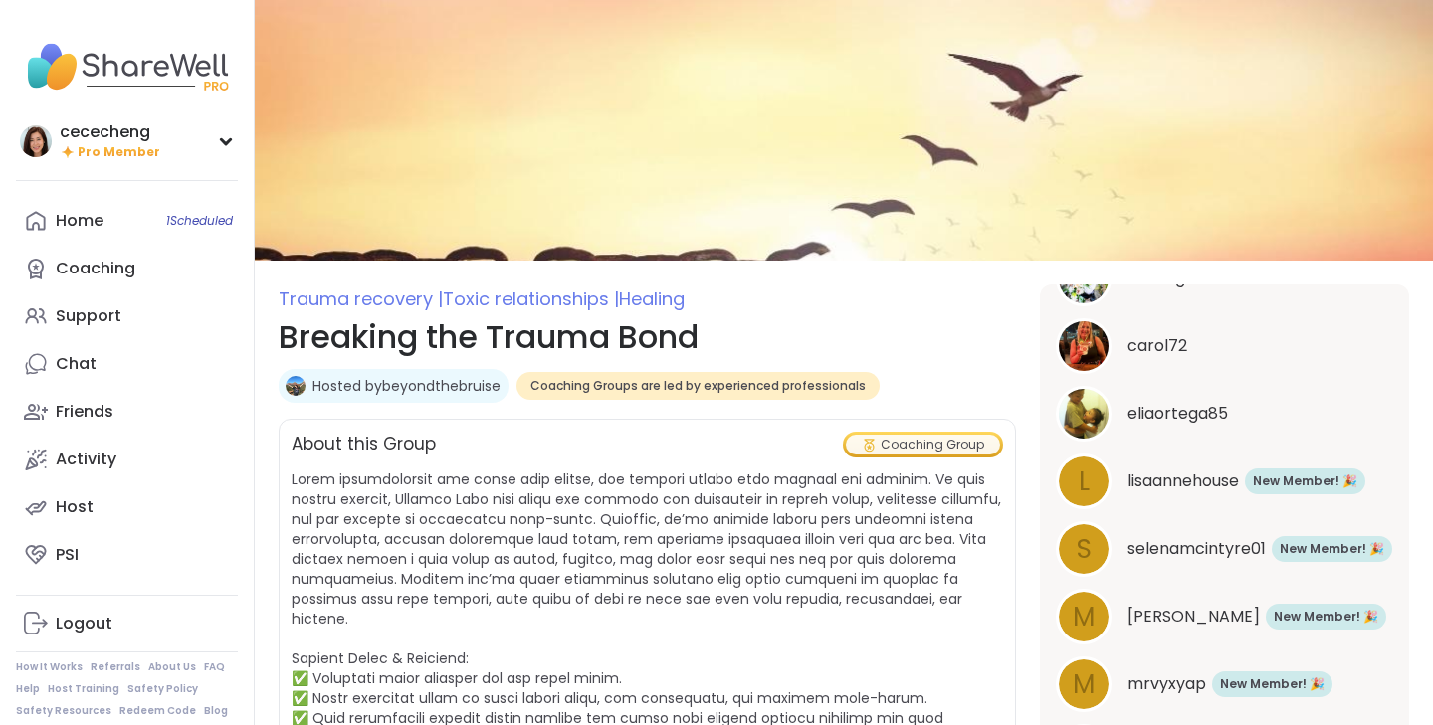
type textarea "*"
